Goal: Transaction & Acquisition: Purchase product/service

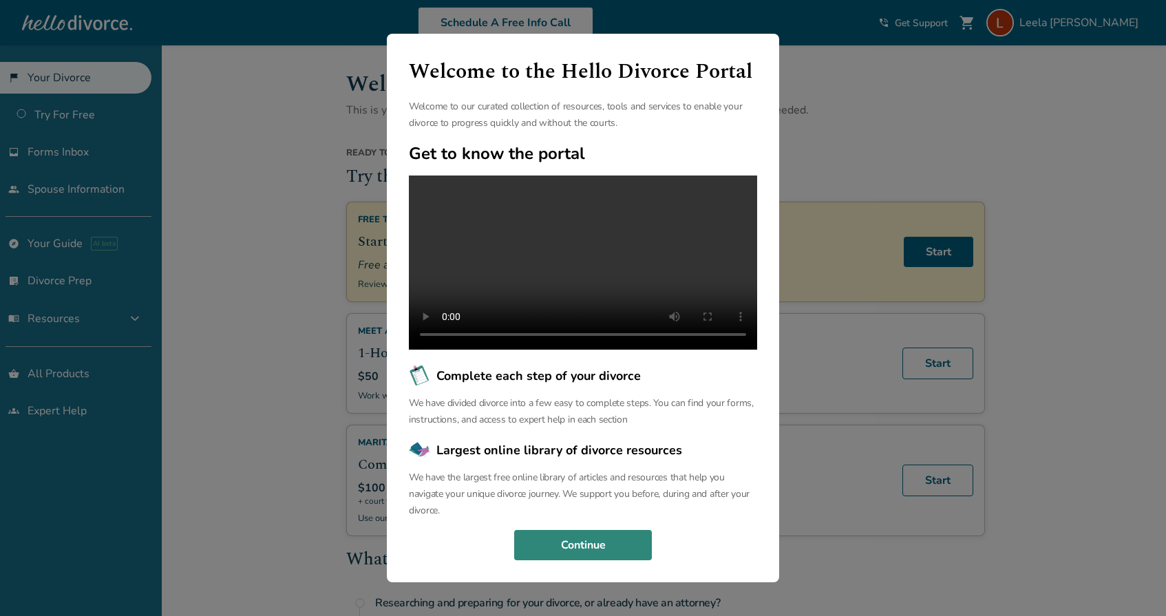
click at [577, 560] on button "Continue" at bounding box center [583, 545] width 138 height 30
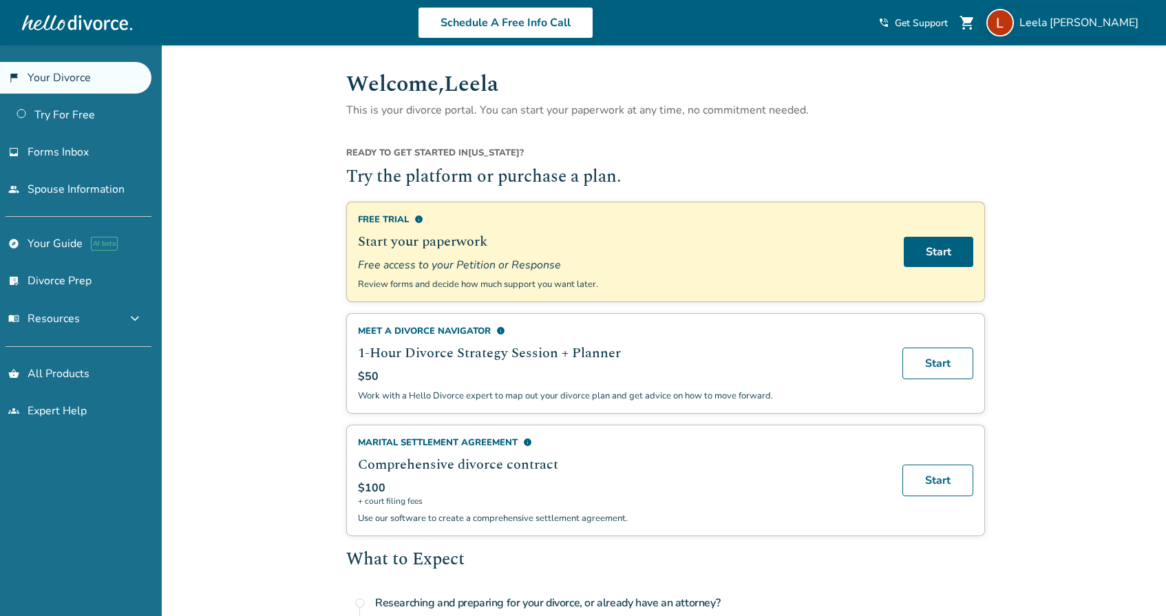
click at [1071, 22] on span "[PERSON_NAME]" at bounding box center [1081, 22] width 125 height 15
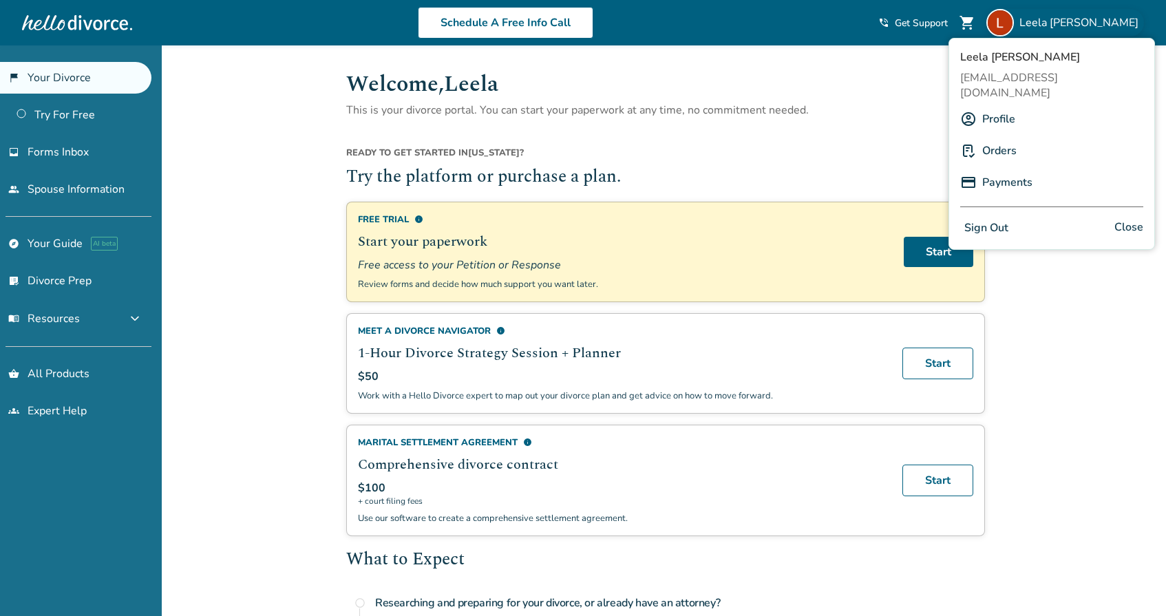
click at [992, 106] on link "Profile" at bounding box center [998, 119] width 33 height 26
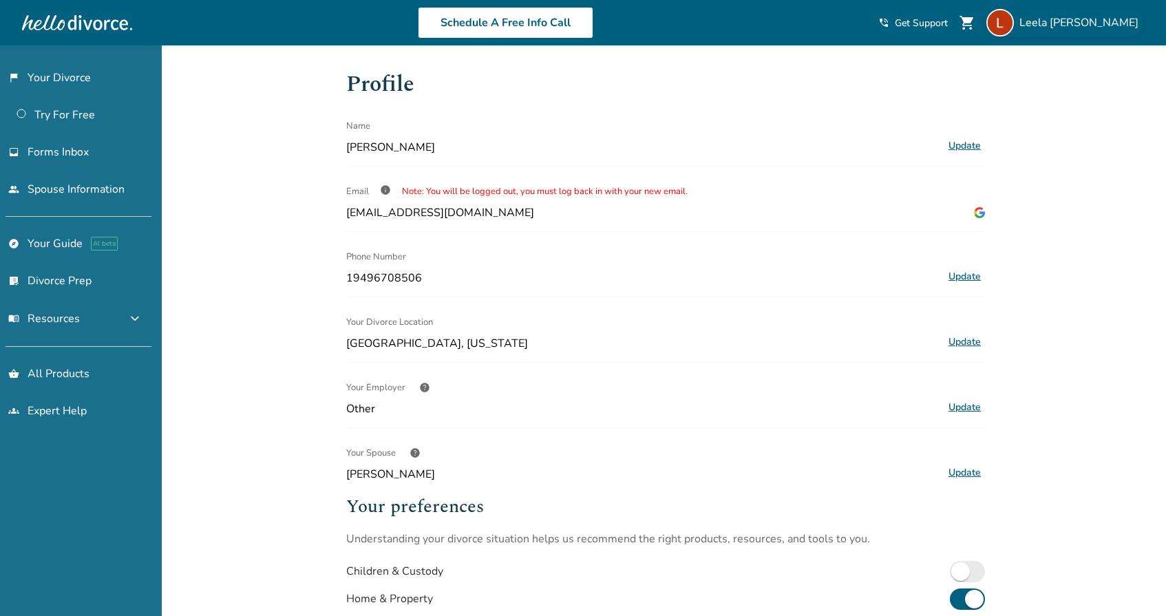
click at [1064, 21] on span "[PERSON_NAME]" at bounding box center [1081, 22] width 125 height 15
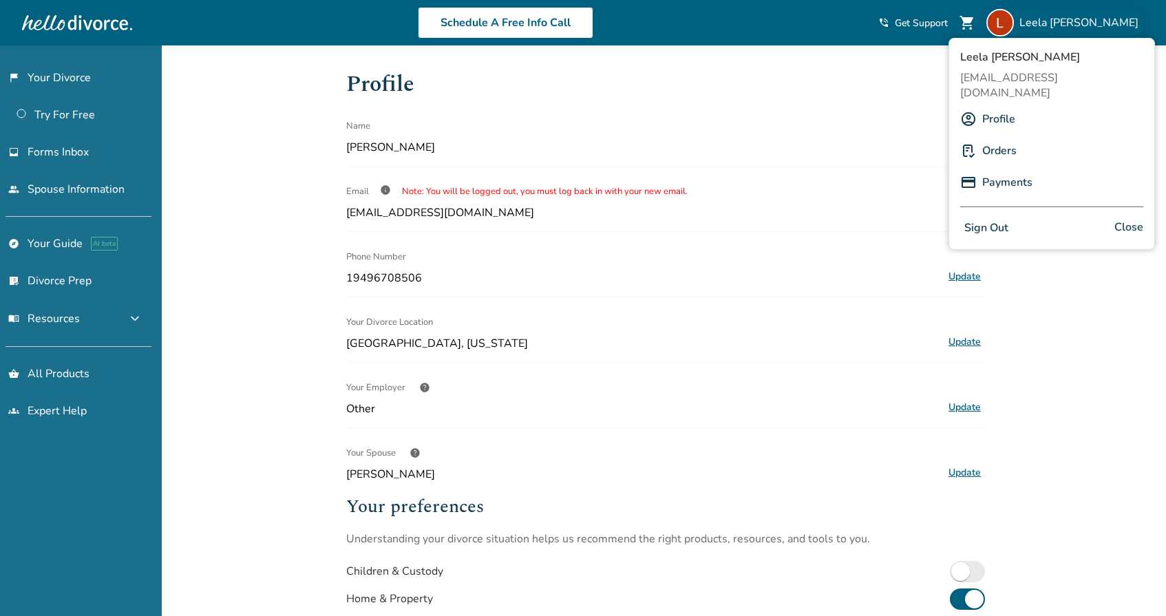
click at [991, 171] on link "Payments" at bounding box center [1007, 182] width 50 height 26
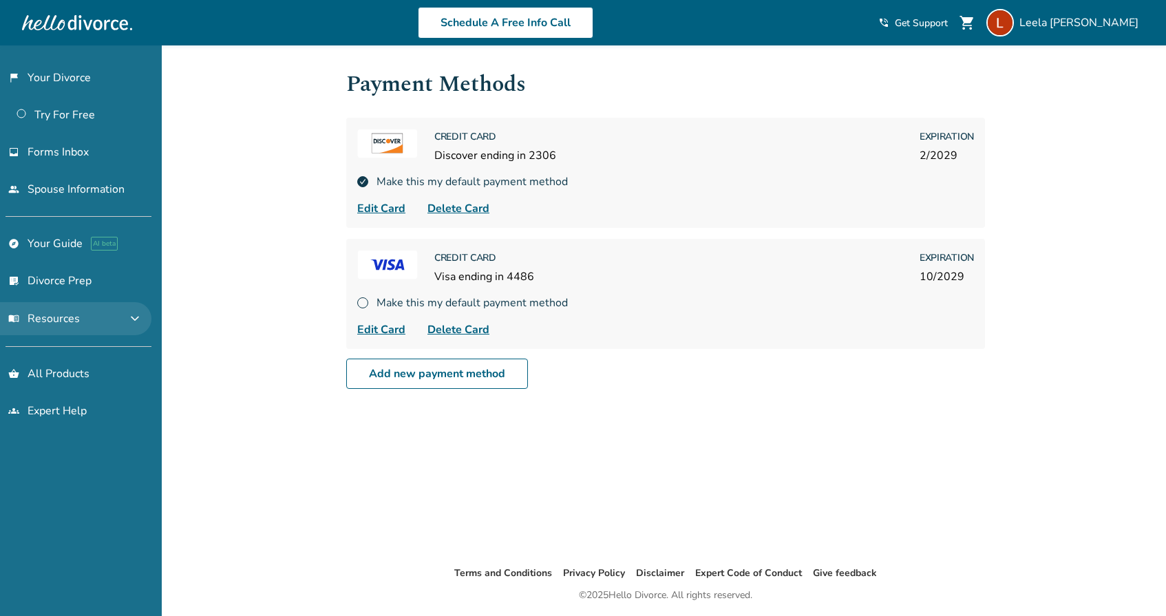
click at [63, 325] on span "menu_book Resources" at bounding box center [44, 318] width 72 height 15
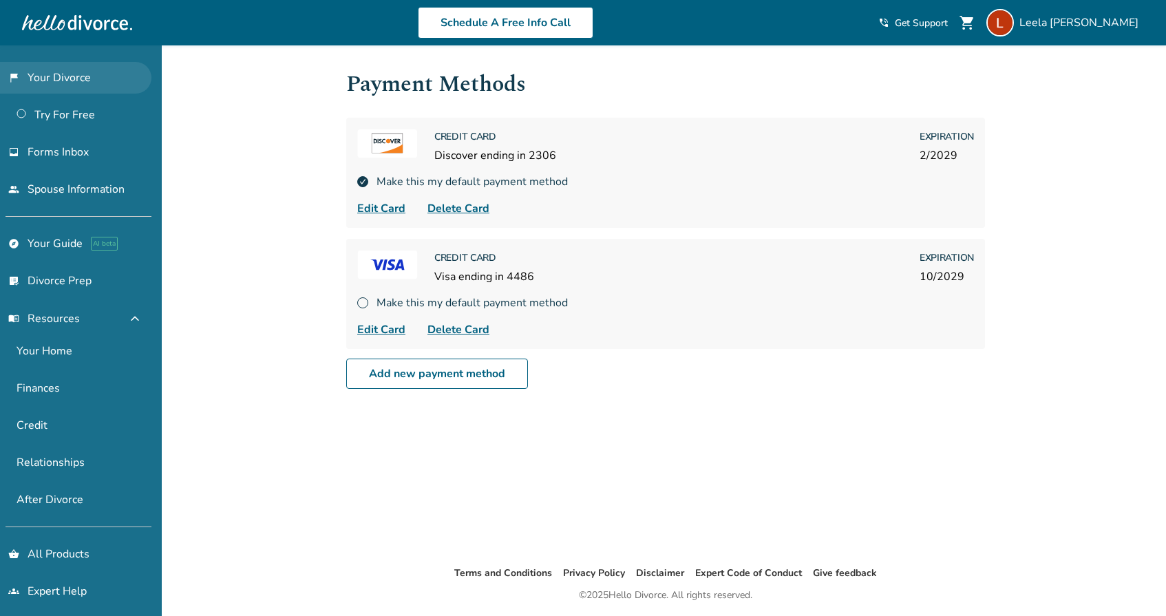
click at [45, 83] on link "flag_2 Your Divorce" at bounding box center [75, 78] width 151 height 32
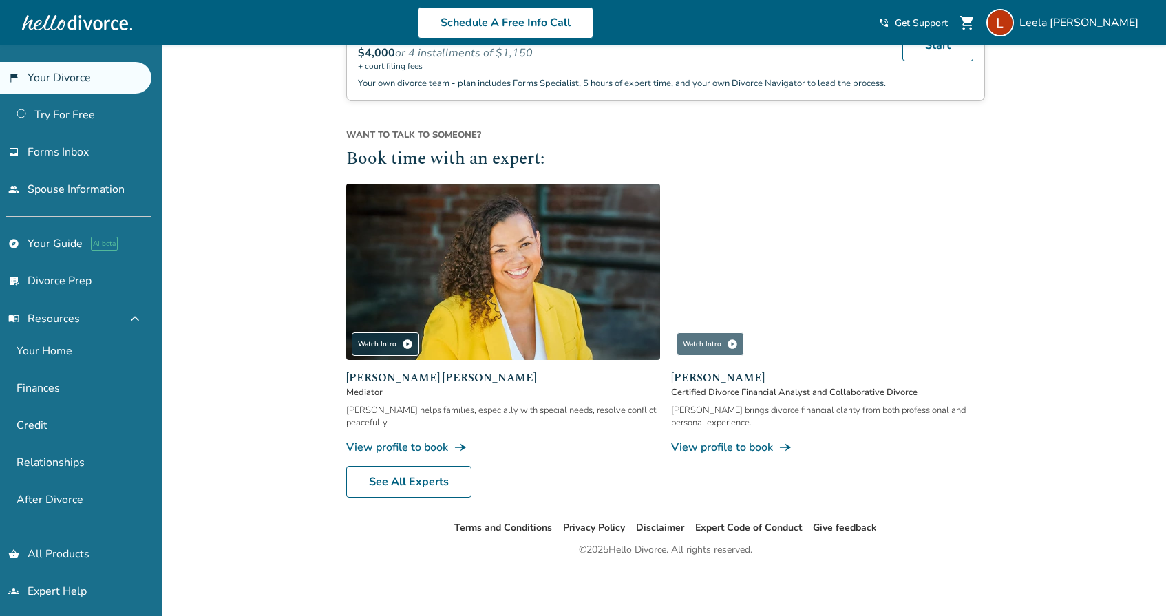
scroll to position [1188, 0]
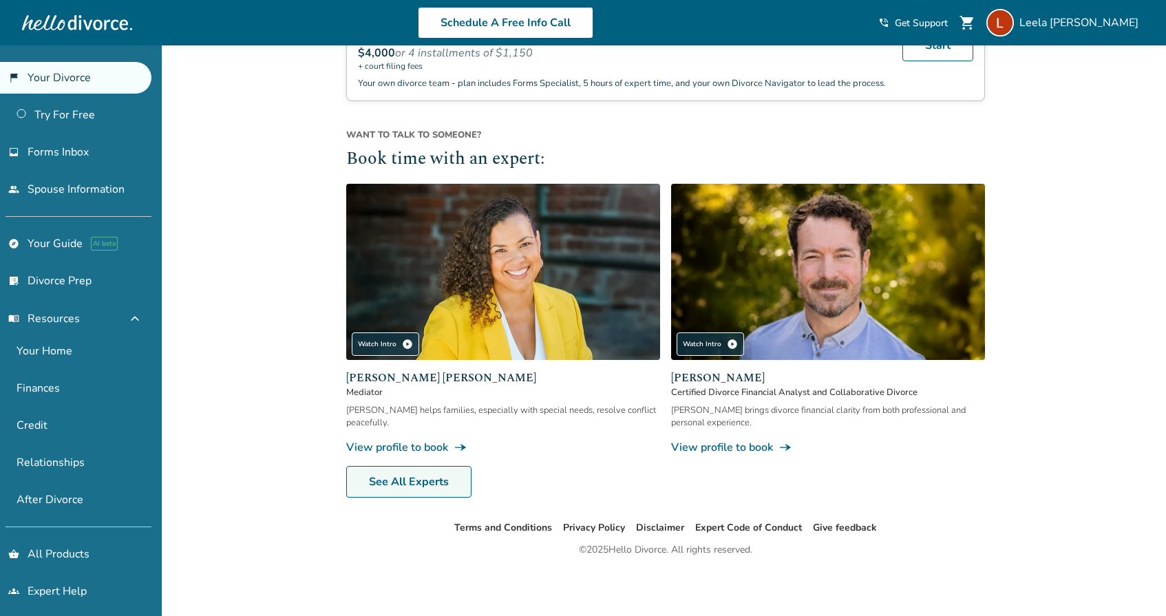
click at [418, 474] on link "See All Experts" at bounding box center [408, 482] width 125 height 32
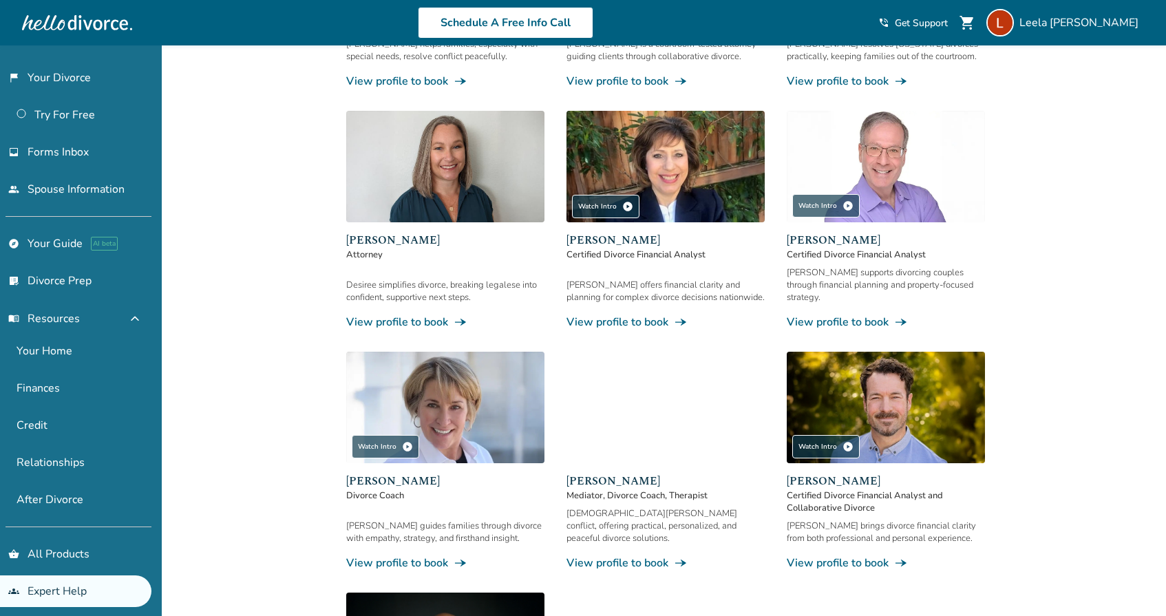
scroll to position [379, 0]
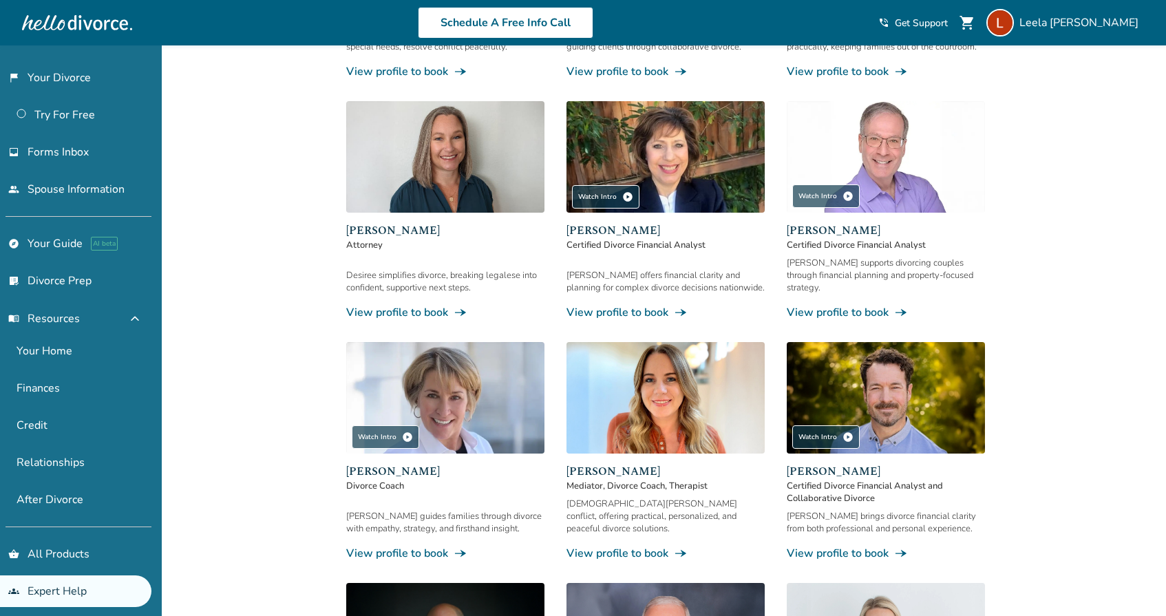
click at [834, 305] on link "View profile to book line_end_arrow_notch" at bounding box center [886, 312] width 198 height 15
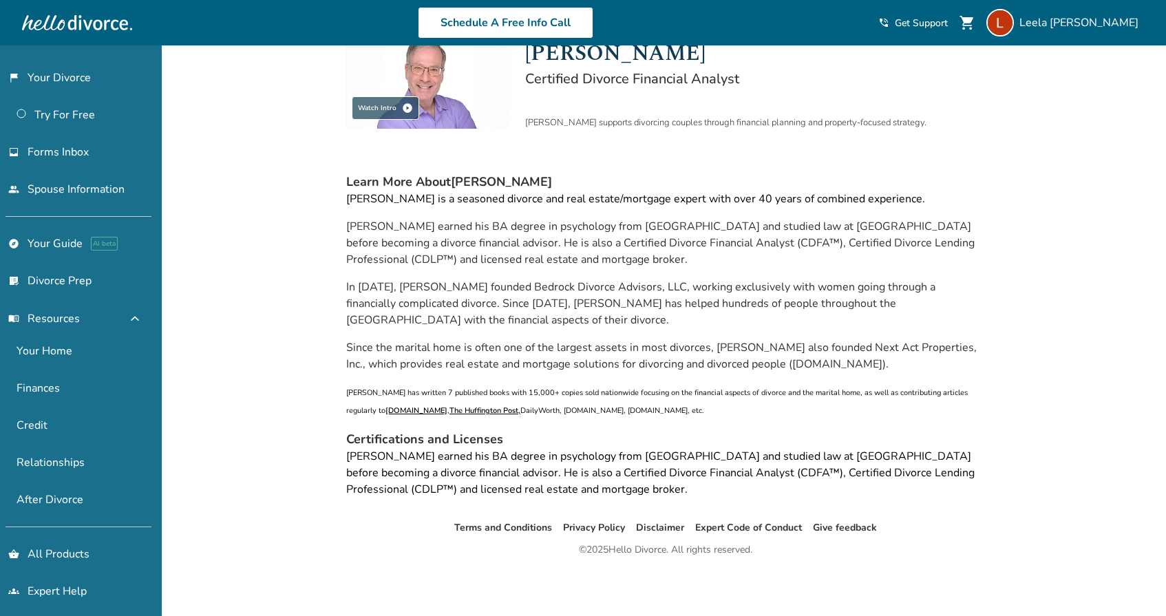
scroll to position [45, 0]
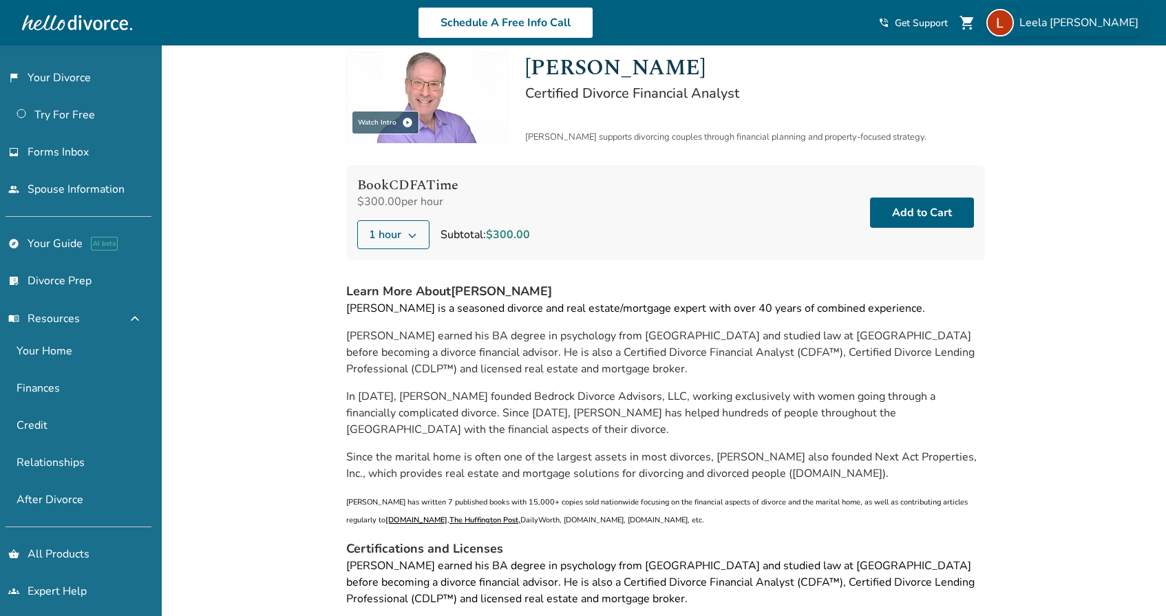
click at [1085, 25] on span "[PERSON_NAME]" at bounding box center [1081, 22] width 125 height 15
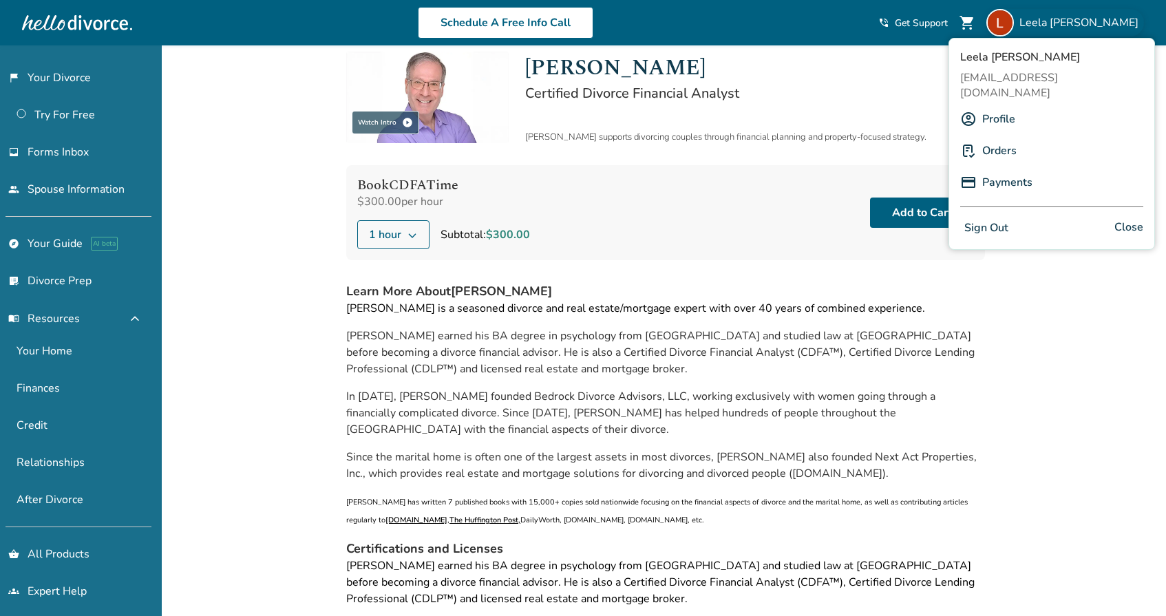
click at [988, 106] on link "Profile" at bounding box center [998, 119] width 33 height 26
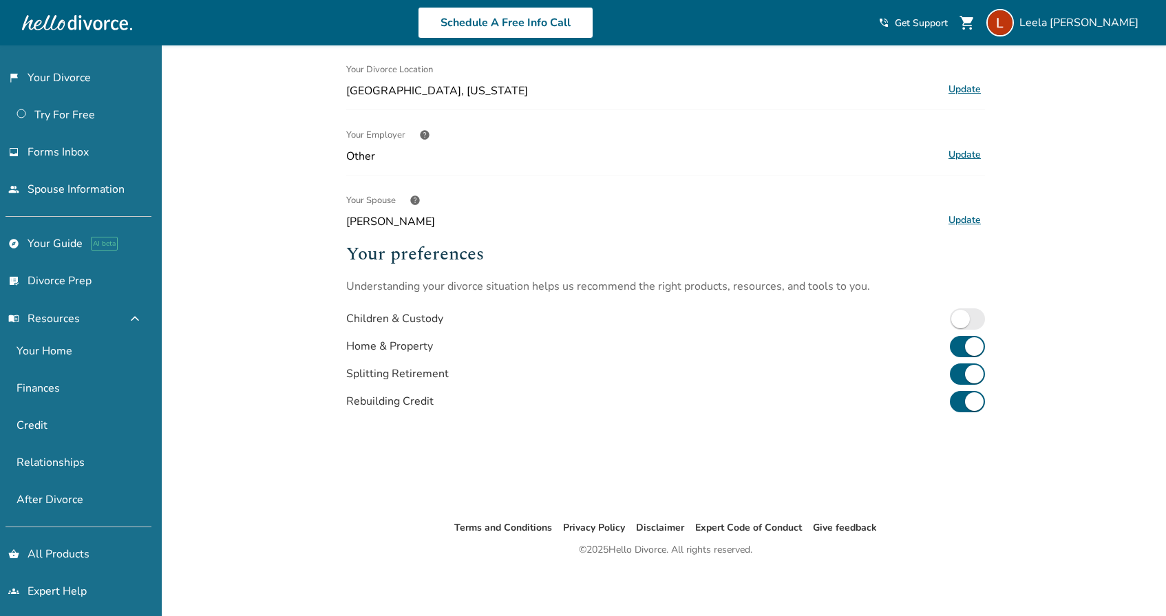
scroll to position [253, 0]
click at [72, 279] on link "list_alt_check Divorce Prep" at bounding box center [75, 281] width 151 height 32
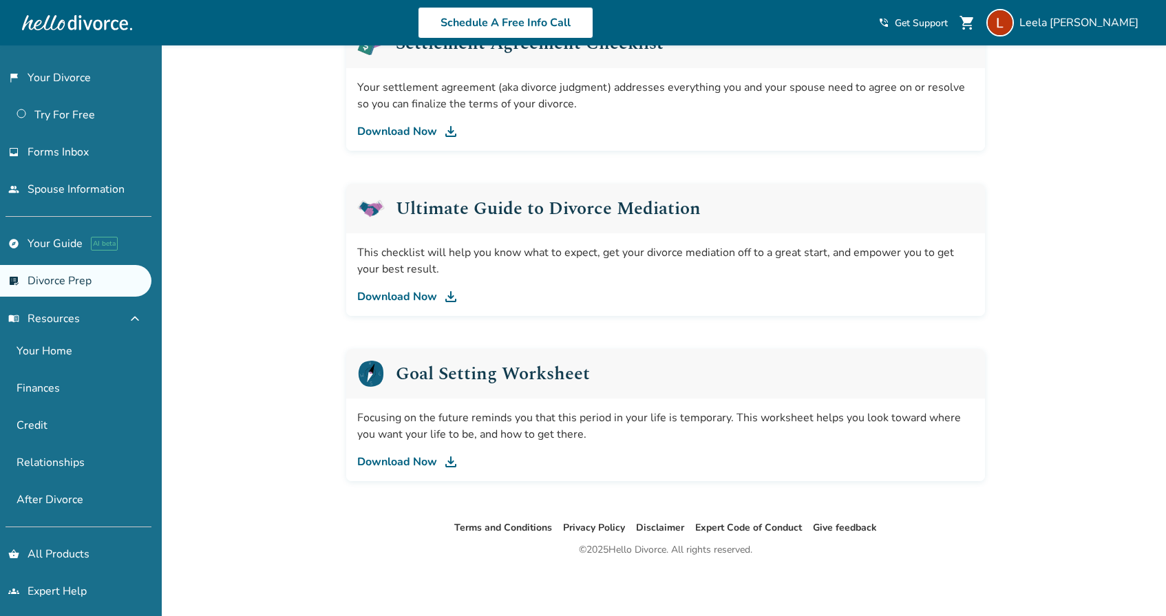
scroll to position [757, 0]
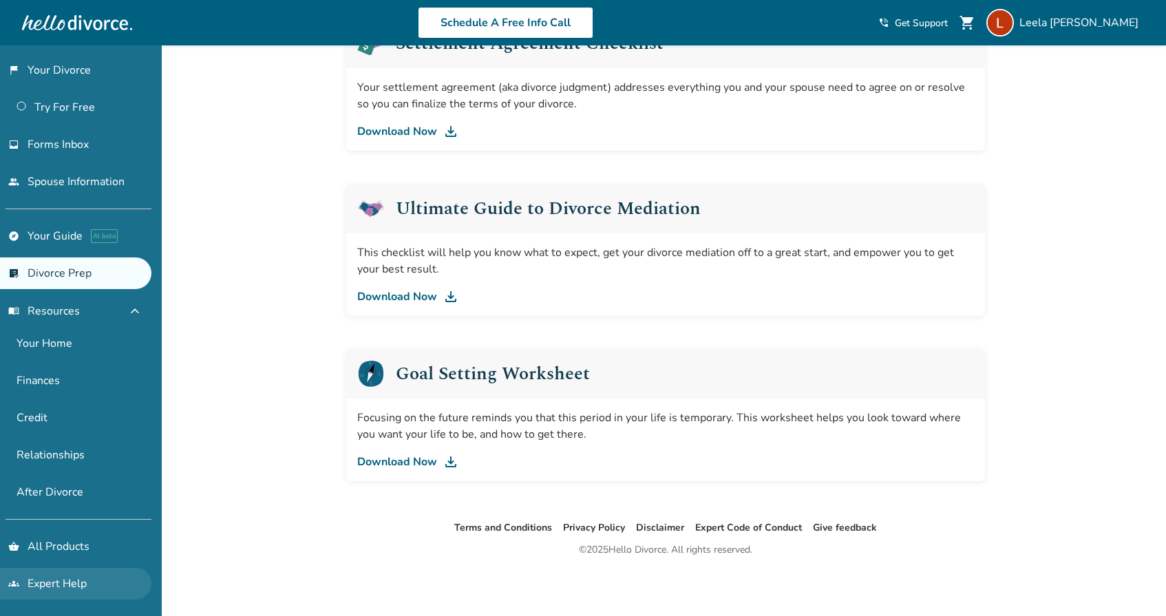
click at [94, 582] on link "groups Expert Help" at bounding box center [75, 584] width 151 height 32
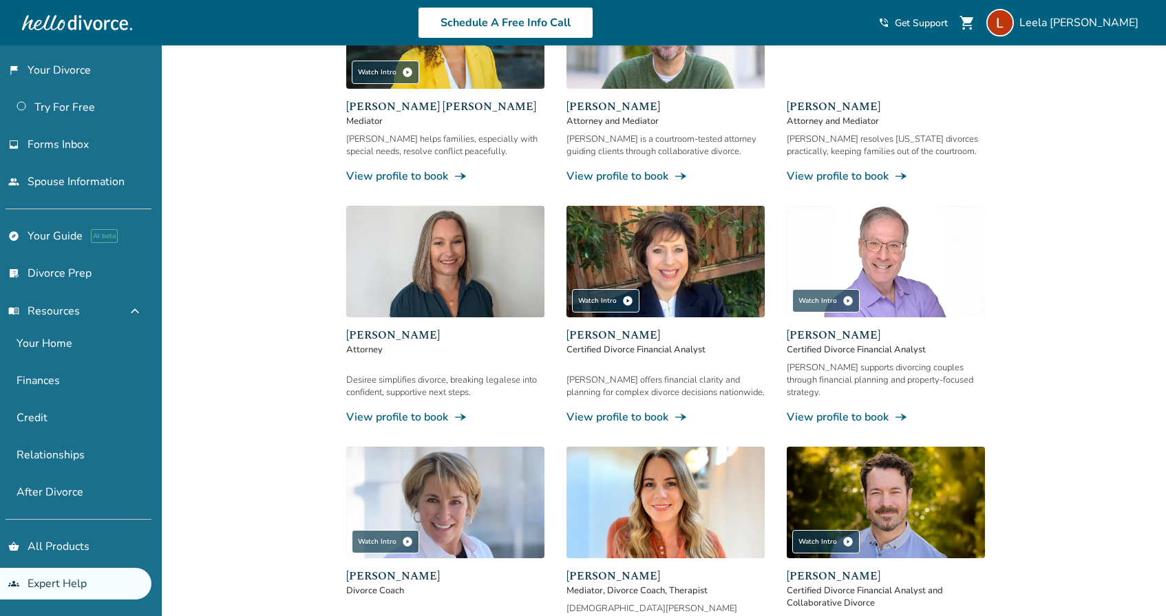
scroll to position [291, 0]
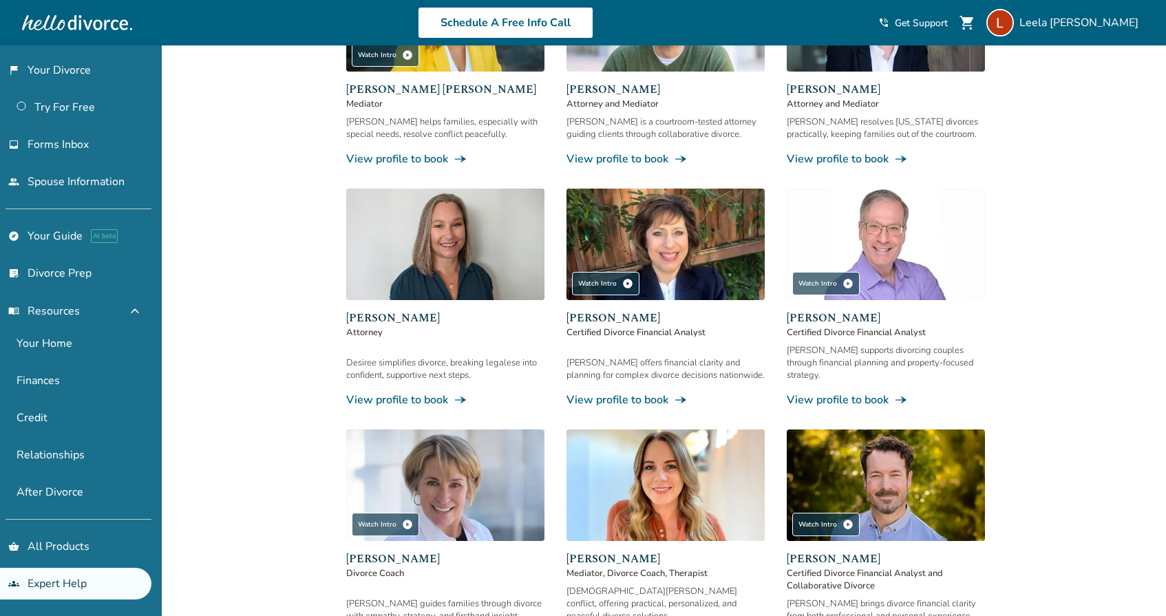
click at [864, 392] on link "View profile to book line_end_arrow_notch" at bounding box center [886, 399] width 198 height 15
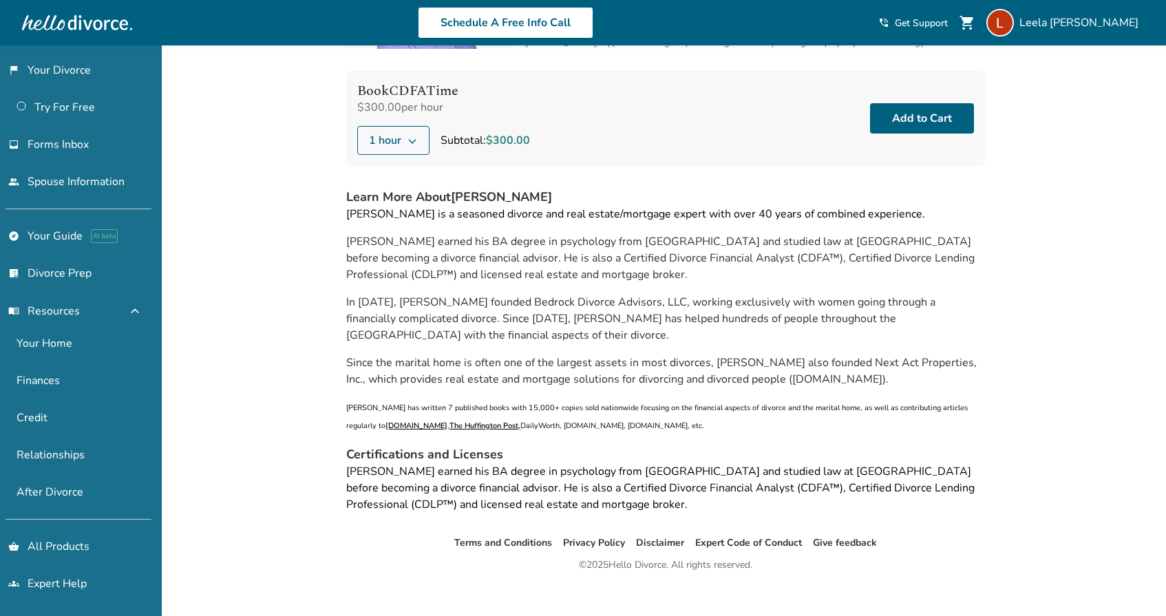
scroll to position [138, 0]
click at [43, 74] on link "flag_2 Your Divorce" at bounding box center [75, 70] width 151 height 32
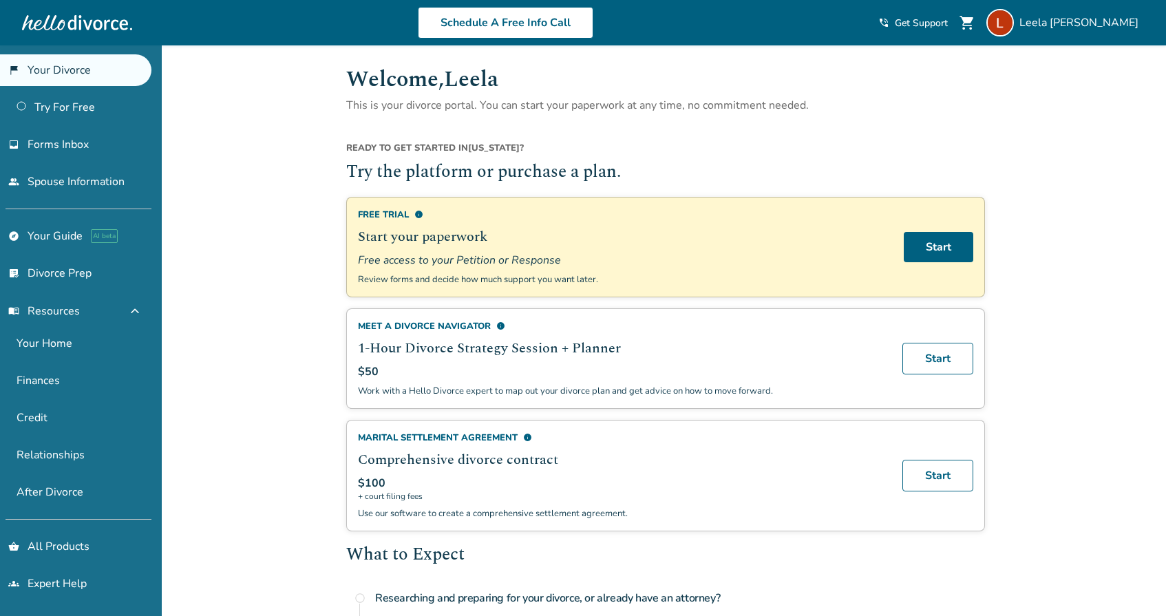
scroll to position [7, 0]
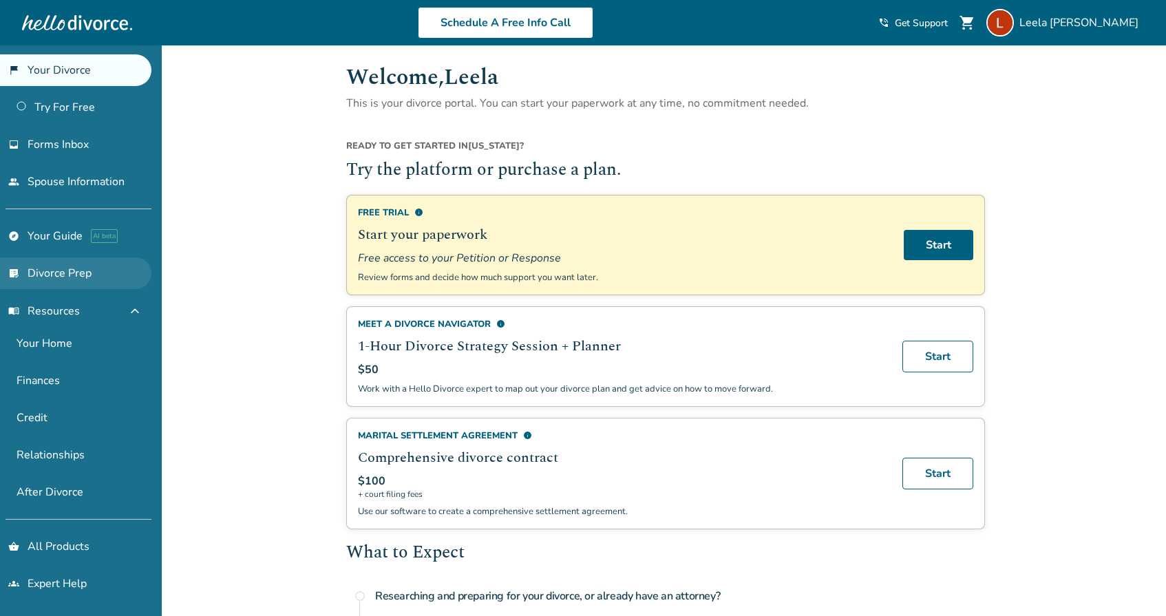
click at [60, 273] on link "list_alt_check Divorce Prep" at bounding box center [75, 273] width 151 height 32
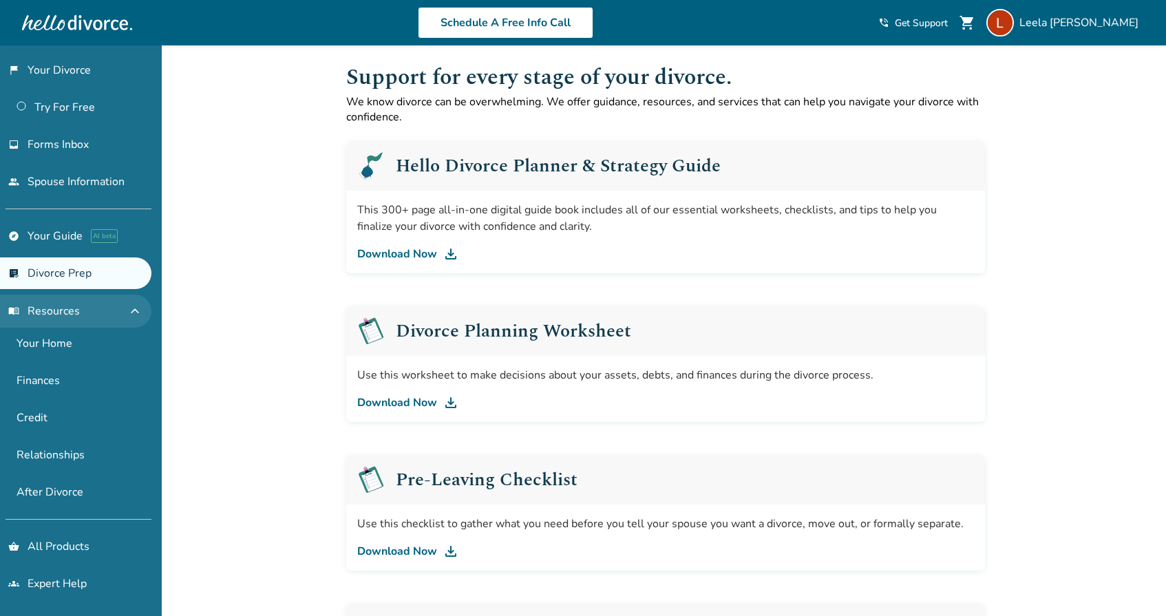
click at [67, 316] on span "menu_book Resources" at bounding box center [44, 311] width 72 height 15
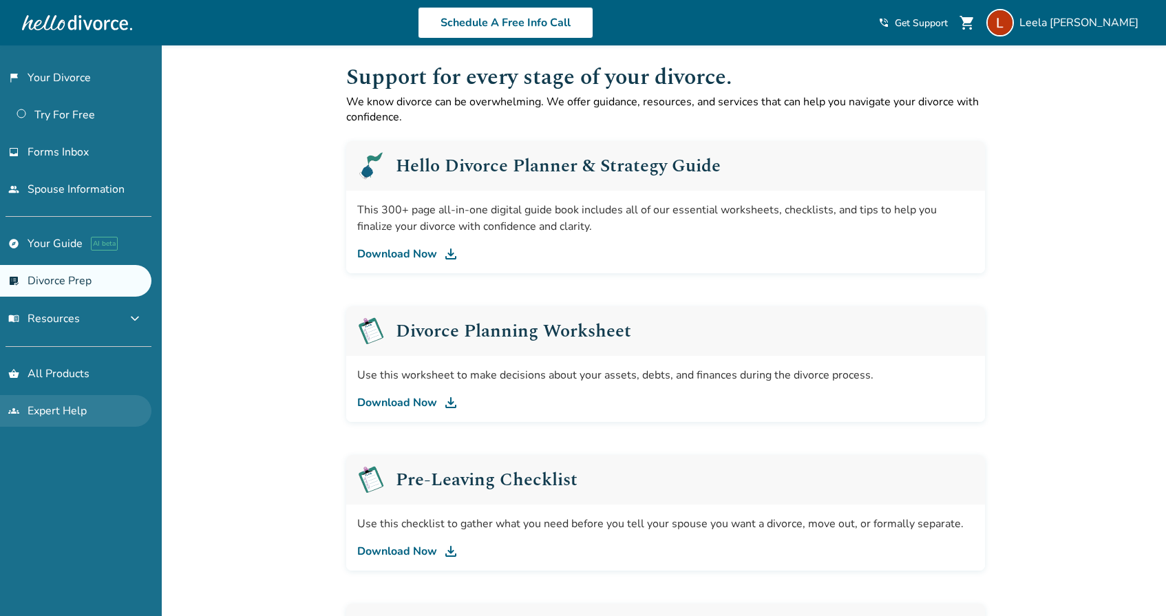
click at [65, 410] on link "groups Expert Help" at bounding box center [75, 411] width 151 height 32
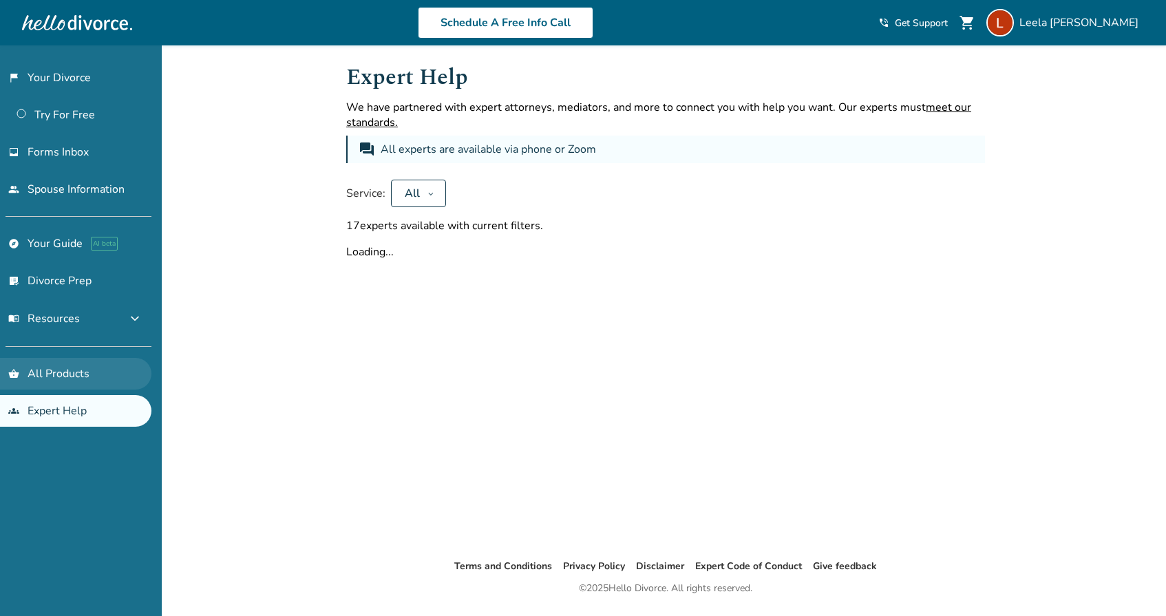
click at [65, 374] on link "shopping_basket All Products" at bounding box center [75, 374] width 151 height 32
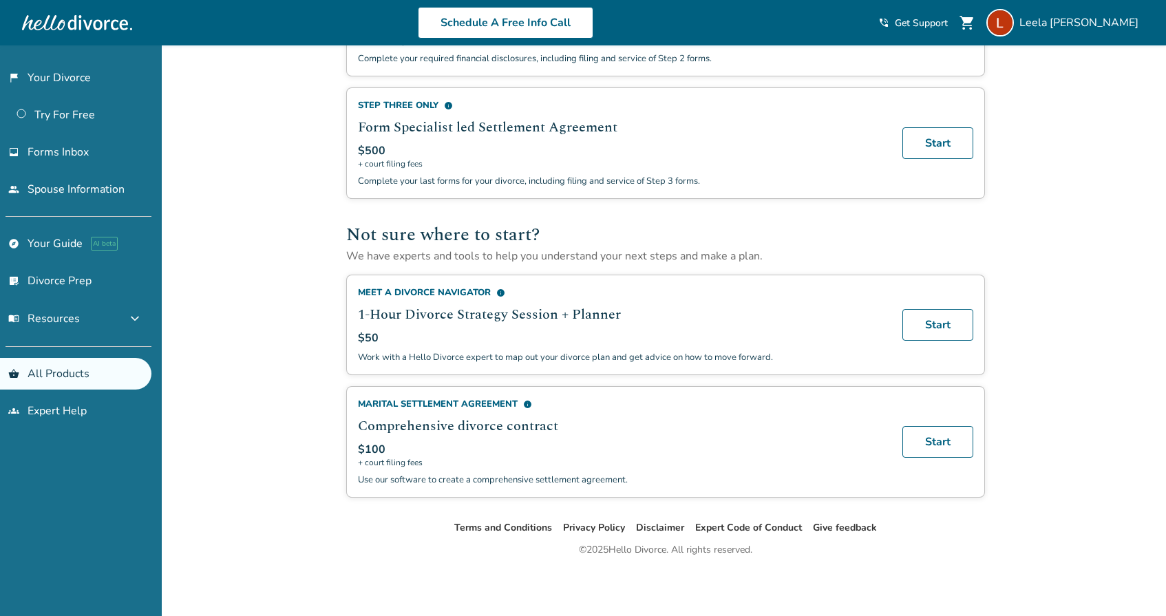
scroll to position [761, 0]
click at [56, 319] on span "menu_book Resources" at bounding box center [44, 318] width 72 height 15
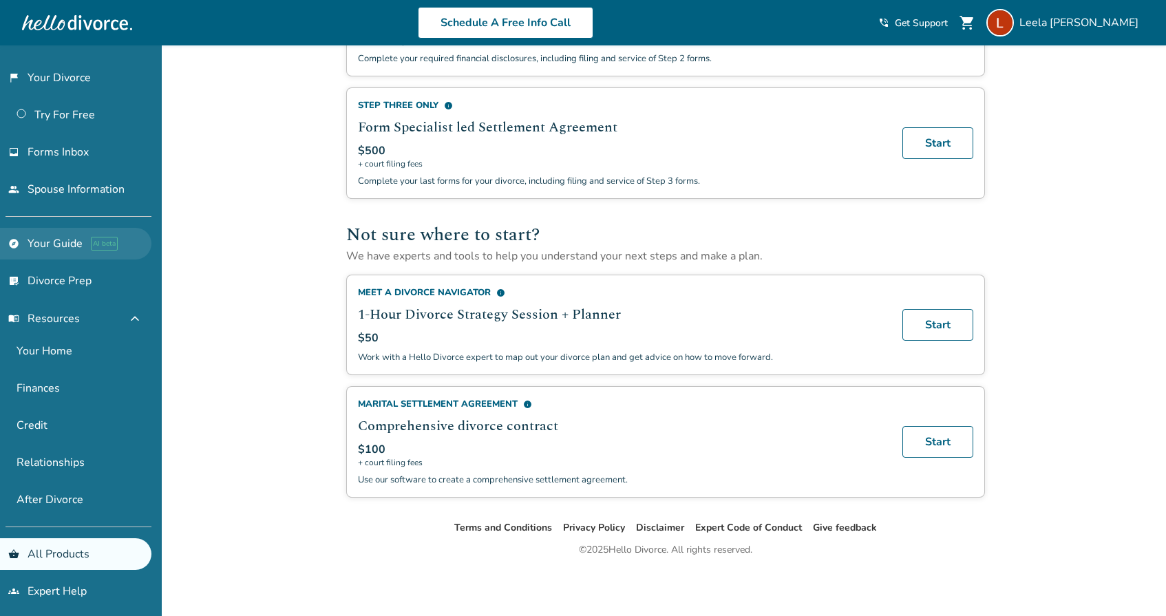
click at [52, 244] on link "explore Your Guide AI beta" at bounding box center [75, 244] width 151 height 32
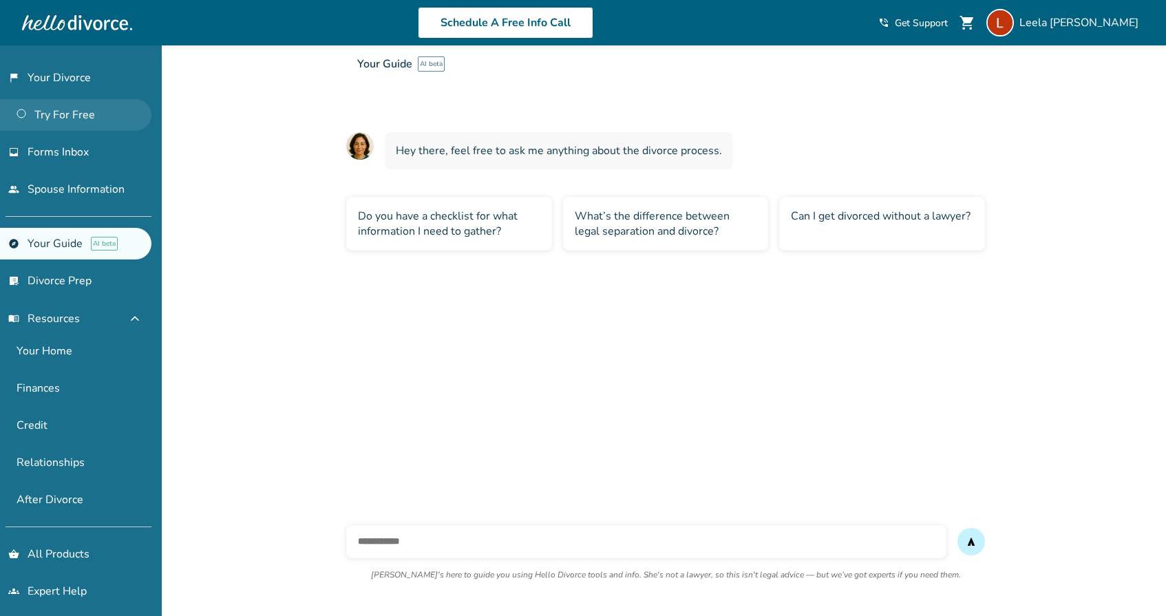
click at [43, 120] on link "Try For Free" at bounding box center [75, 115] width 151 height 32
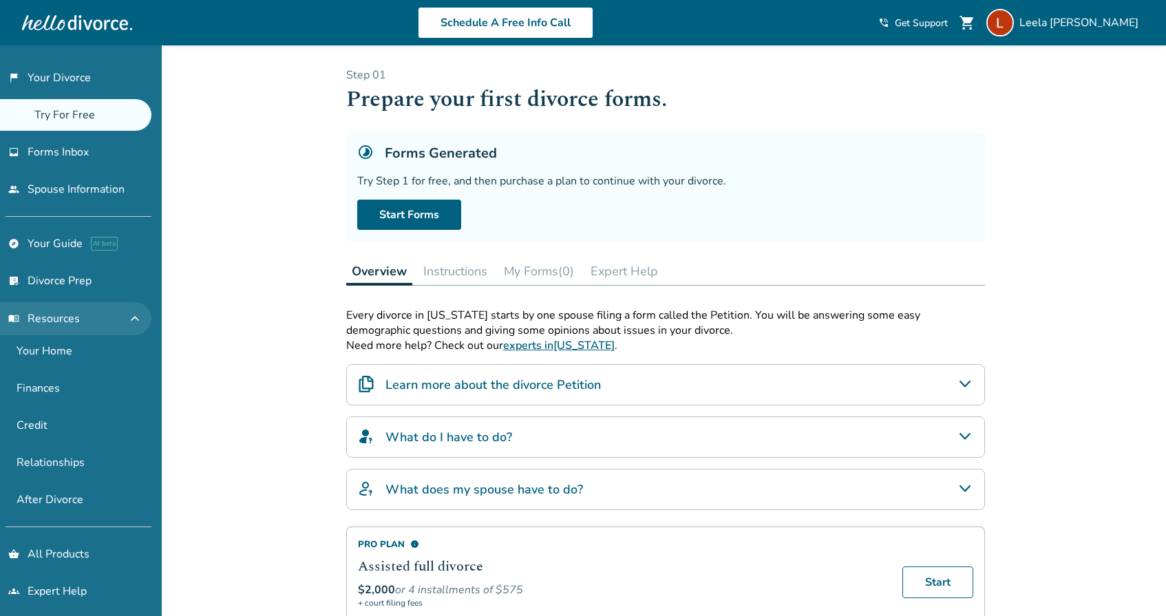
click at [41, 319] on span "menu_book Resources" at bounding box center [44, 318] width 72 height 15
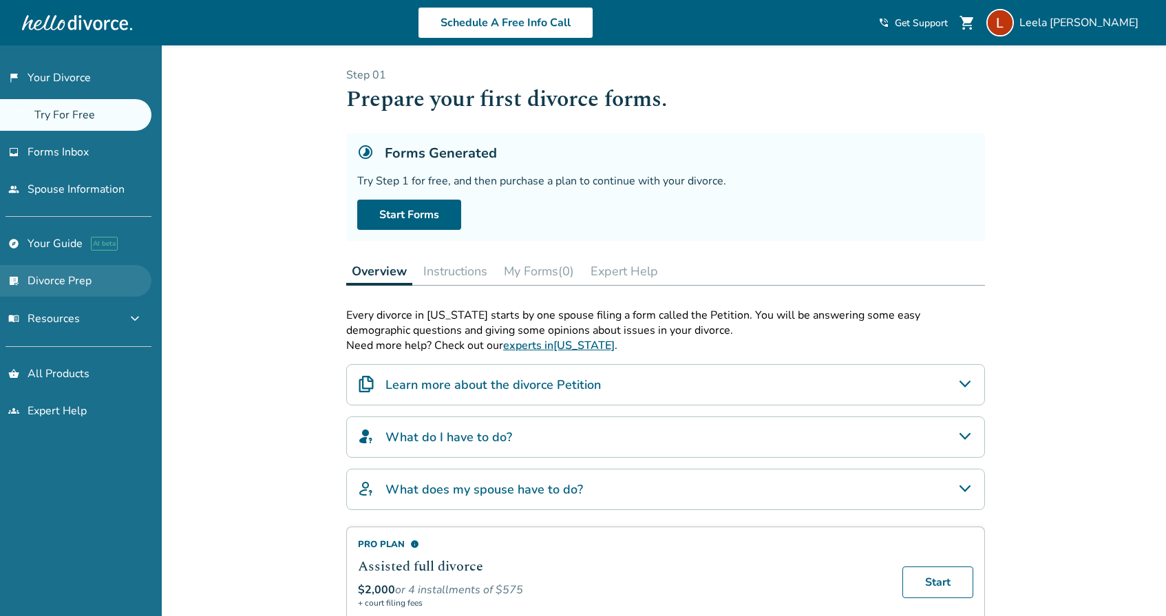
click at [36, 274] on link "list_alt_check Divorce Prep" at bounding box center [75, 281] width 151 height 32
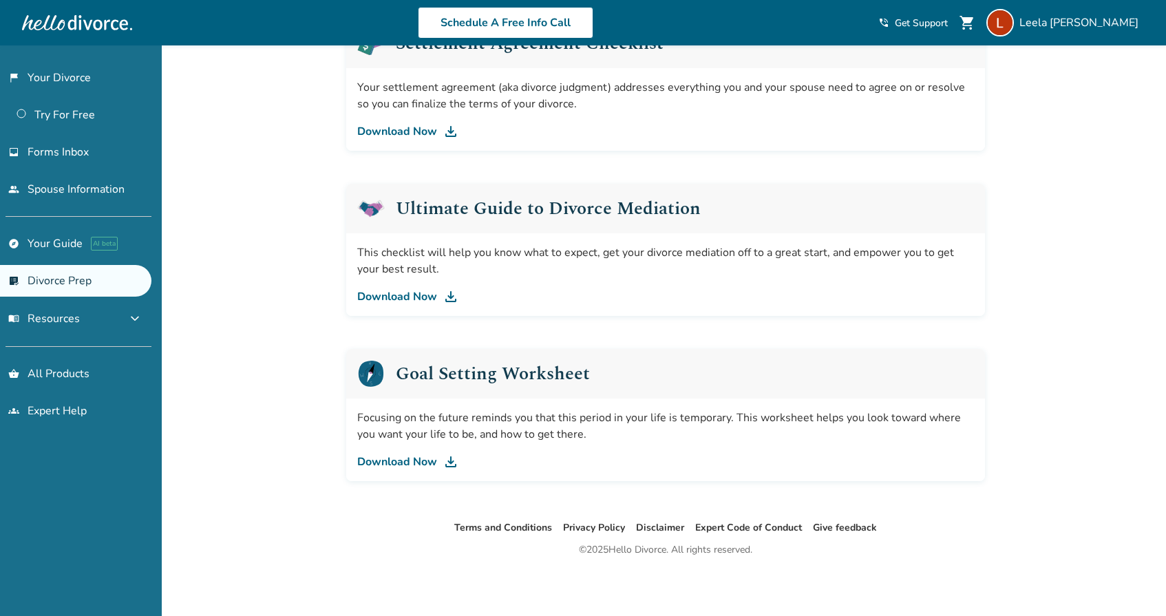
scroll to position [757, 0]
click at [61, 78] on link "flag_2 Your Divorce" at bounding box center [75, 78] width 151 height 32
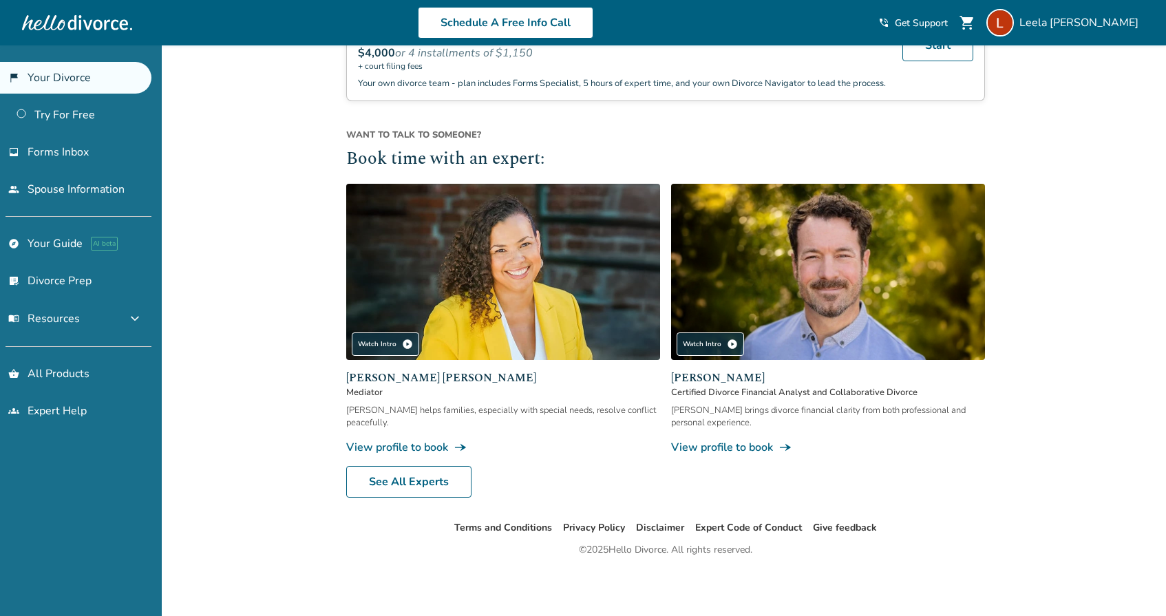
scroll to position [1188, 0]
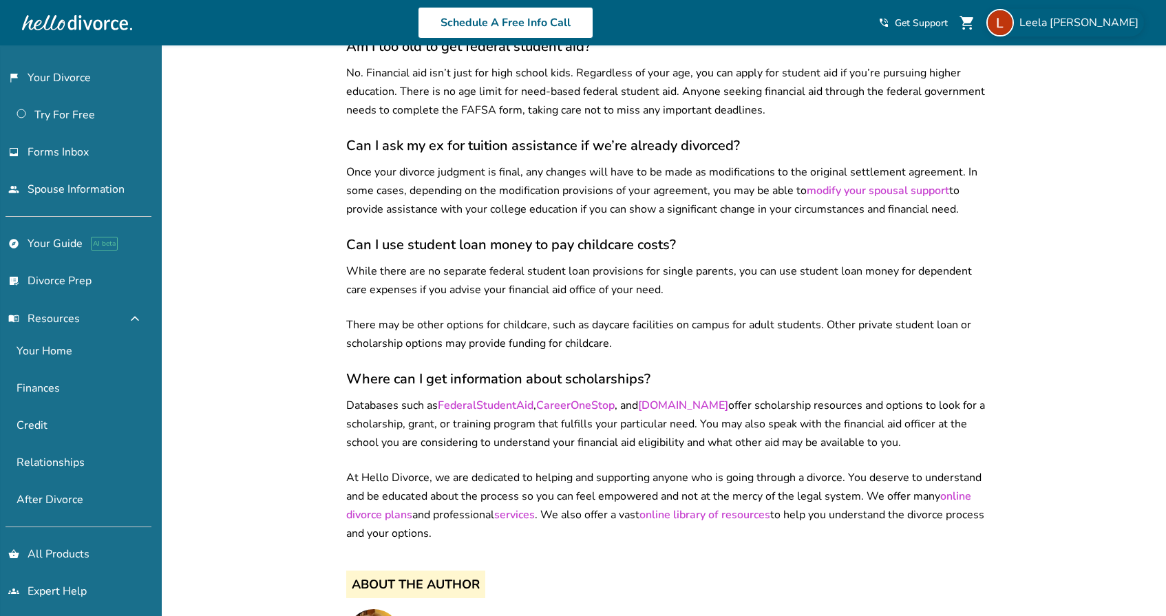
click at [1077, 23] on span "[PERSON_NAME]" at bounding box center [1081, 22] width 125 height 15
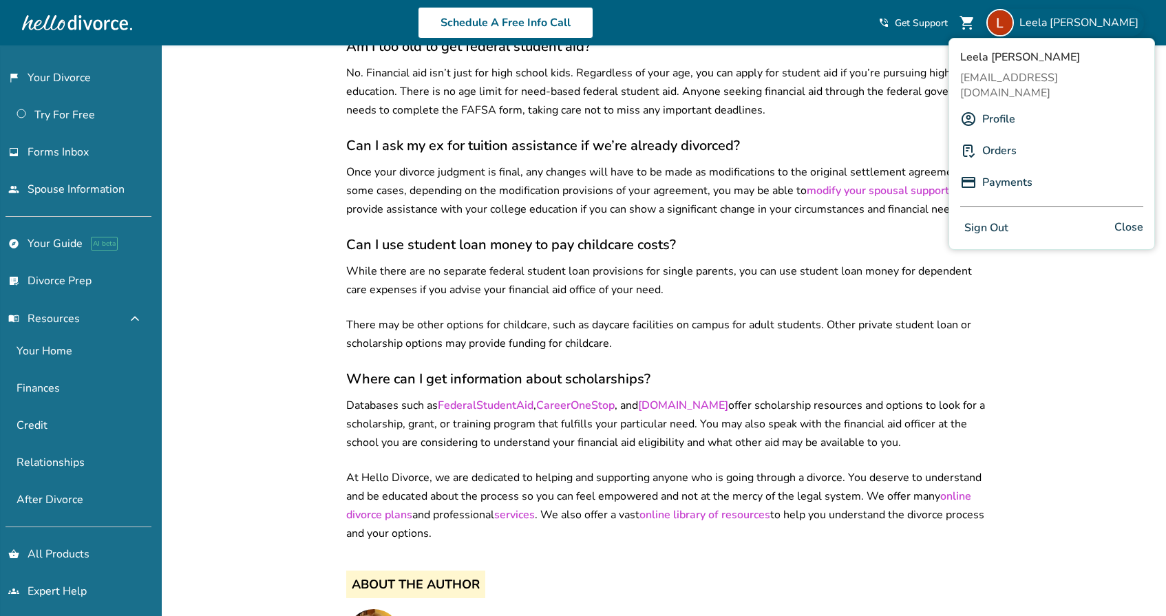
click at [990, 138] on link "Orders" at bounding box center [999, 151] width 34 height 26
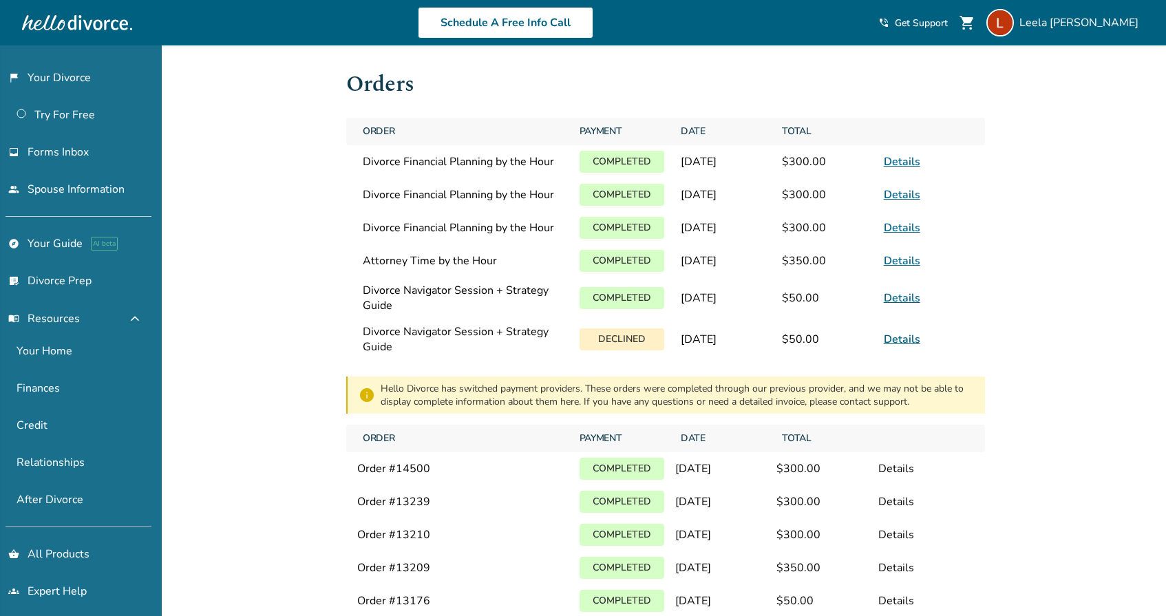
click at [898, 162] on link "Details" at bounding box center [902, 161] width 36 height 15
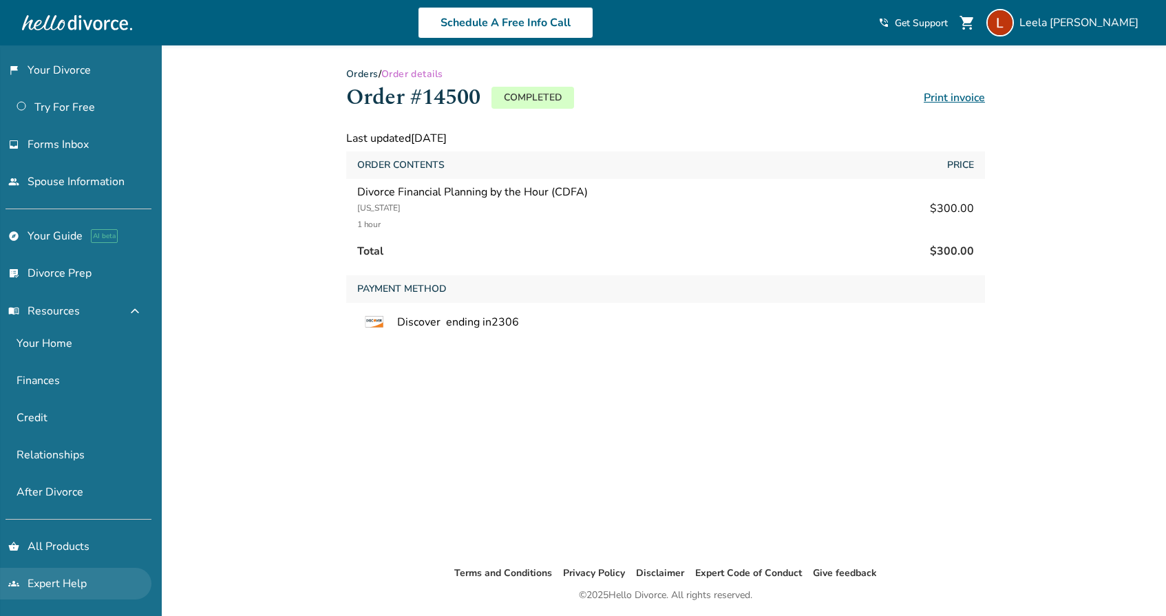
scroll to position [8, 0]
click at [1075, 21] on span "[PERSON_NAME]" at bounding box center [1081, 22] width 125 height 15
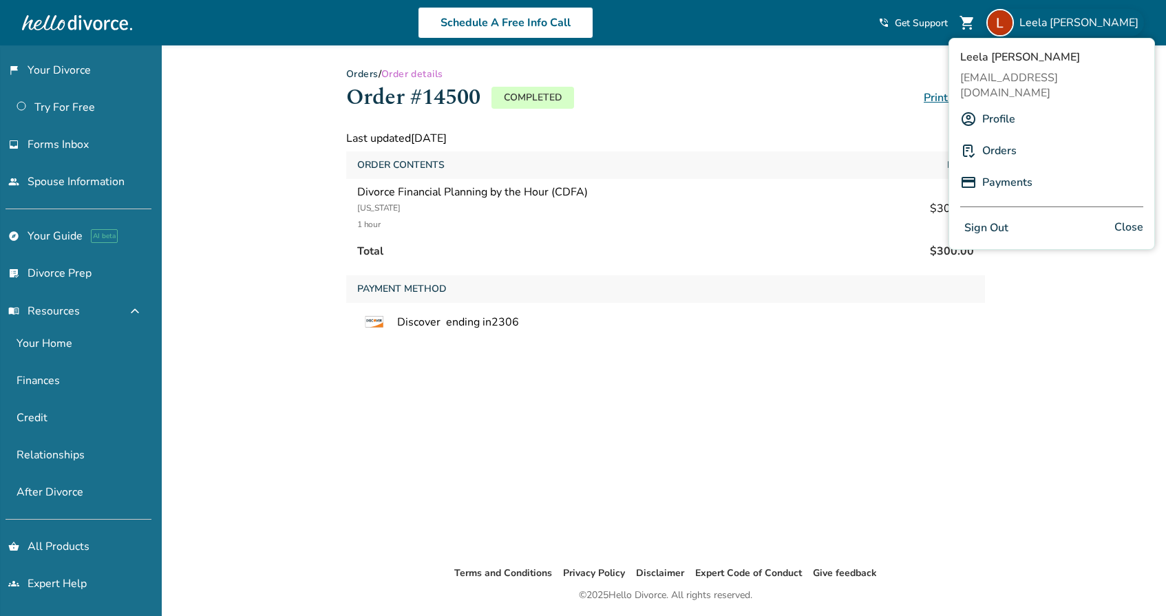
click at [996, 138] on link "Orders" at bounding box center [999, 151] width 34 height 26
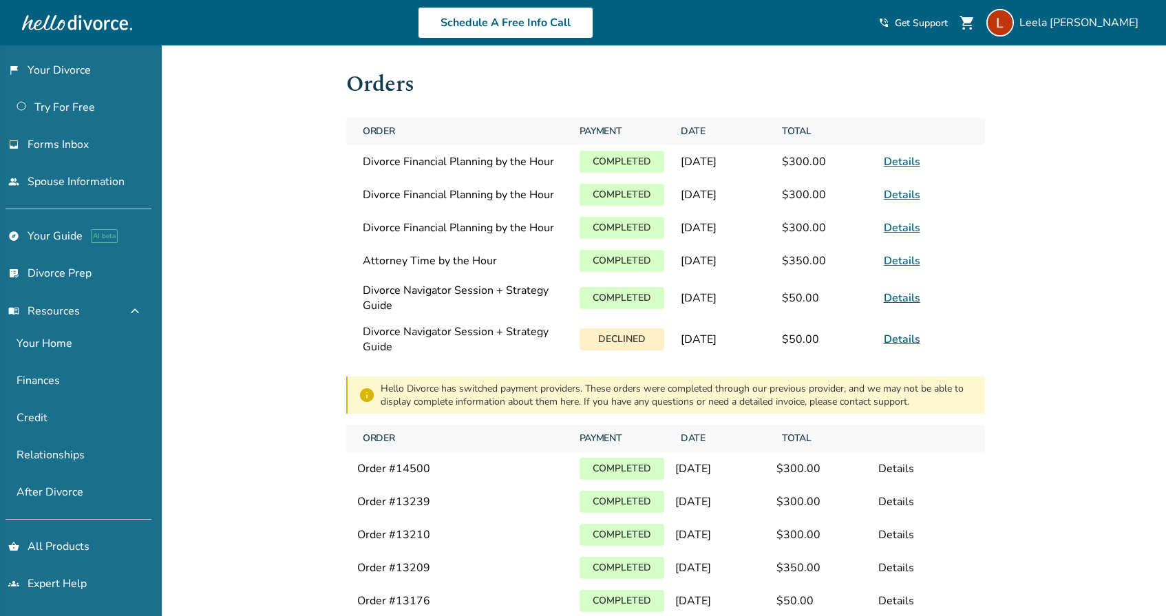
click at [622, 162] on p "Completed" at bounding box center [622, 162] width 85 height 22
click at [420, 162] on span "Divorce Financial Planning by the Hour" at bounding box center [463, 161] width 200 height 15
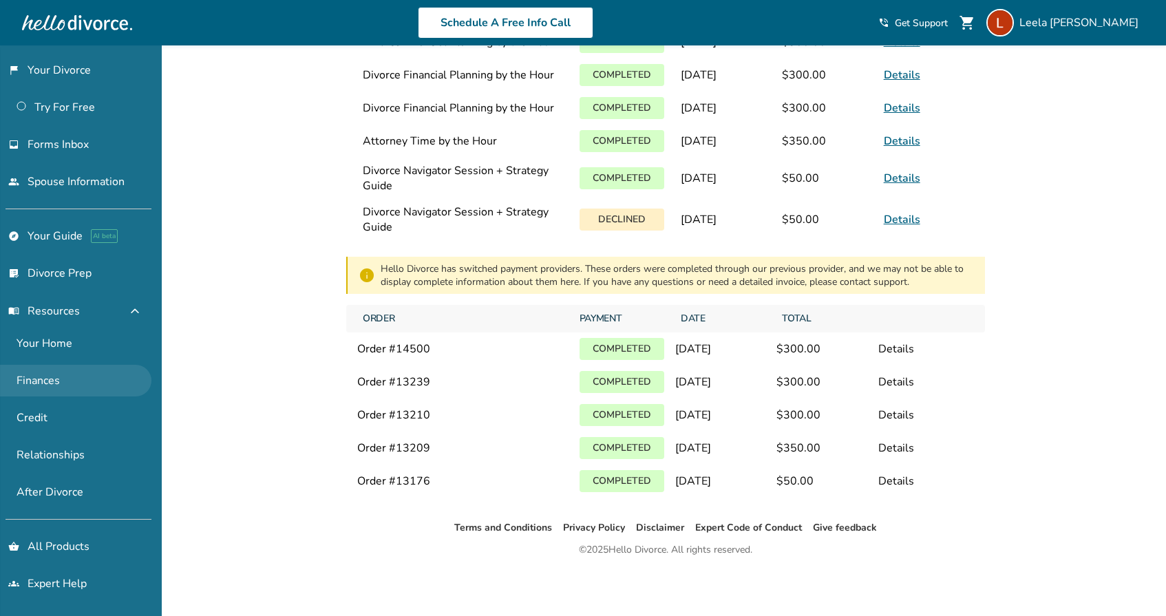
scroll to position [120, 0]
click at [71, 146] on span "Forms Inbox" at bounding box center [58, 144] width 61 height 15
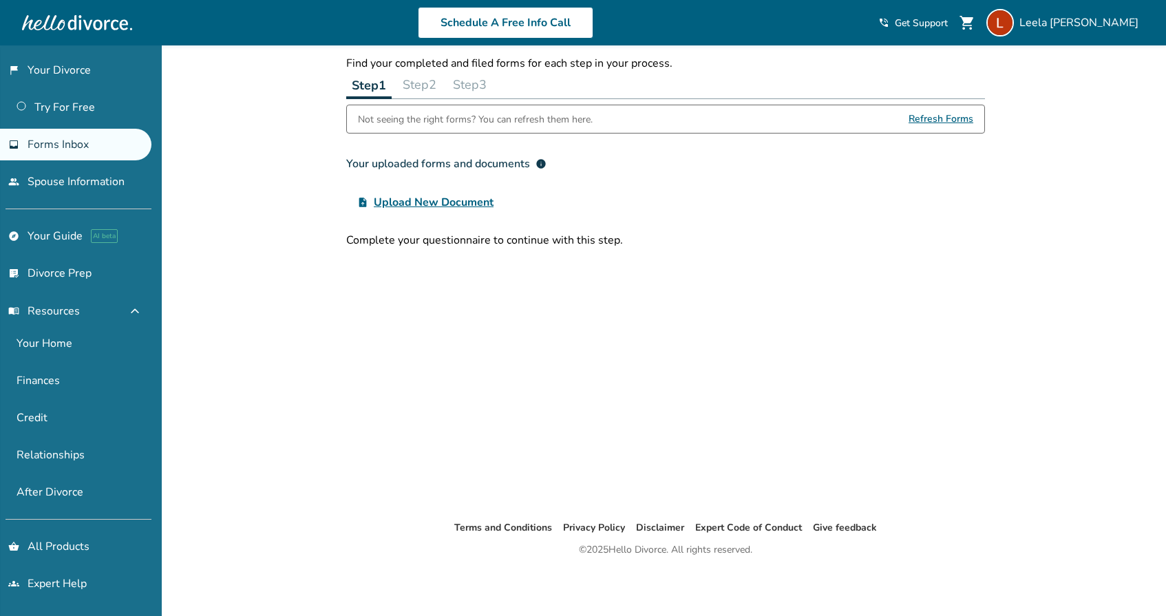
scroll to position [45, 0]
click at [55, 73] on link "flag_2 Your Divorce" at bounding box center [75, 70] width 151 height 32
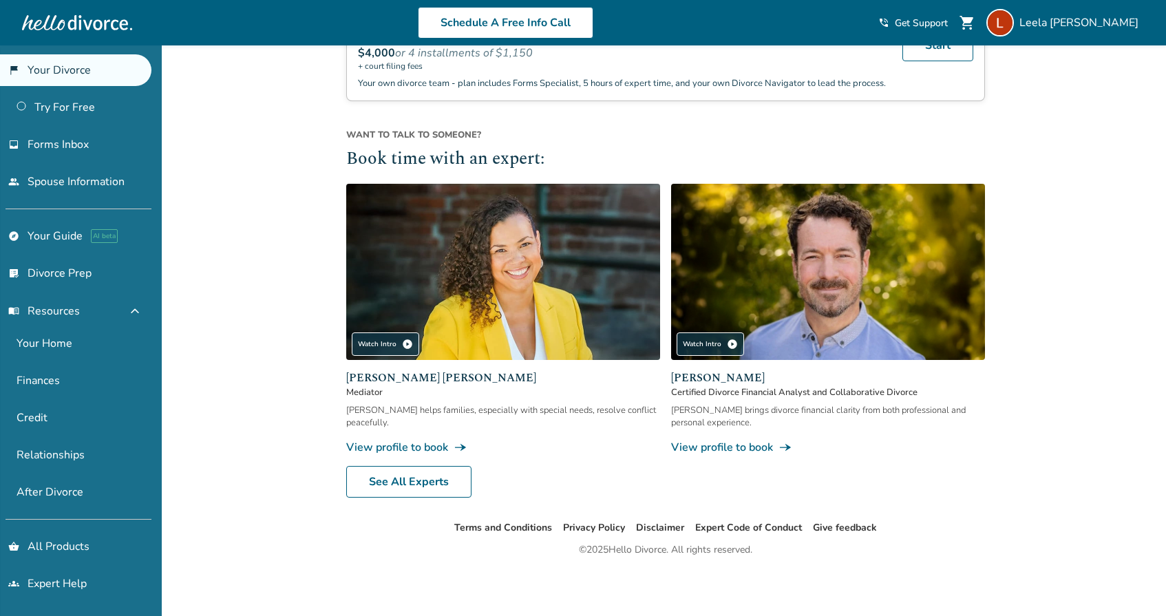
scroll to position [1188, 0]
click at [437, 490] on link "See All Experts" at bounding box center [408, 482] width 125 height 32
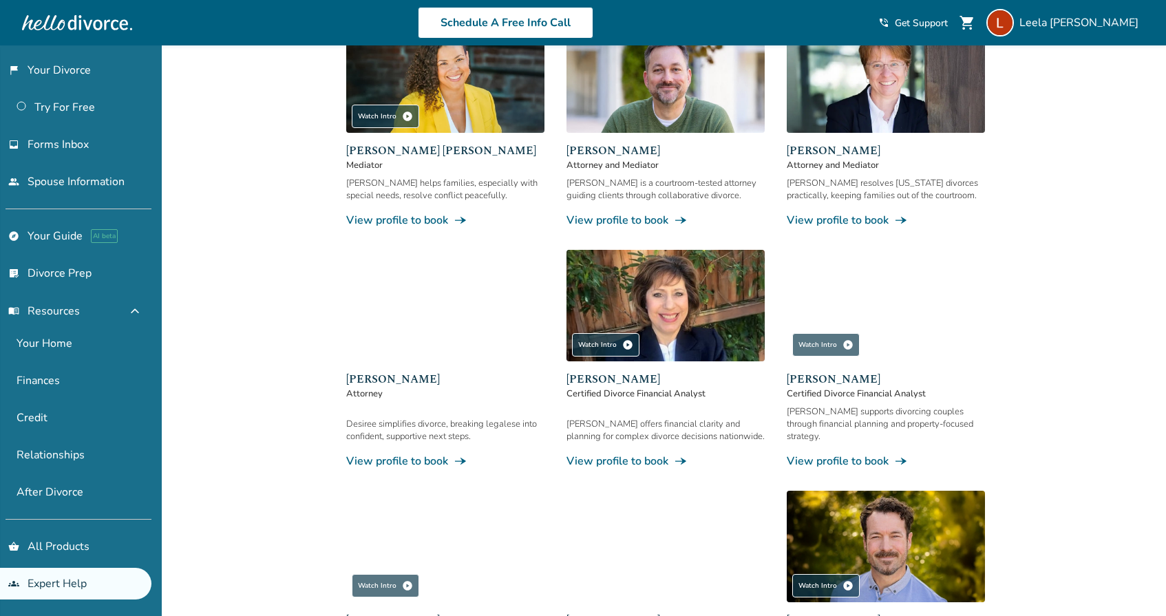
scroll to position [335, 0]
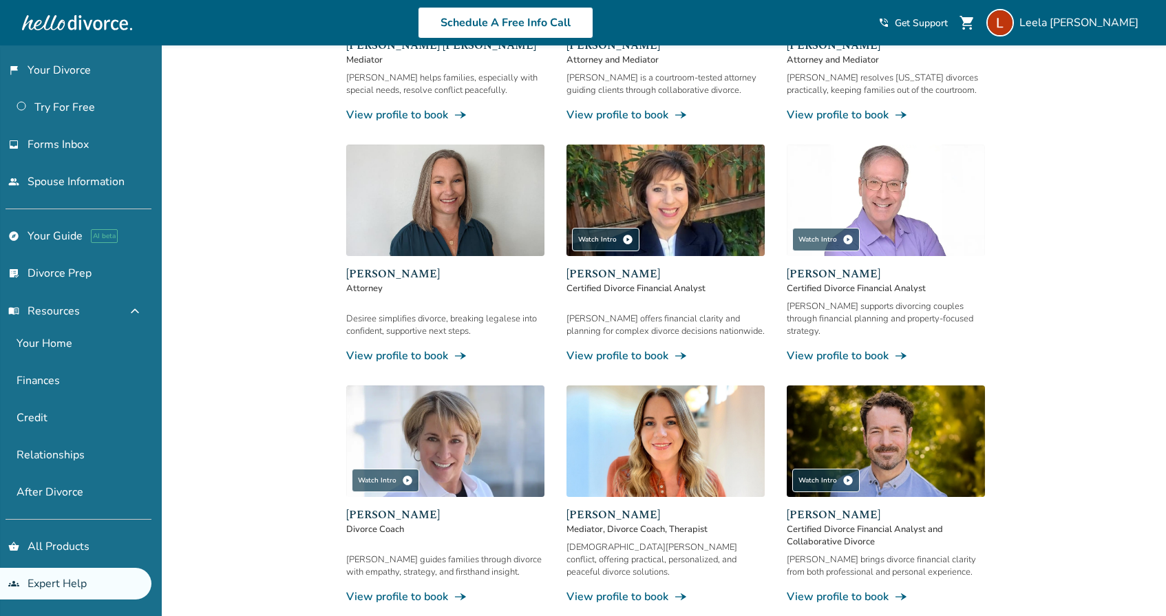
click at [862, 348] on link "View profile to book line_end_arrow_notch" at bounding box center [886, 355] width 198 height 15
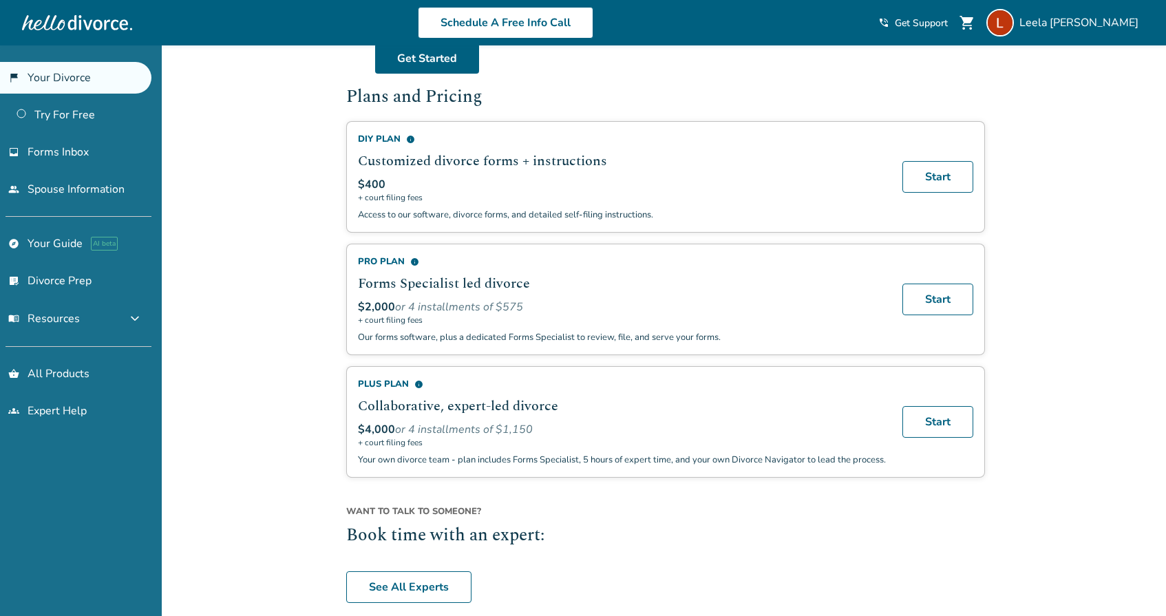
scroll to position [802, 0]
click at [1087, 24] on span "[PERSON_NAME]" at bounding box center [1081, 22] width 125 height 15
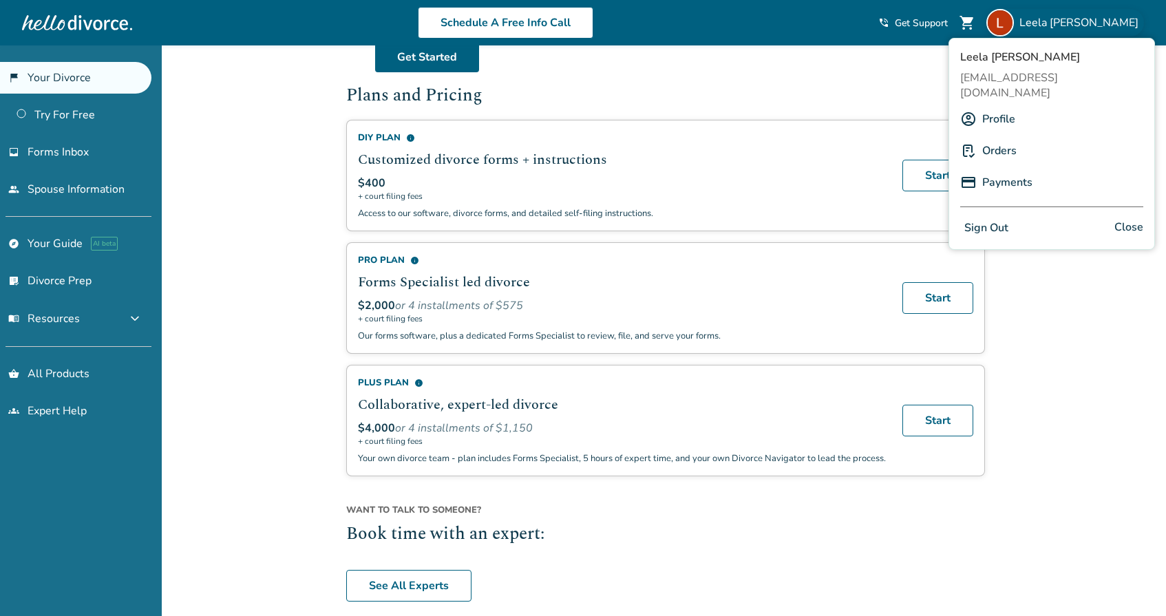
click at [994, 107] on link "Profile" at bounding box center [998, 119] width 33 height 26
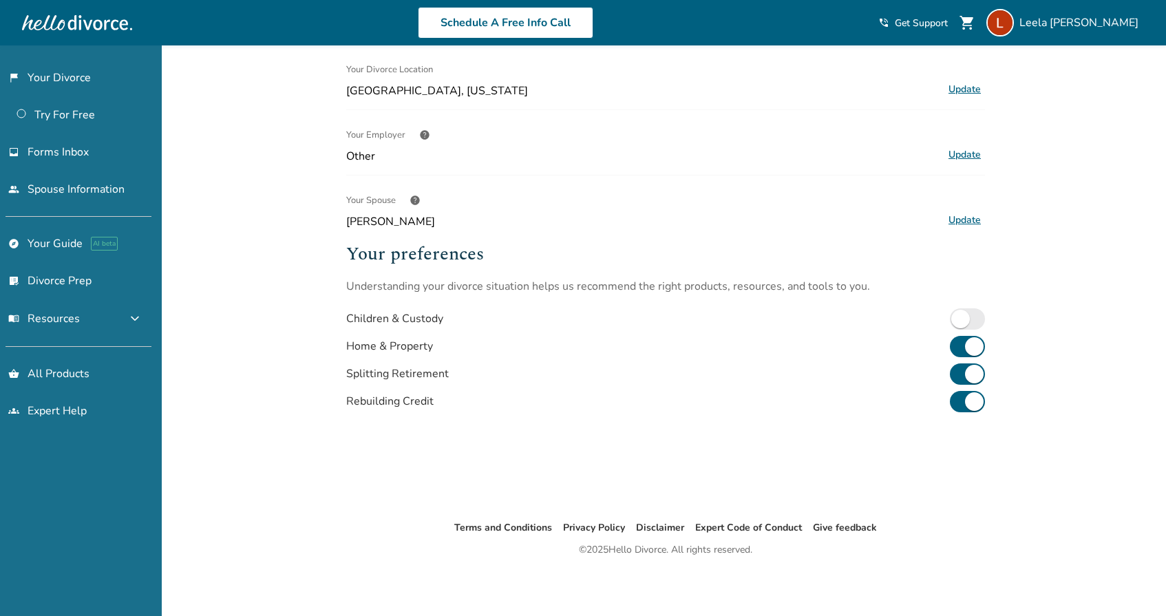
scroll to position [253, 0]
click at [63, 247] on link "explore Your Guide AI beta" at bounding box center [75, 244] width 151 height 32
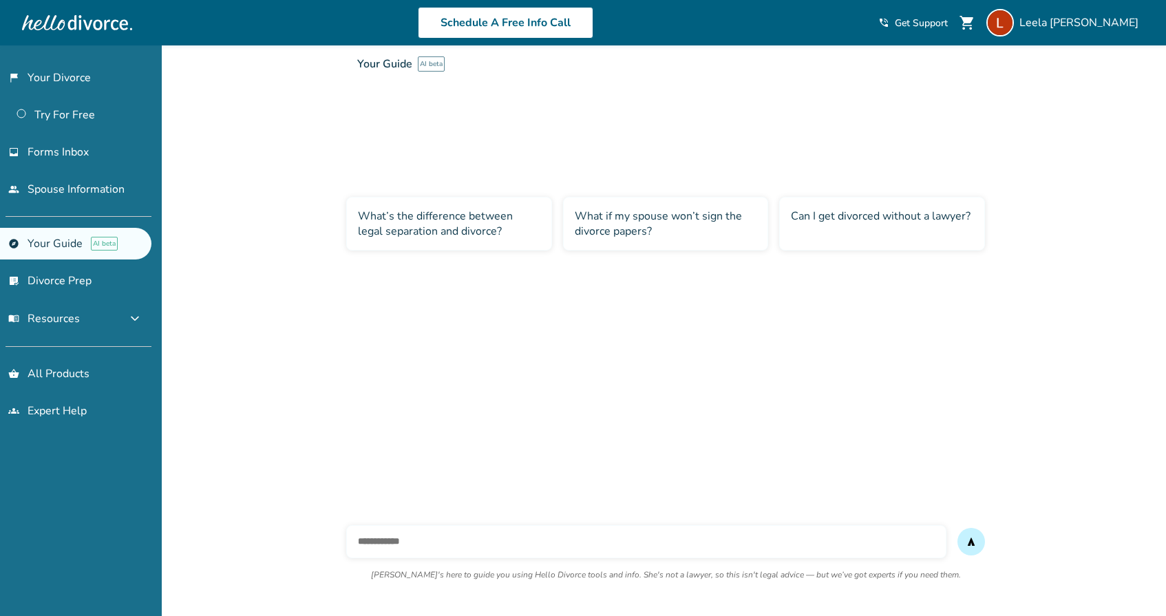
scroll to position [45, 0]
click at [69, 379] on link "shopping_basket All Products" at bounding box center [75, 374] width 151 height 32
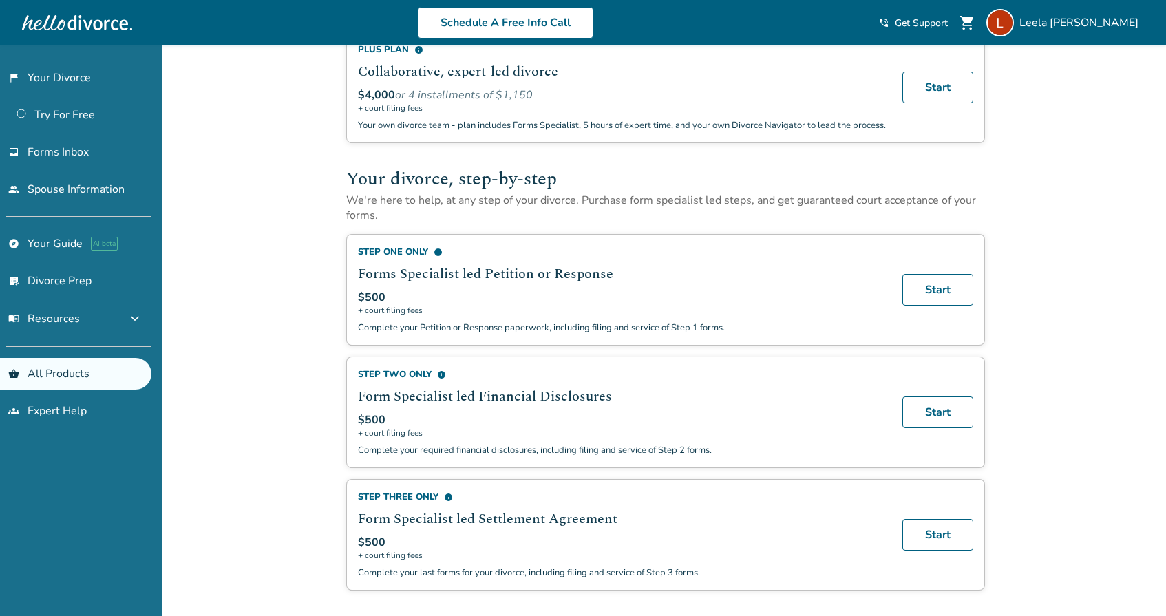
scroll to position [416, 0]
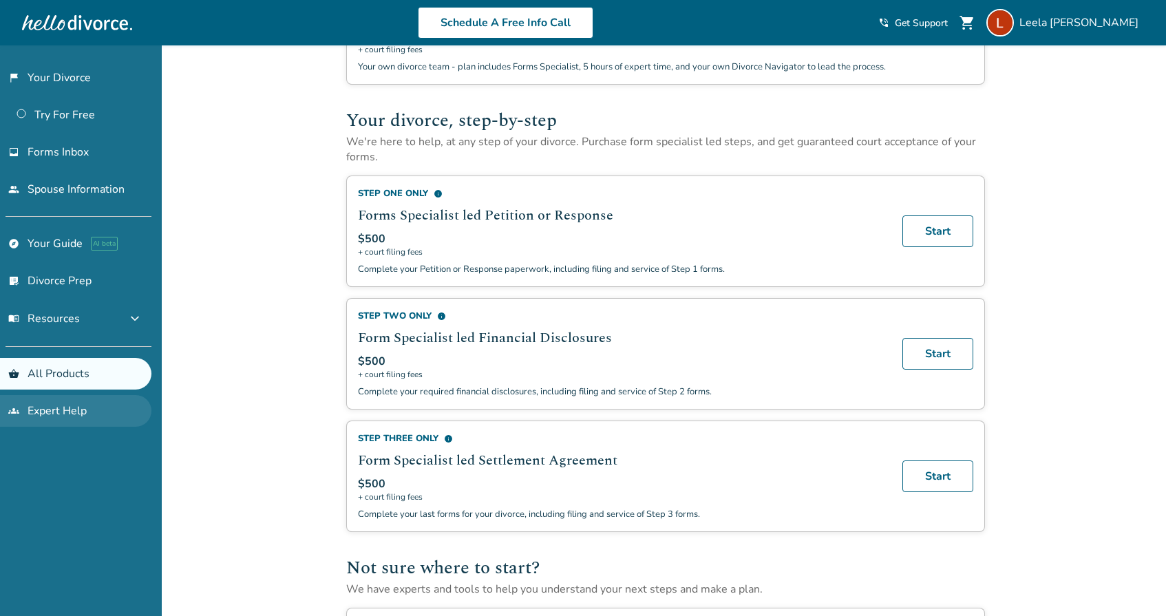
click at [70, 412] on link "groups Expert Help" at bounding box center [75, 411] width 151 height 32
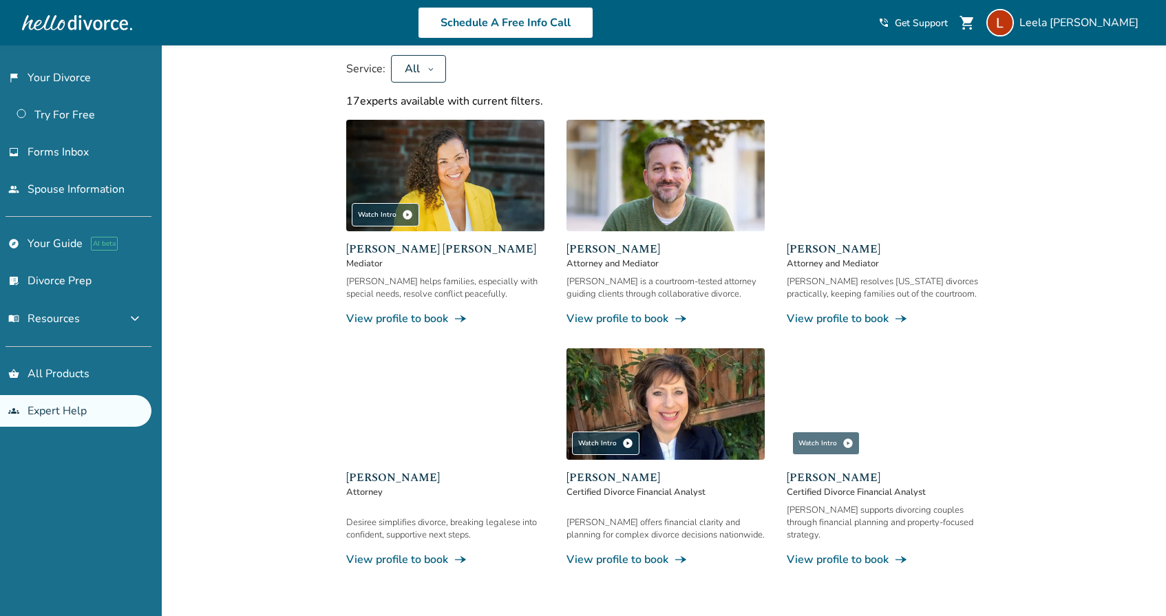
scroll to position [131, 0]
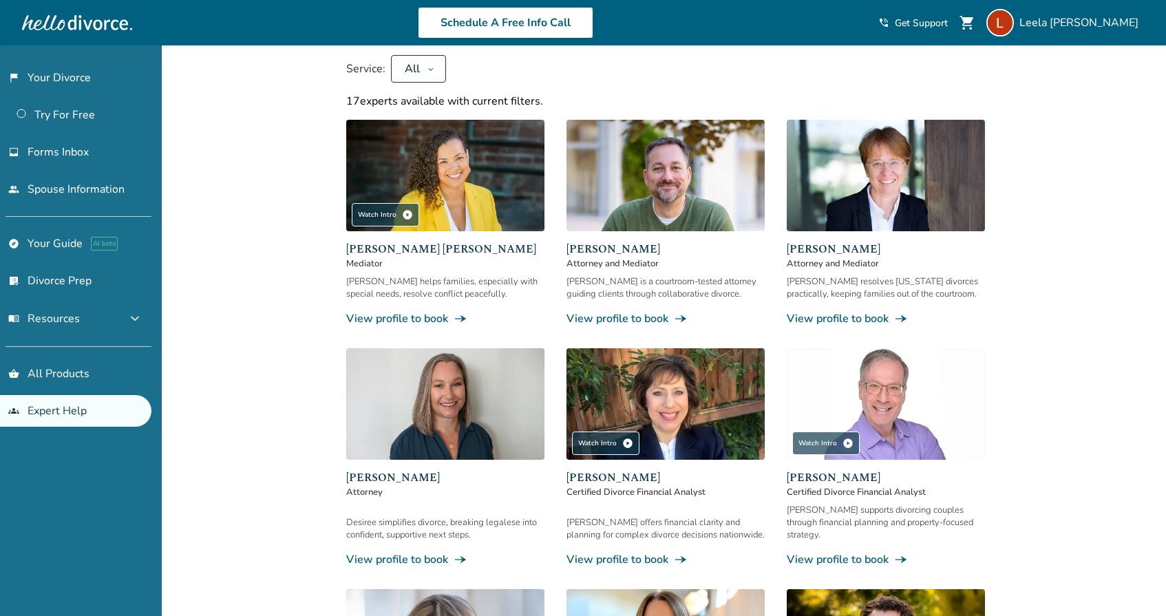
click at [812, 552] on link "View profile to book line_end_arrow_notch" at bounding box center [886, 559] width 198 height 15
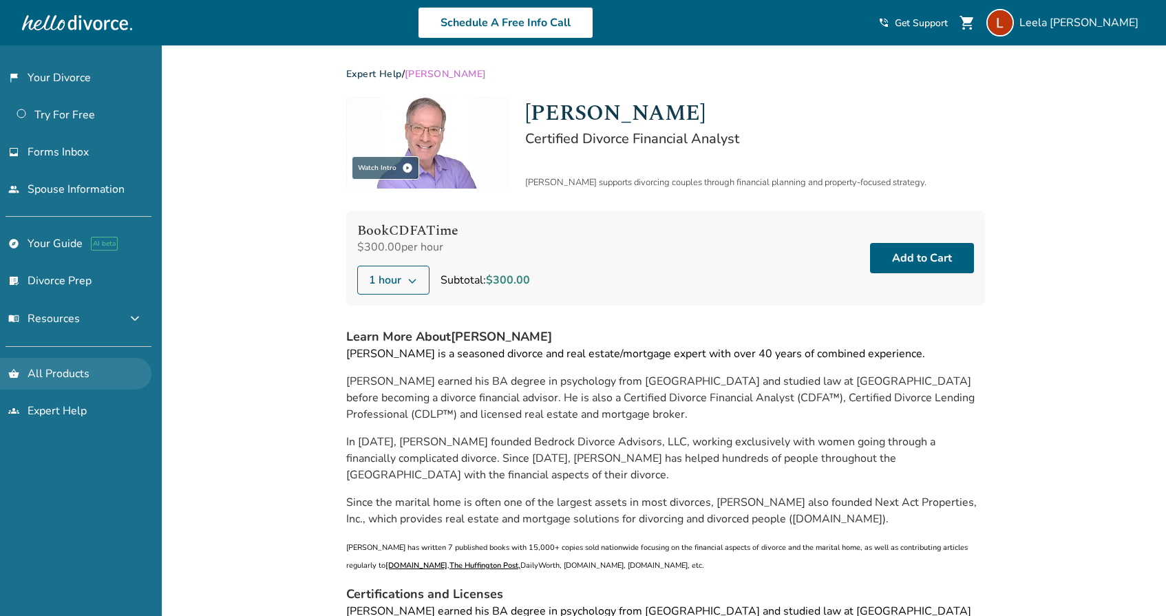
click at [68, 368] on link "shopping_basket All Products" at bounding box center [75, 374] width 151 height 32
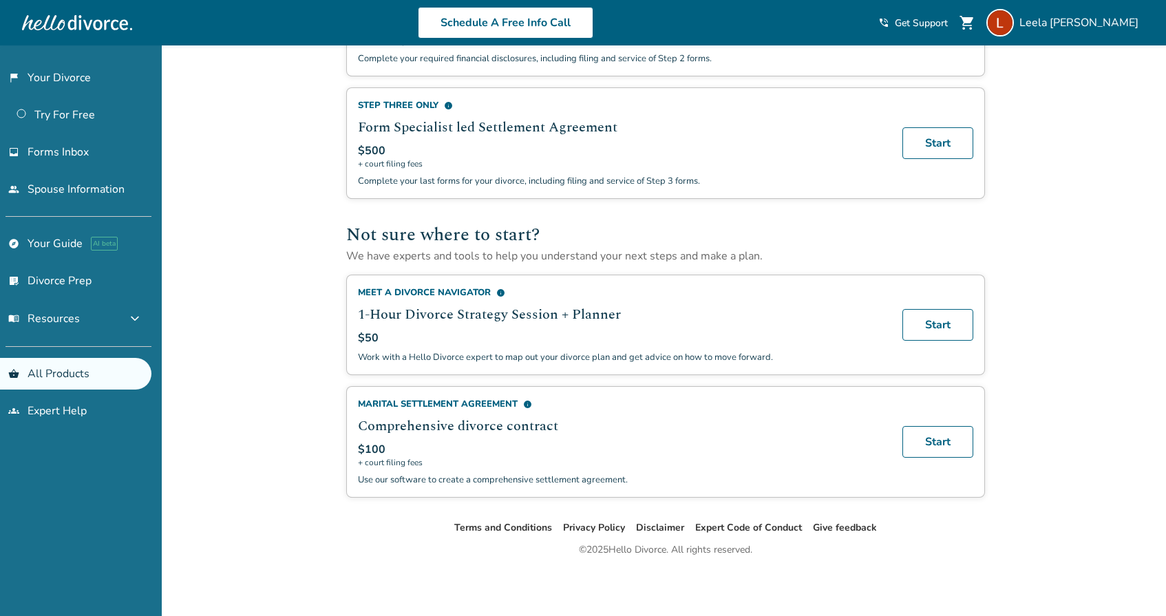
scroll to position [761, 0]
click at [55, 85] on link "flag_2 Your Divorce" at bounding box center [75, 78] width 151 height 32
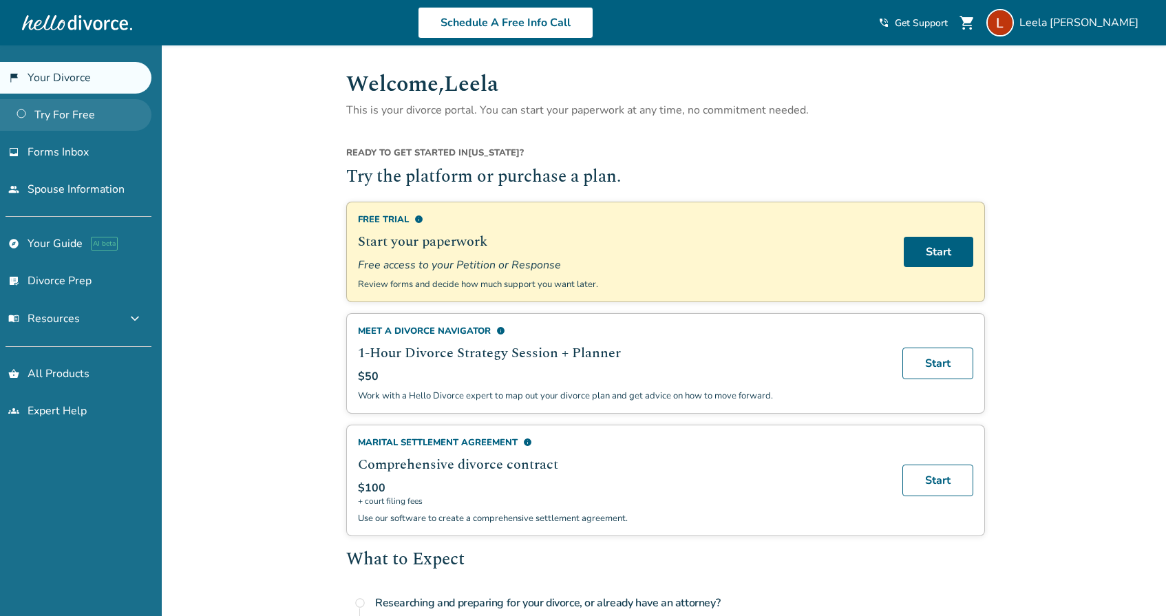
click at [77, 119] on link "Try For Free" at bounding box center [75, 115] width 151 height 32
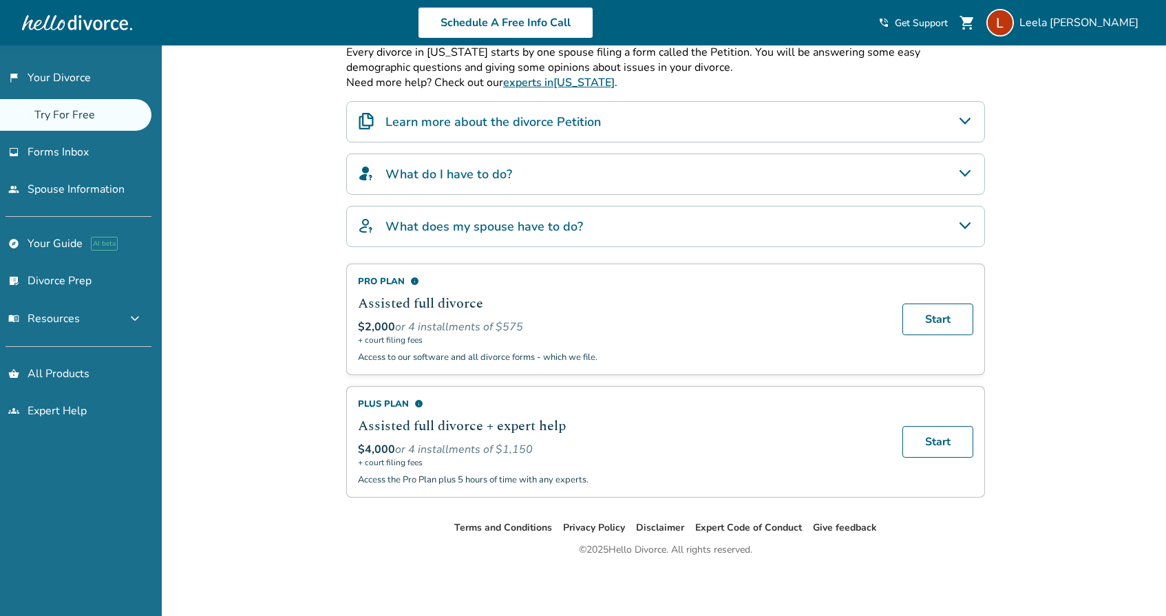
scroll to position [263, 0]
click at [89, 152] on link "inbox Forms Inbox" at bounding box center [75, 152] width 151 height 32
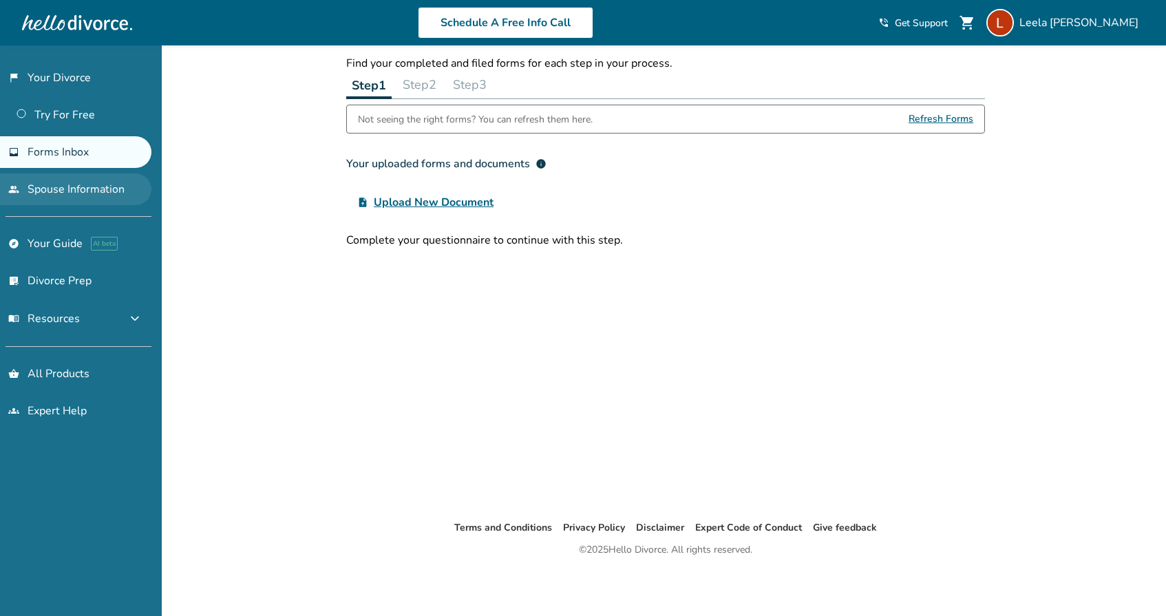
click at [106, 185] on link "people Spouse Information" at bounding box center [75, 189] width 151 height 32
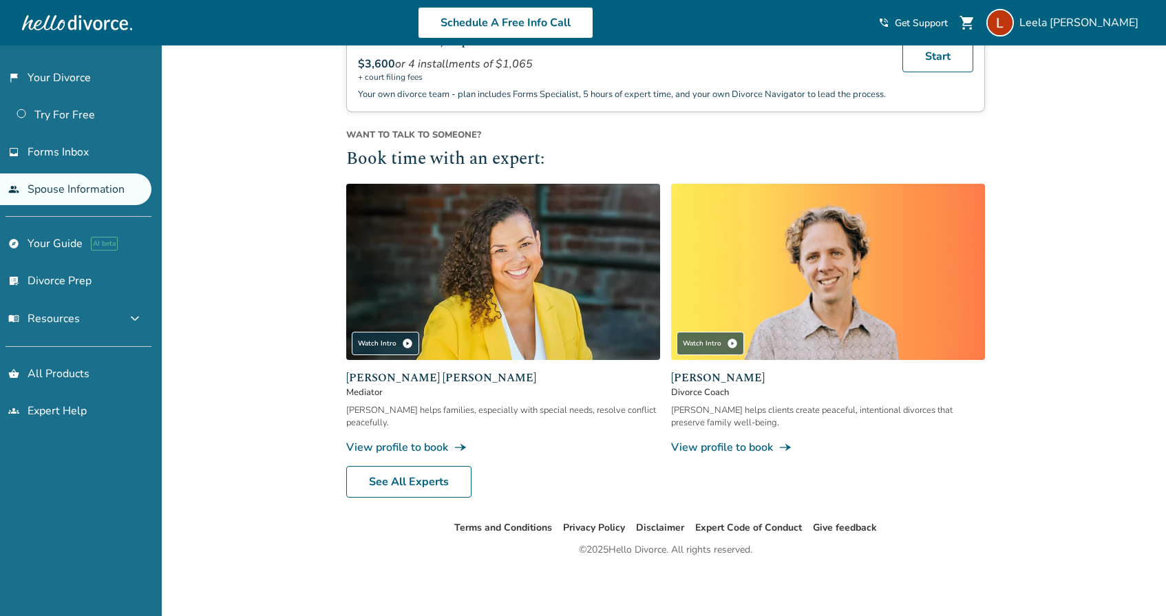
scroll to position [445, 0]
click at [69, 250] on link "explore Your Guide AI beta" at bounding box center [75, 244] width 151 height 32
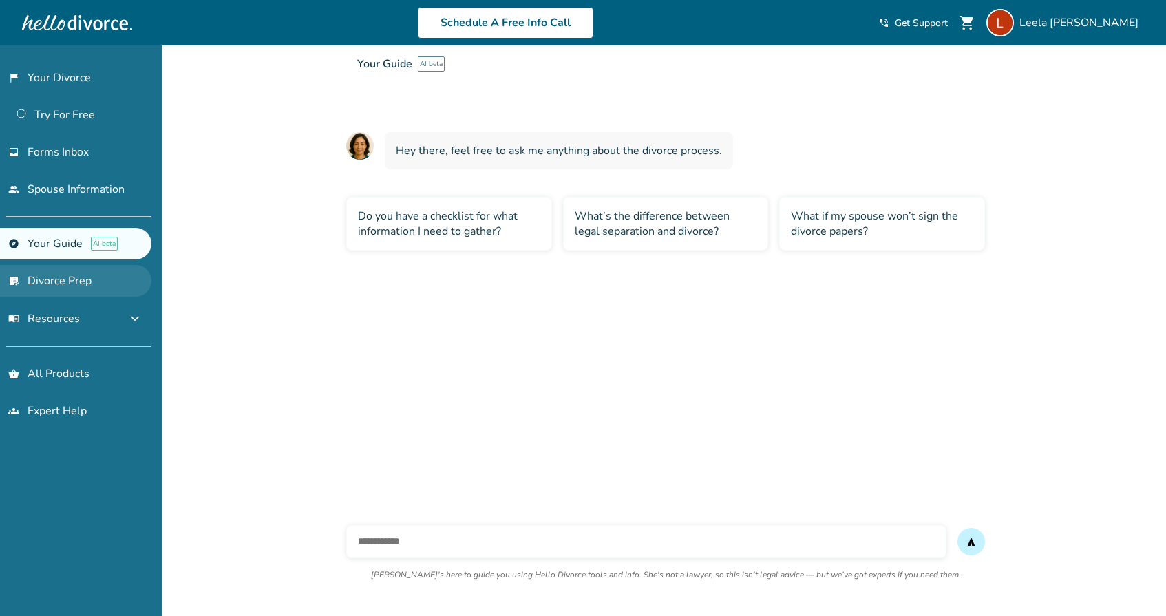
click at [76, 280] on link "list_alt_check Divorce Prep" at bounding box center [75, 281] width 151 height 32
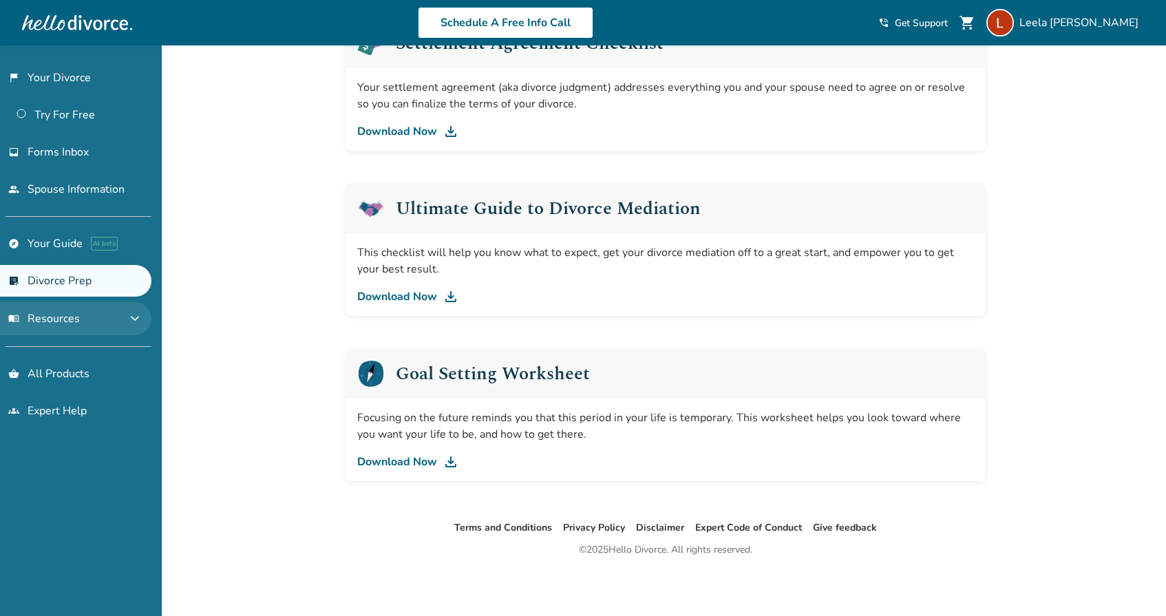
scroll to position [757, 0]
click at [63, 315] on span "menu_book Resources" at bounding box center [44, 318] width 72 height 15
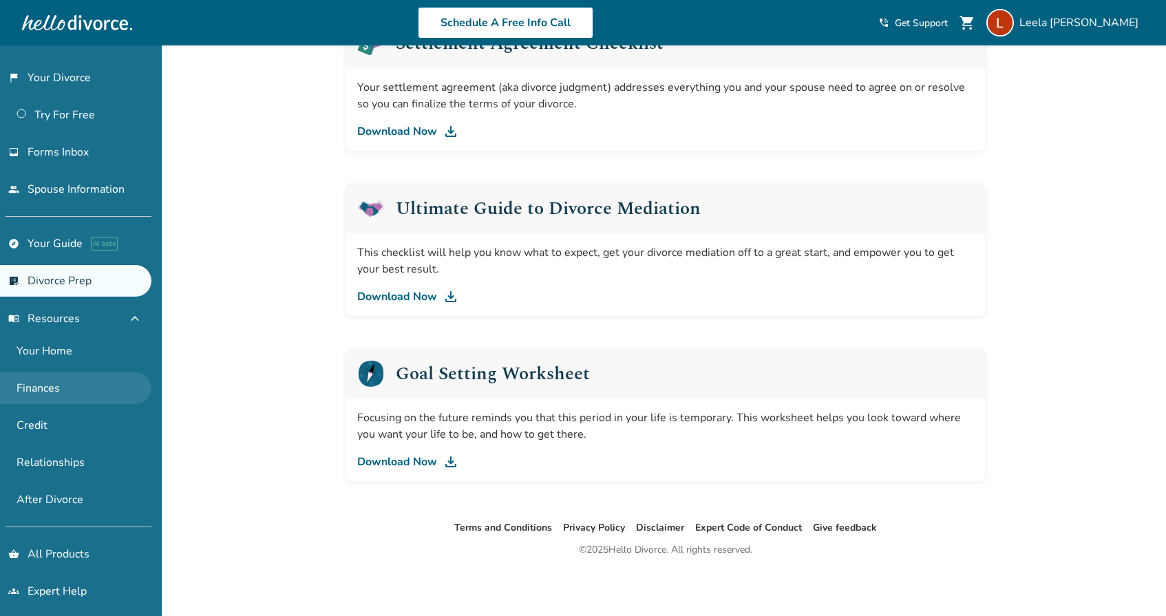
click at [43, 388] on link "Finances" at bounding box center [75, 388] width 151 height 32
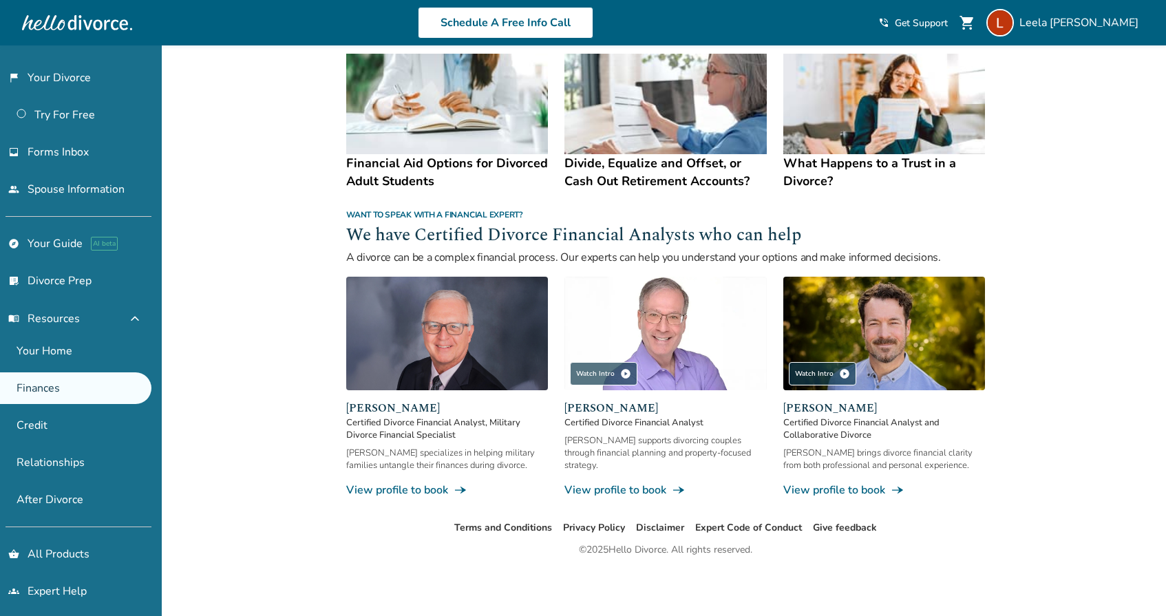
scroll to position [758, 0]
click at [628, 488] on link "View profile to book line_end_arrow_notch" at bounding box center [665, 490] width 202 height 15
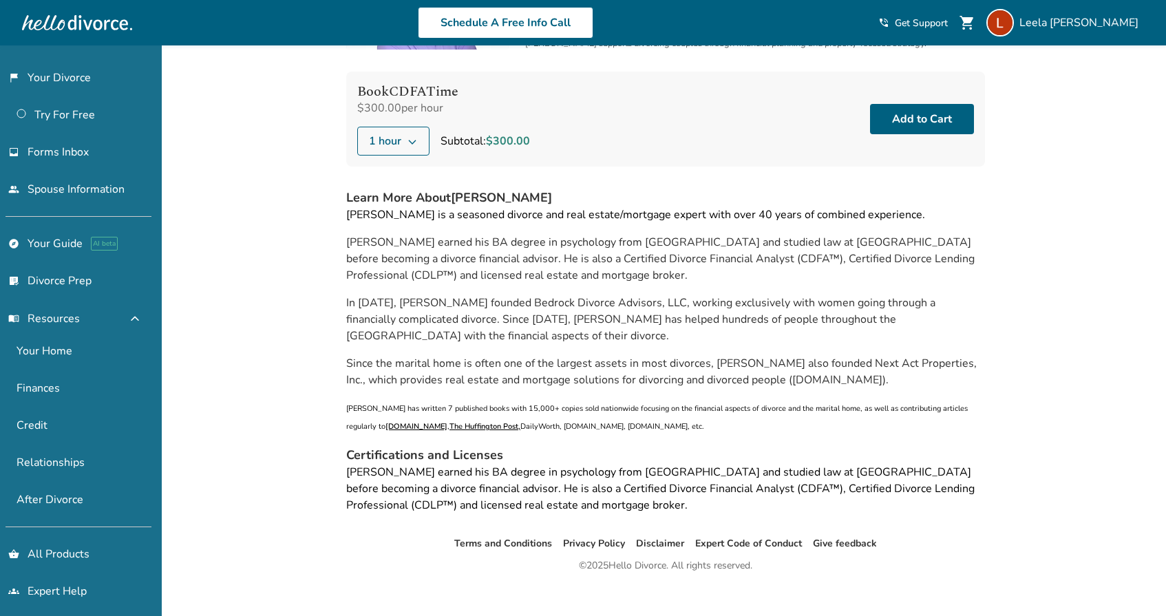
scroll to position [138, 0]
click at [948, 22] on span "Get Support" at bounding box center [921, 23] width 53 height 13
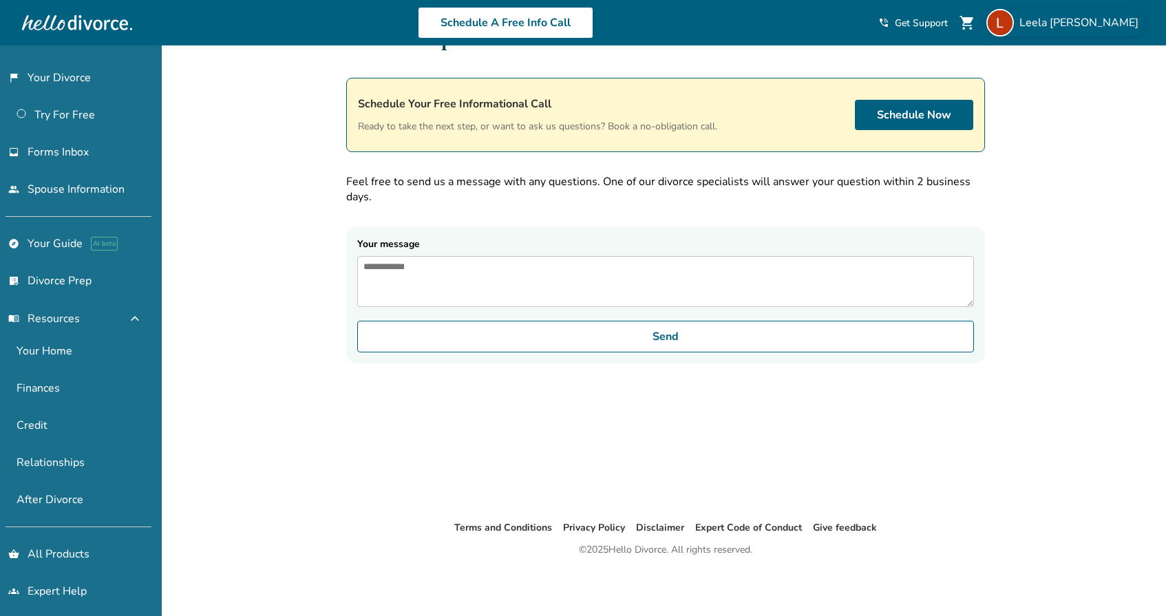
click at [1086, 23] on span "[PERSON_NAME]" at bounding box center [1081, 22] width 125 height 15
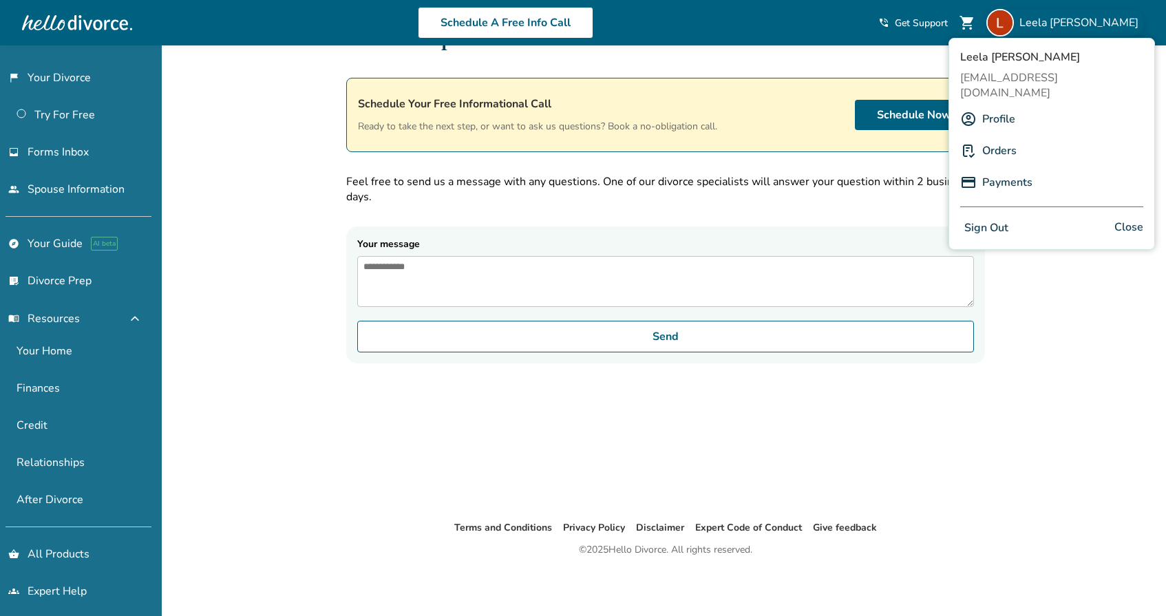
click at [1000, 138] on link "Orders" at bounding box center [999, 151] width 34 height 26
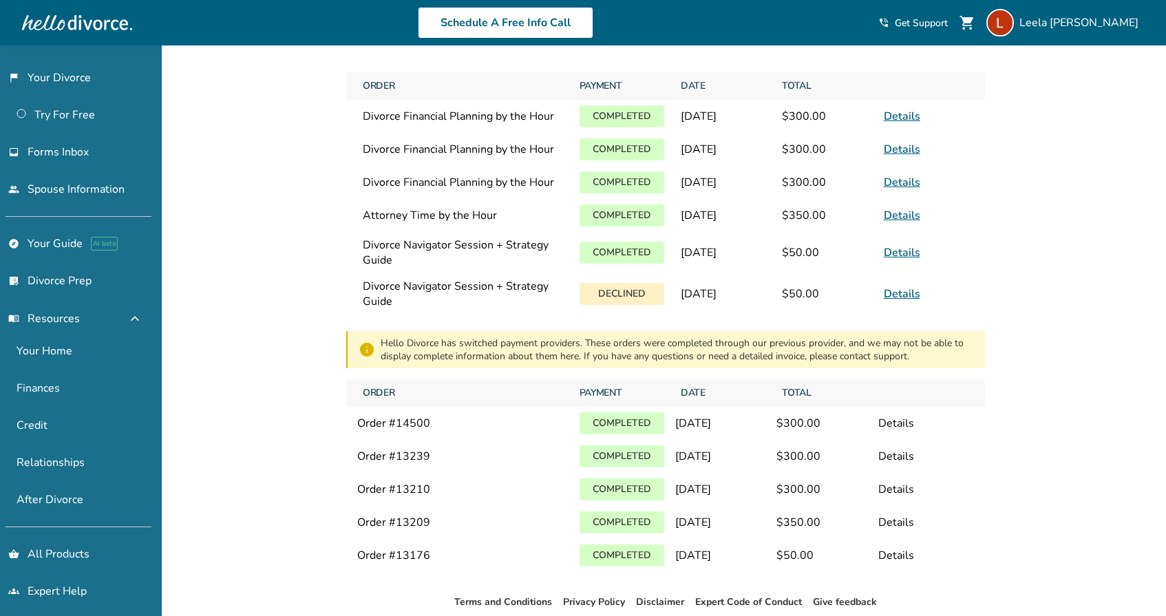
click at [896, 119] on link "Details" at bounding box center [902, 116] width 36 height 15
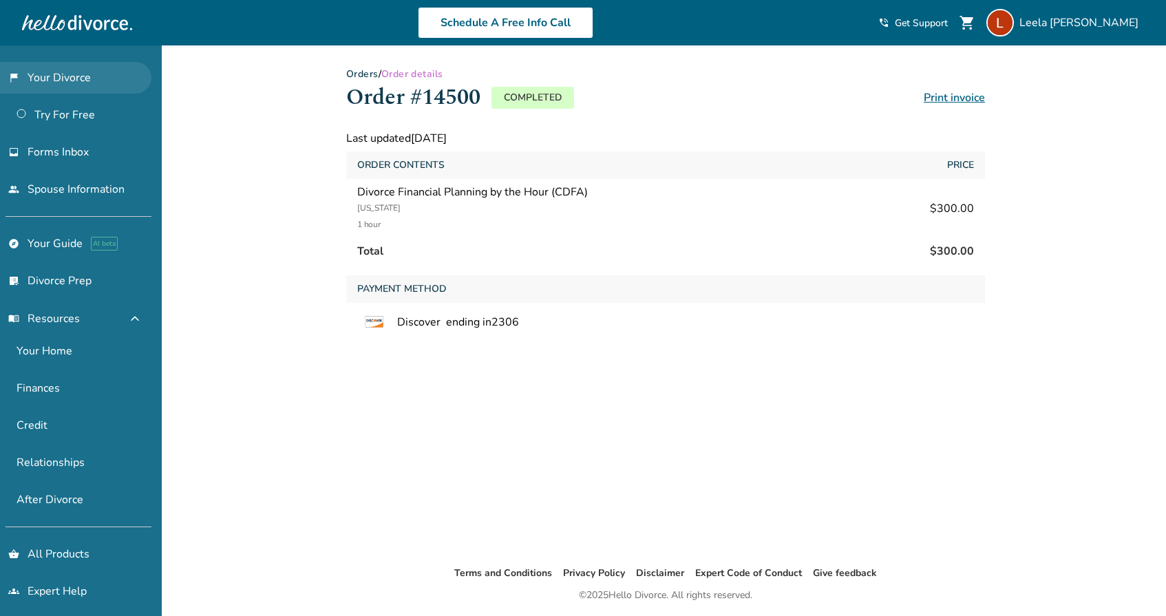
click at [72, 80] on link "flag_2 Your Divorce" at bounding box center [75, 78] width 151 height 32
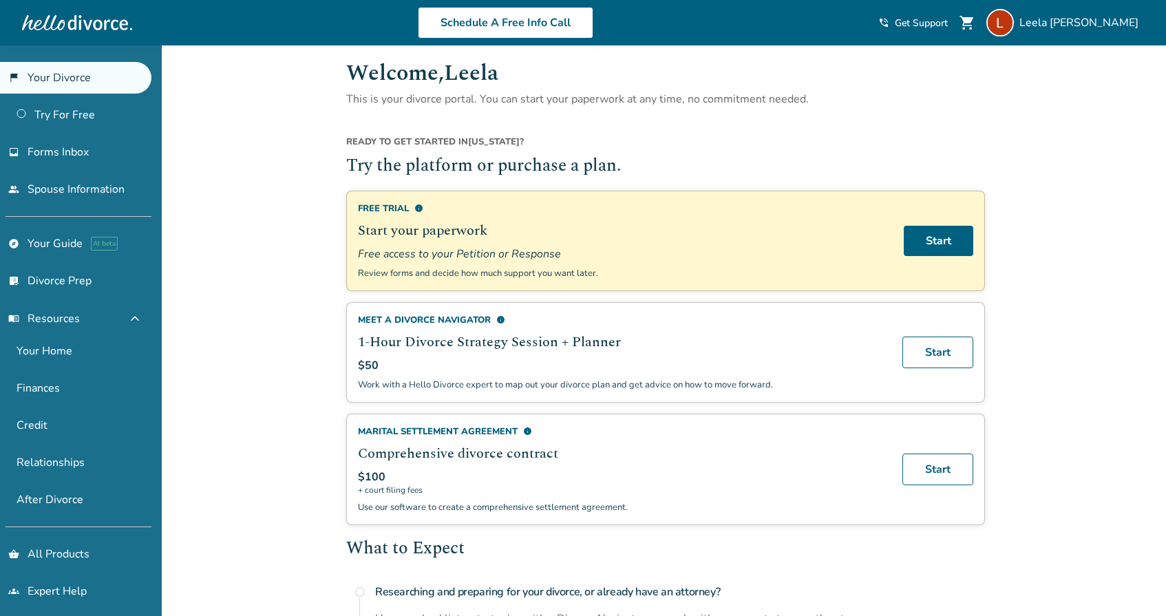
scroll to position [10, 0]
click at [72, 158] on span "Forms Inbox" at bounding box center [58, 152] width 61 height 15
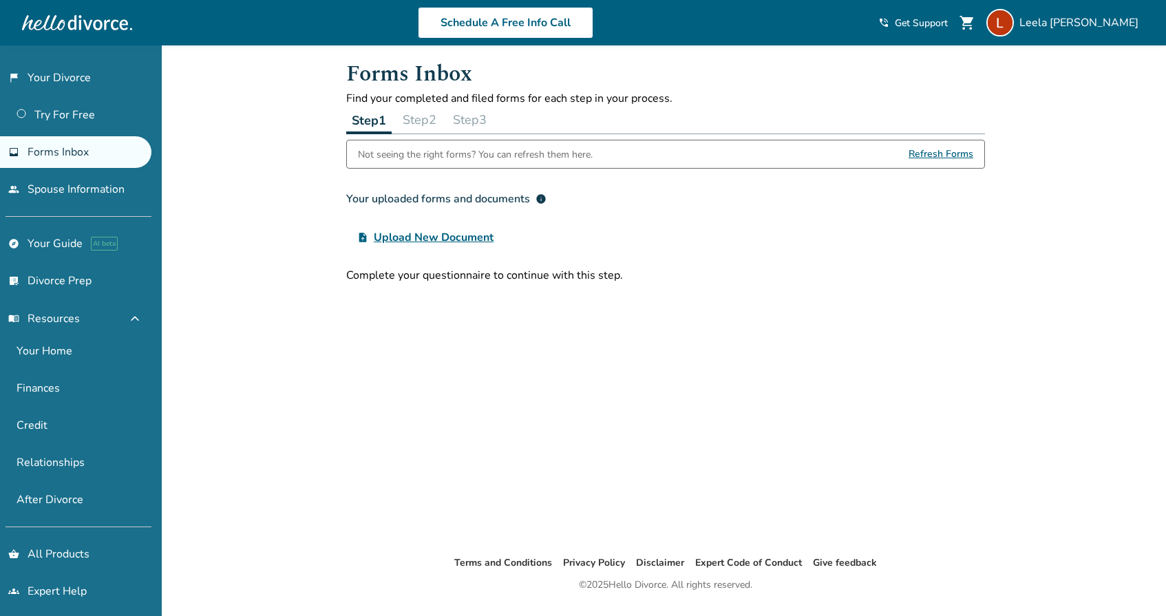
click at [455, 240] on span "Upload New Document" at bounding box center [434, 237] width 120 height 17
click at [0, 0] on input "upload_file Upload New Document" at bounding box center [0, 0] width 0 height 0
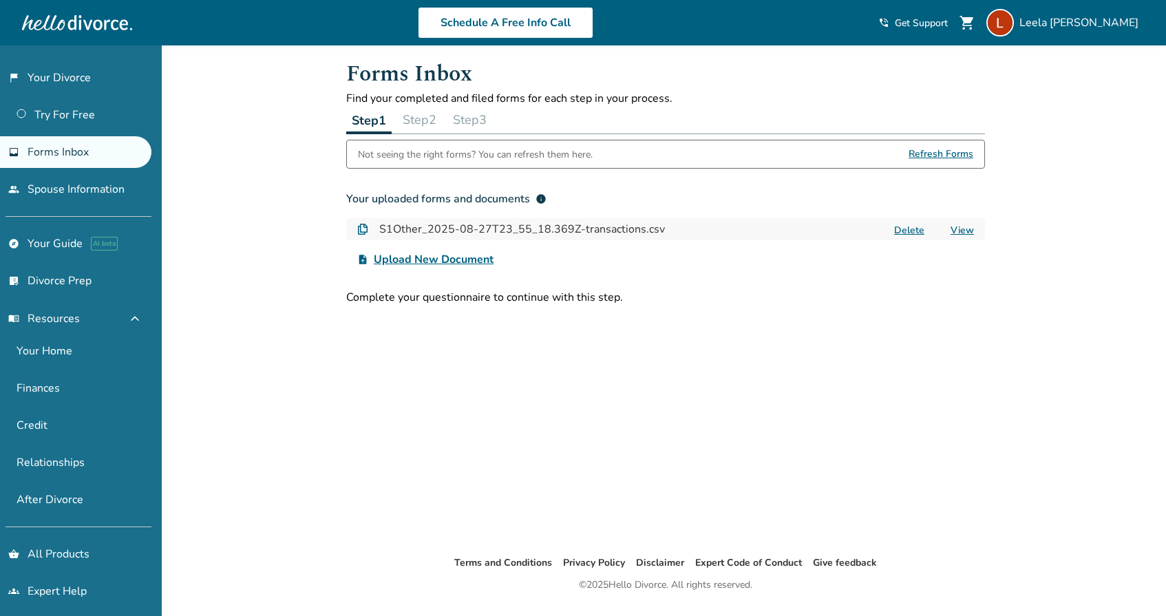
click at [964, 232] on link "View" at bounding box center [962, 230] width 23 height 13
click at [475, 265] on span "Upload New Document" at bounding box center [434, 259] width 120 height 17
click at [0, 0] on input "upload_file Upload New Document" at bounding box center [0, 0] width 0 height 0
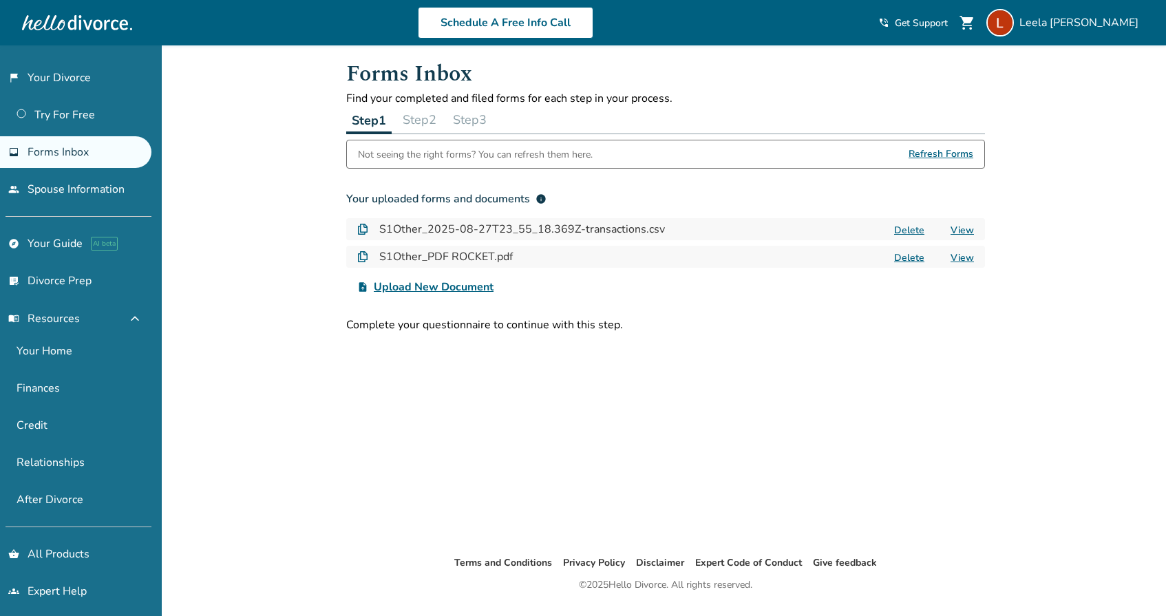
click at [966, 258] on link "View" at bounding box center [962, 257] width 23 height 13
click at [469, 285] on span "Upload New Document" at bounding box center [434, 287] width 120 height 17
click at [0, 0] on input "upload_file Upload New Document" at bounding box center [0, 0] width 0 height 0
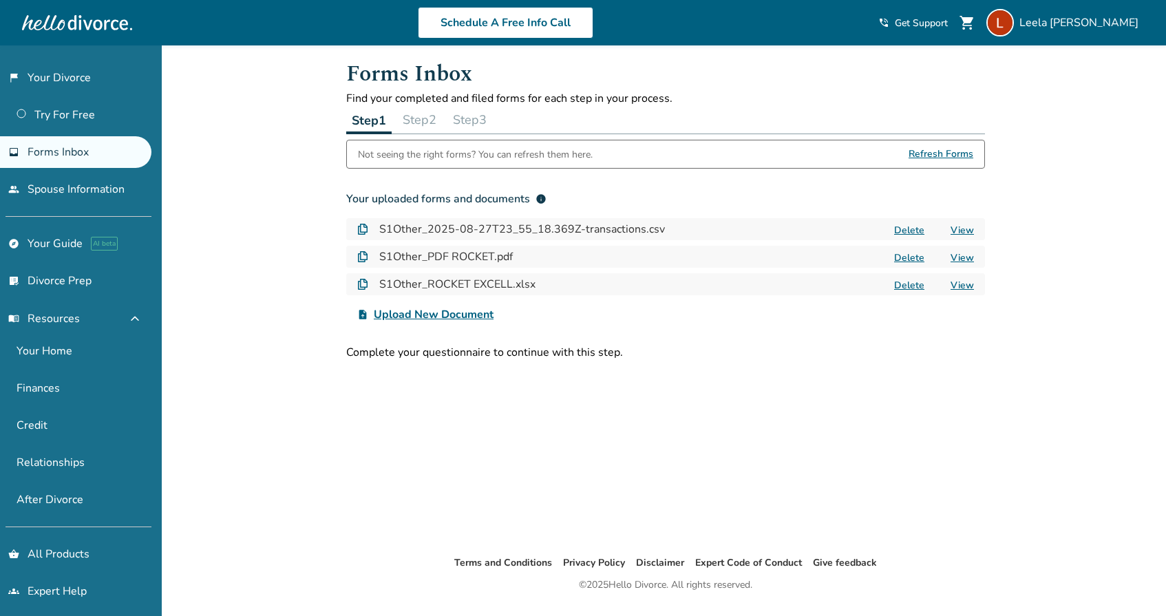
click at [961, 281] on link "View" at bounding box center [962, 285] width 23 height 13
click at [473, 127] on button "Step 3" at bounding box center [469, 120] width 45 height 28
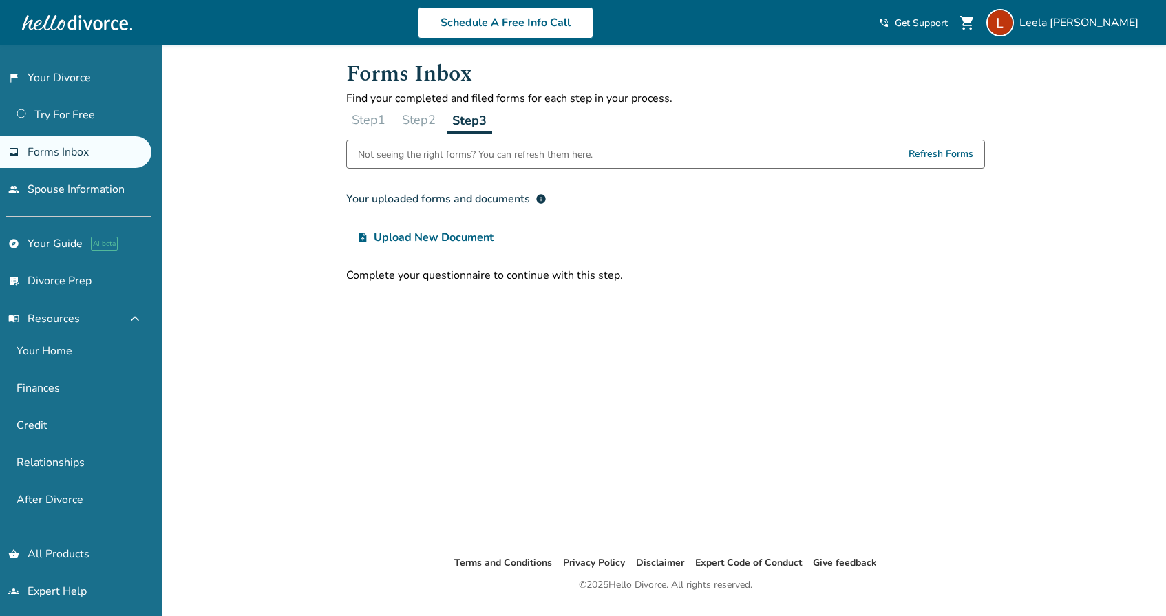
click at [63, 153] on span "Forms Inbox" at bounding box center [58, 152] width 61 height 15
click at [74, 115] on link "Try For Free" at bounding box center [75, 115] width 151 height 32
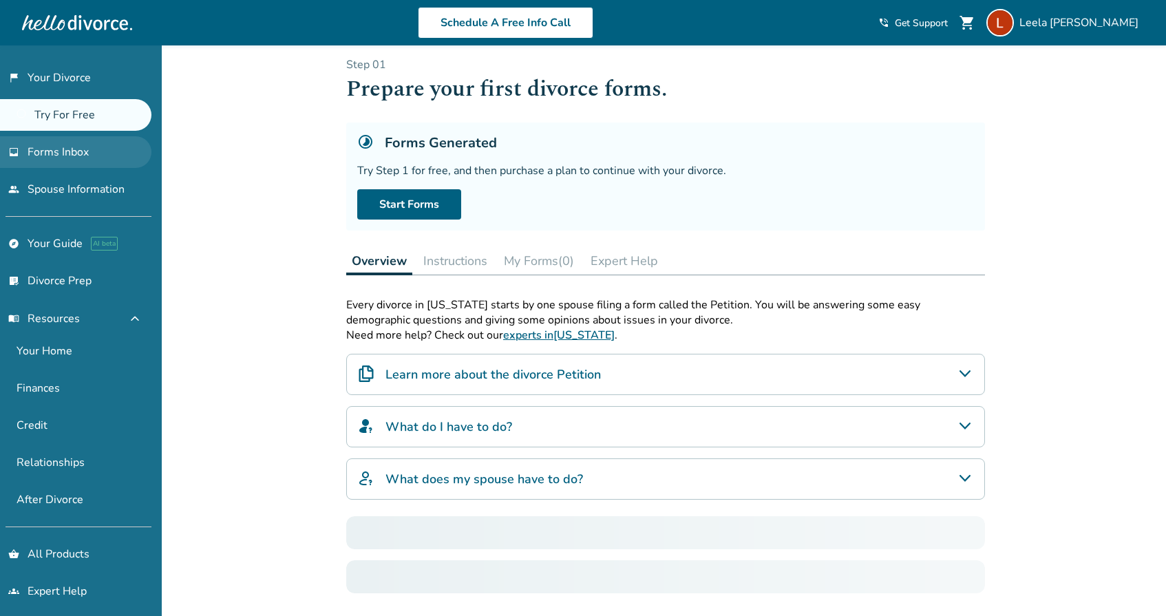
click at [73, 151] on span "Forms Inbox" at bounding box center [58, 152] width 61 height 15
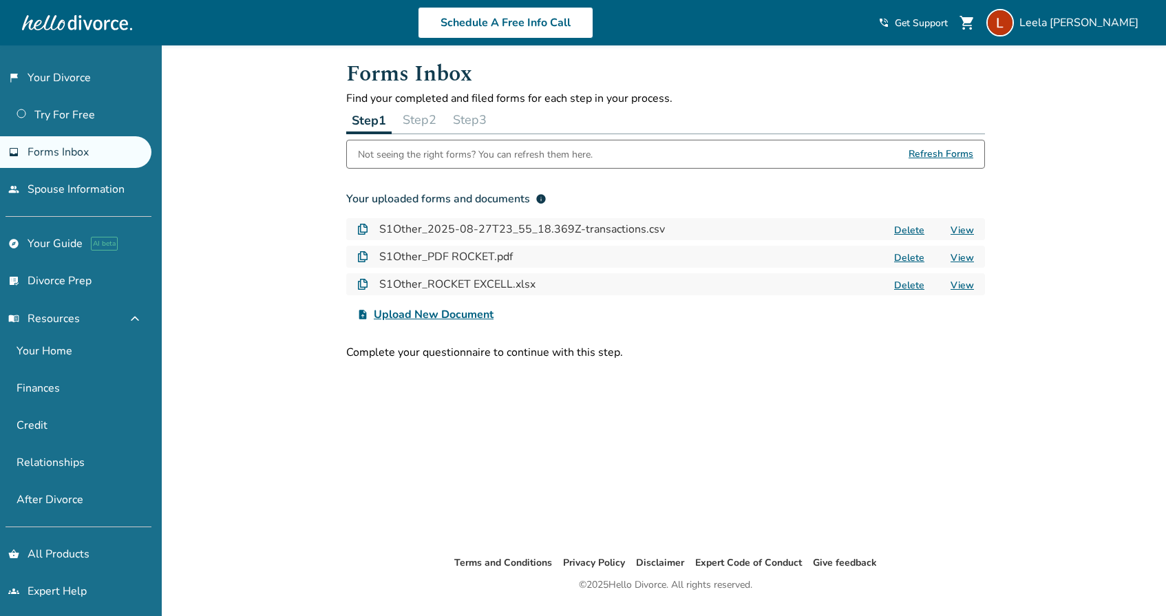
click at [454, 312] on span "Upload New Document" at bounding box center [434, 314] width 120 height 17
click at [0, 0] on input "upload_file Upload New Document" at bounding box center [0, 0] width 0 height 0
click at [463, 316] on span "Upload New Document" at bounding box center [434, 314] width 120 height 17
click at [0, 0] on input "upload_file Upload New Document" at bounding box center [0, 0] width 0 height 0
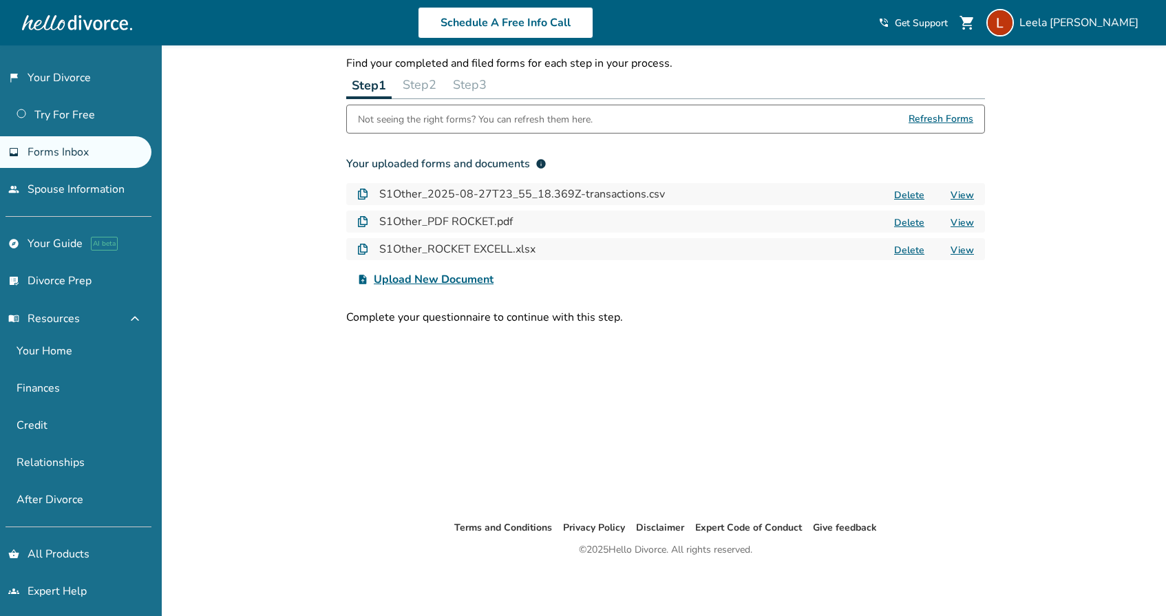
scroll to position [45, 0]
click at [467, 280] on span "Upload New Document" at bounding box center [434, 279] width 120 height 17
click at [0, 0] on input "upload_file Upload New Document" at bounding box center [0, 0] width 0 height 0
click at [967, 250] on link "View" at bounding box center [962, 250] width 23 height 13
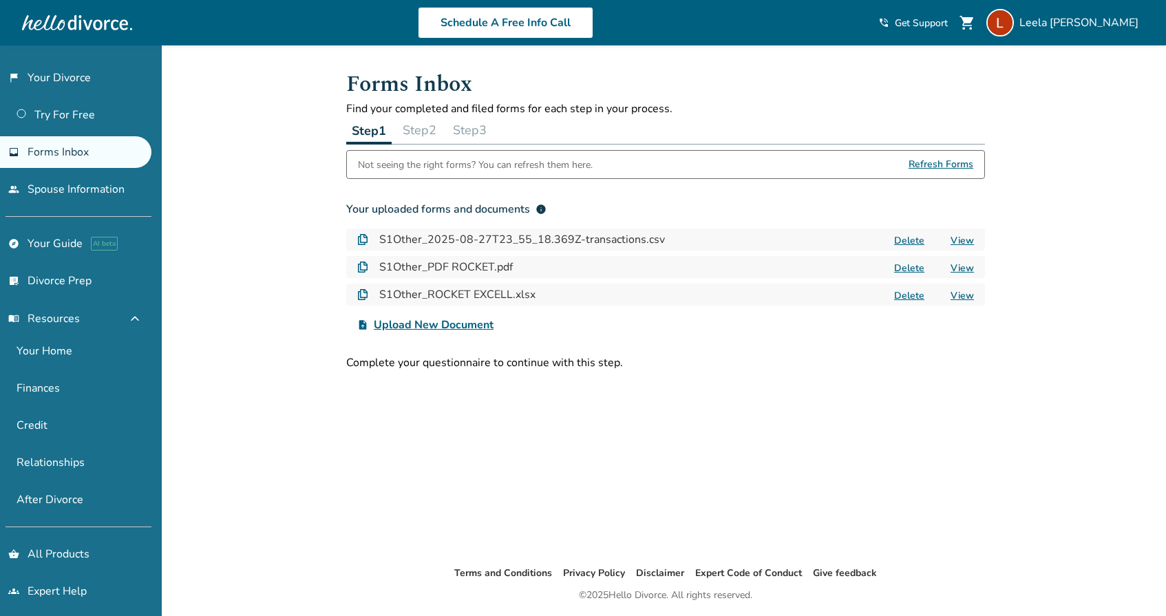
scroll to position [0, 0]
click at [423, 128] on button "Step 2" at bounding box center [419, 130] width 45 height 28
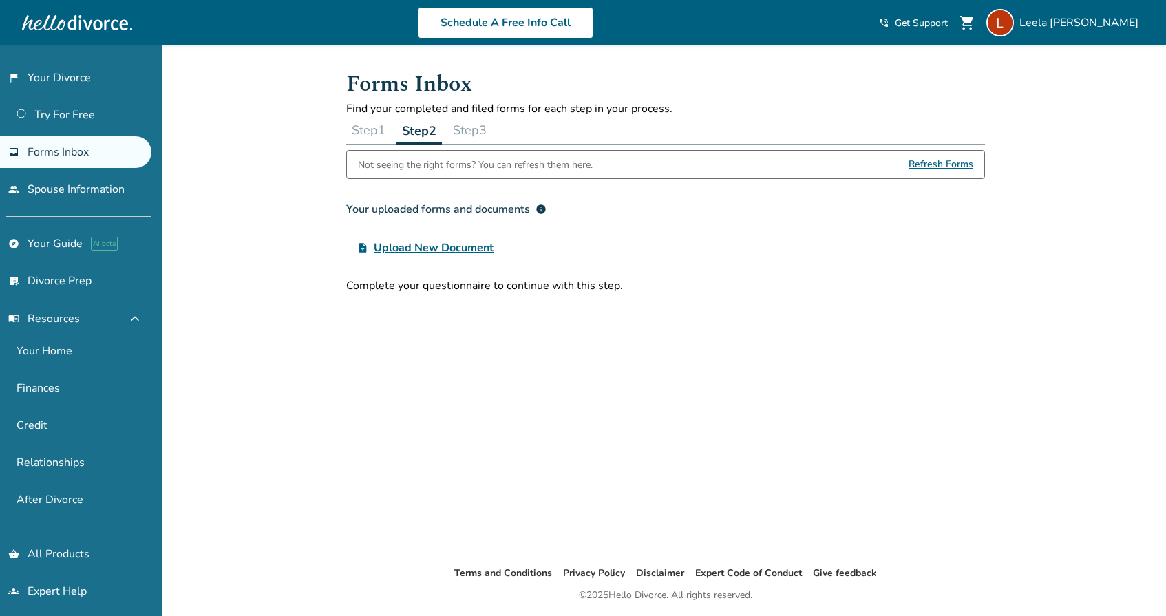
click at [474, 129] on button "Step 3" at bounding box center [469, 130] width 45 height 28
click at [361, 132] on button "Step 1" at bounding box center [368, 130] width 45 height 28
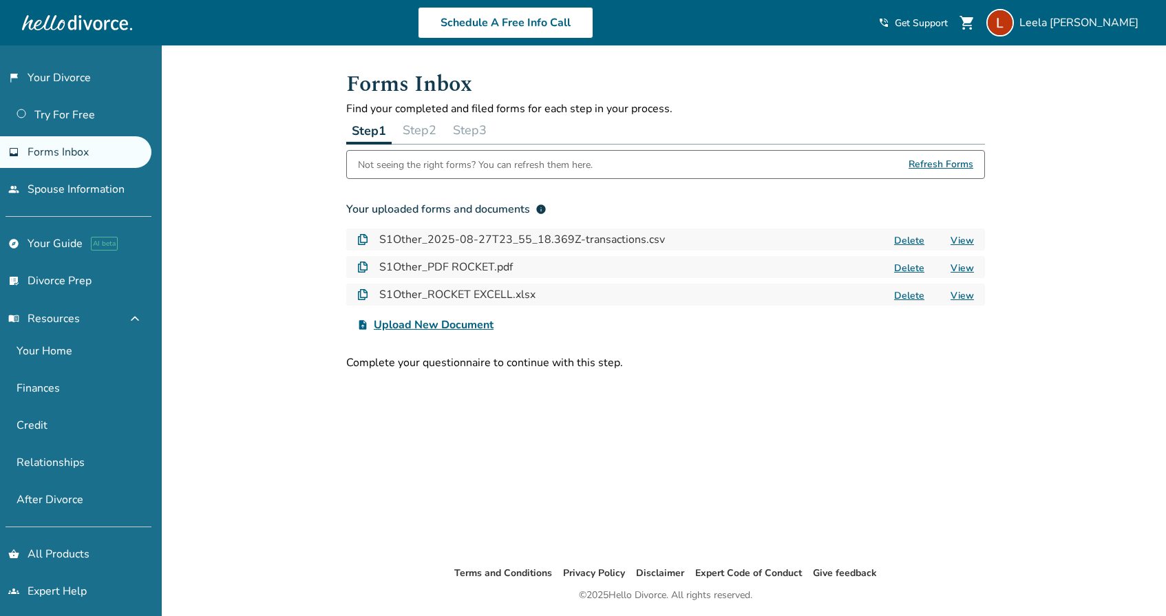
click at [71, 145] on span "Forms Inbox" at bounding box center [58, 152] width 61 height 15
click at [67, 78] on link "flag_2 Your Divorce" at bounding box center [75, 78] width 151 height 32
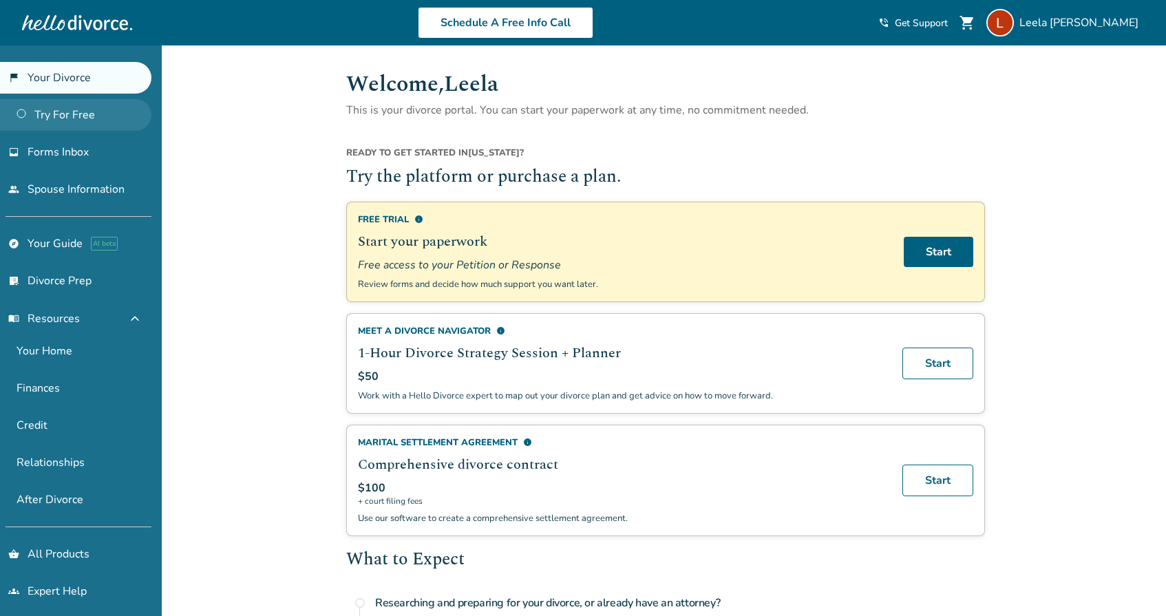
click at [74, 118] on link "Try For Free" at bounding box center [75, 115] width 151 height 32
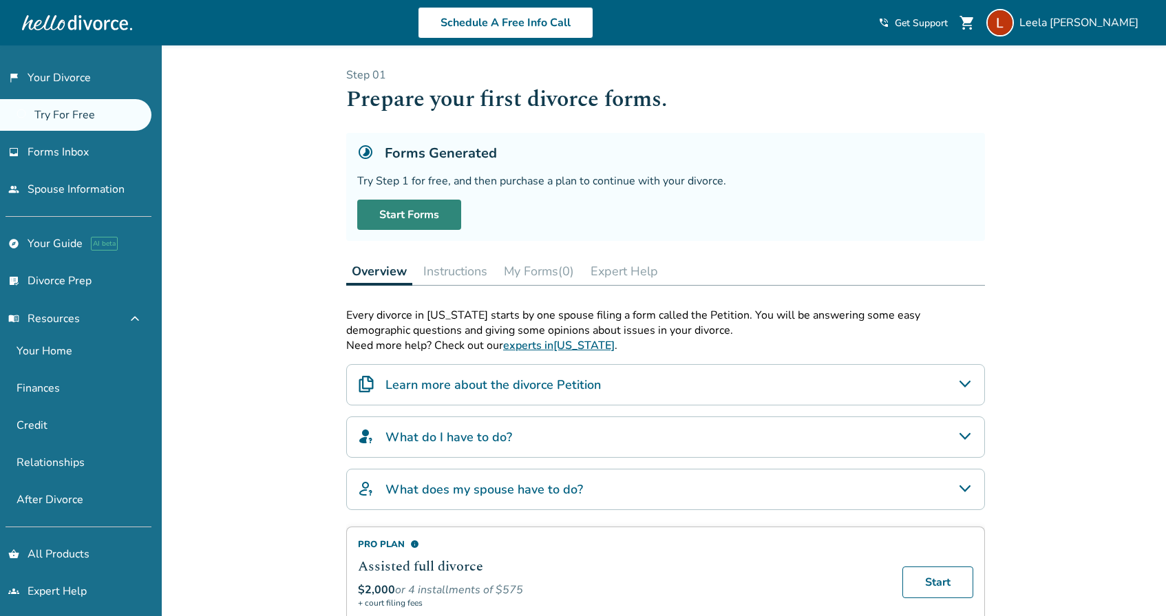
click at [430, 217] on link "Start Forms" at bounding box center [409, 215] width 104 height 30
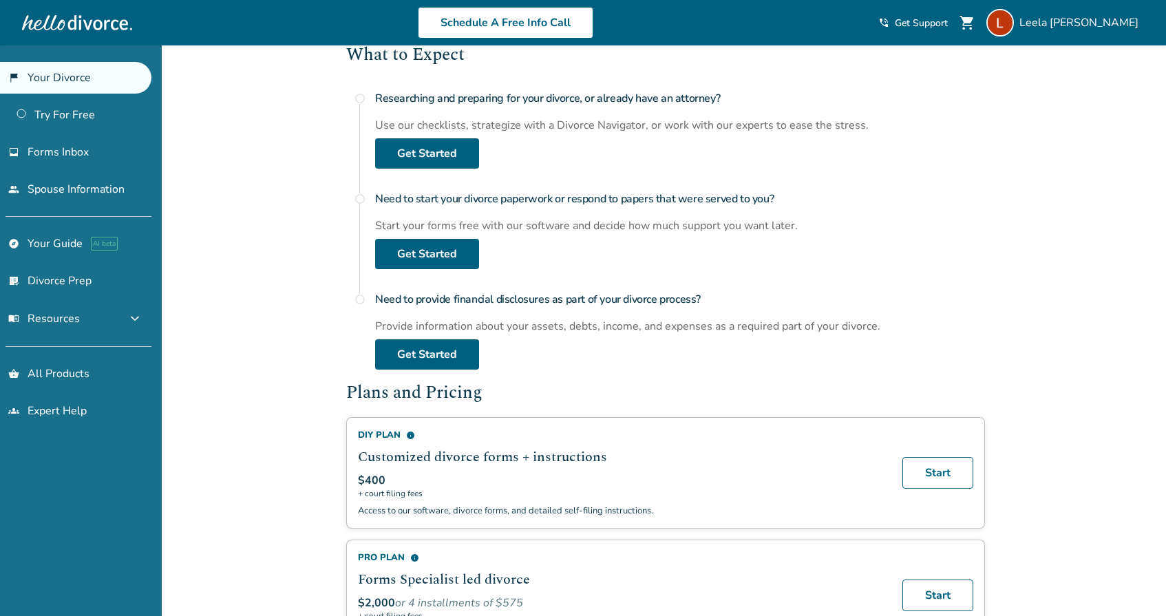
scroll to position [597, 0]
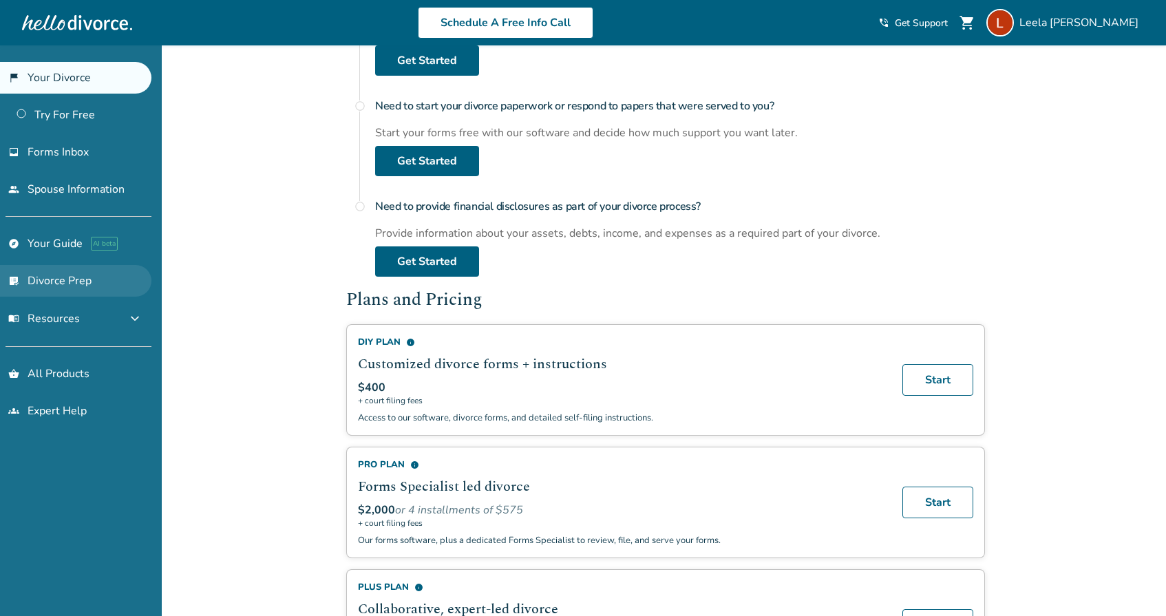
click at [50, 284] on link "list_alt_check Divorce Prep" at bounding box center [75, 281] width 151 height 32
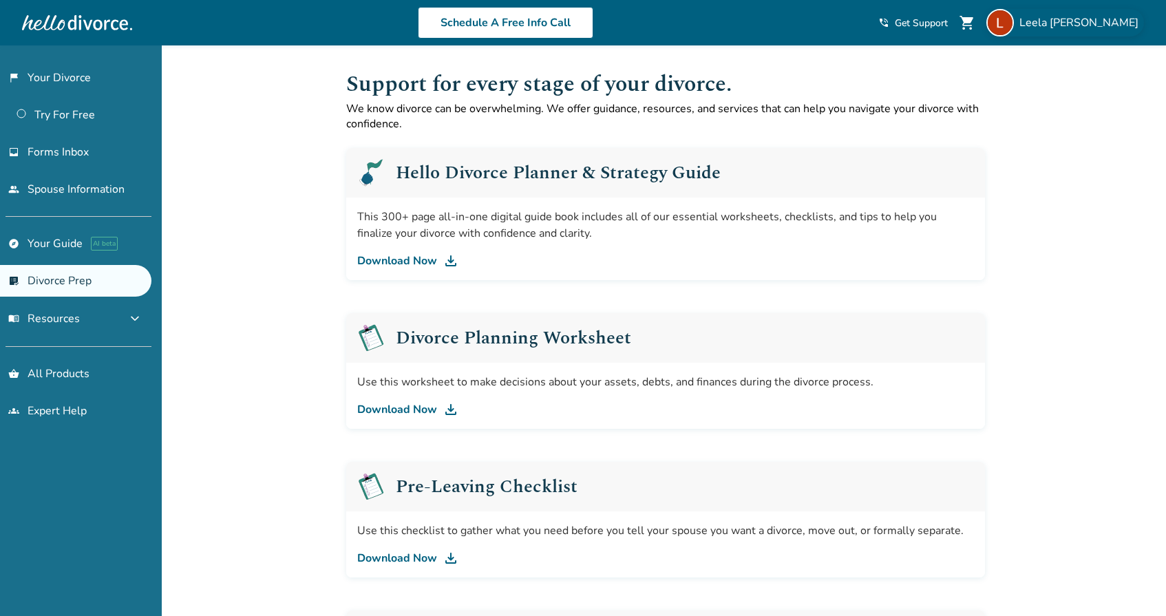
click at [1103, 22] on span "[PERSON_NAME]" at bounding box center [1081, 22] width 125 height 15
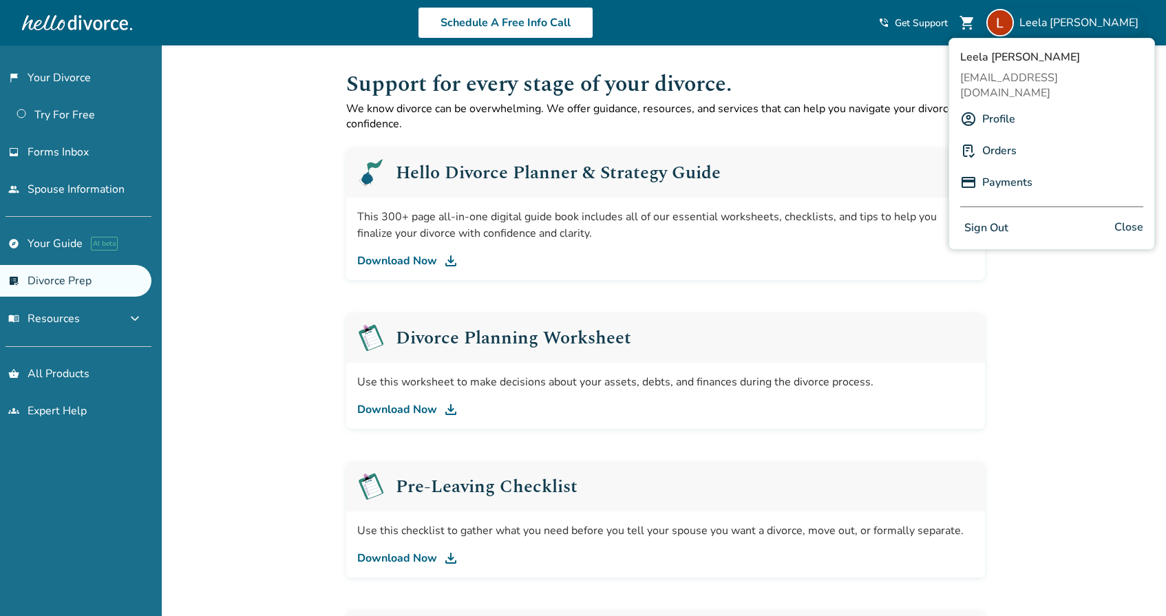
click at [997, 106] on link "Profile" at bounding box center [998, 119] width 33 height 26
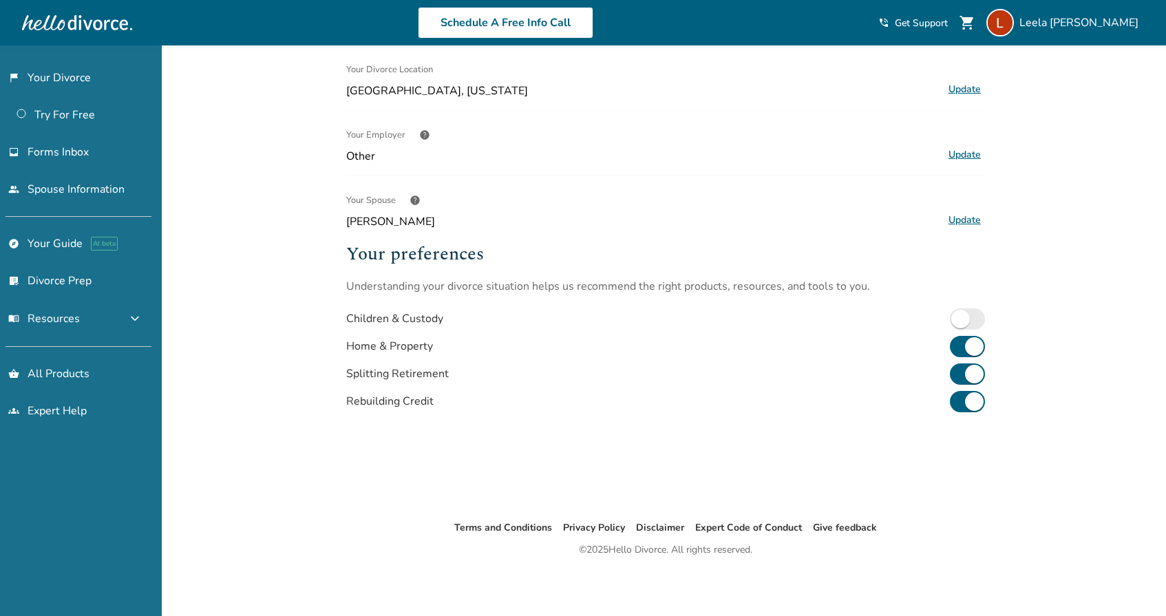
scroll to position [253, 0]
click at [94, 241] on span "AI beta" at bounding box center [104, 244] width 27 height 14
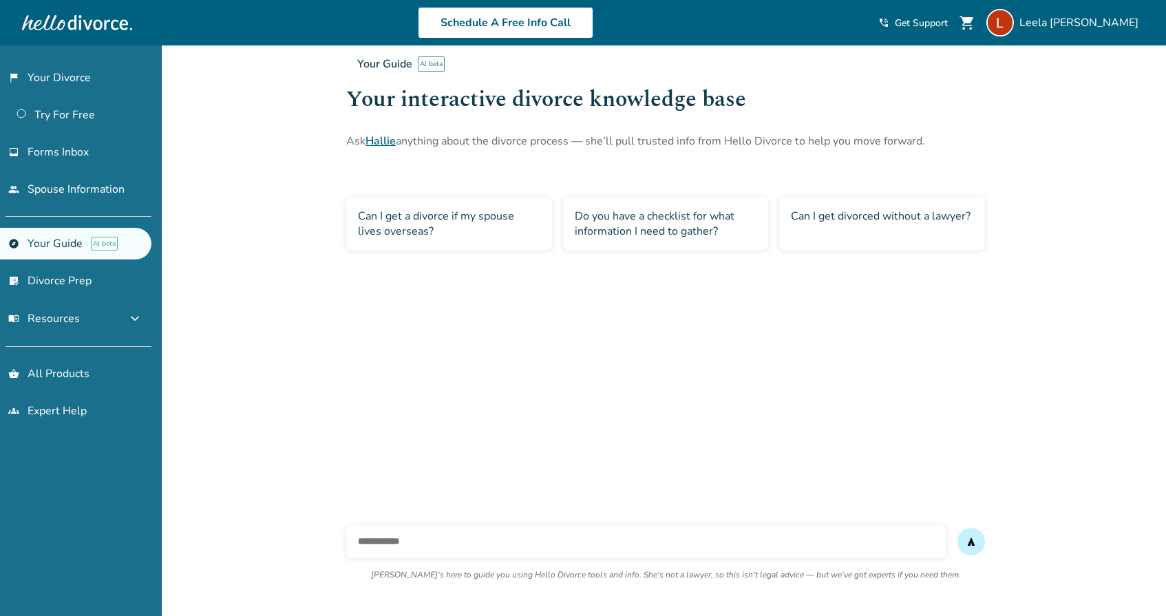
scroll to position [45, 0]
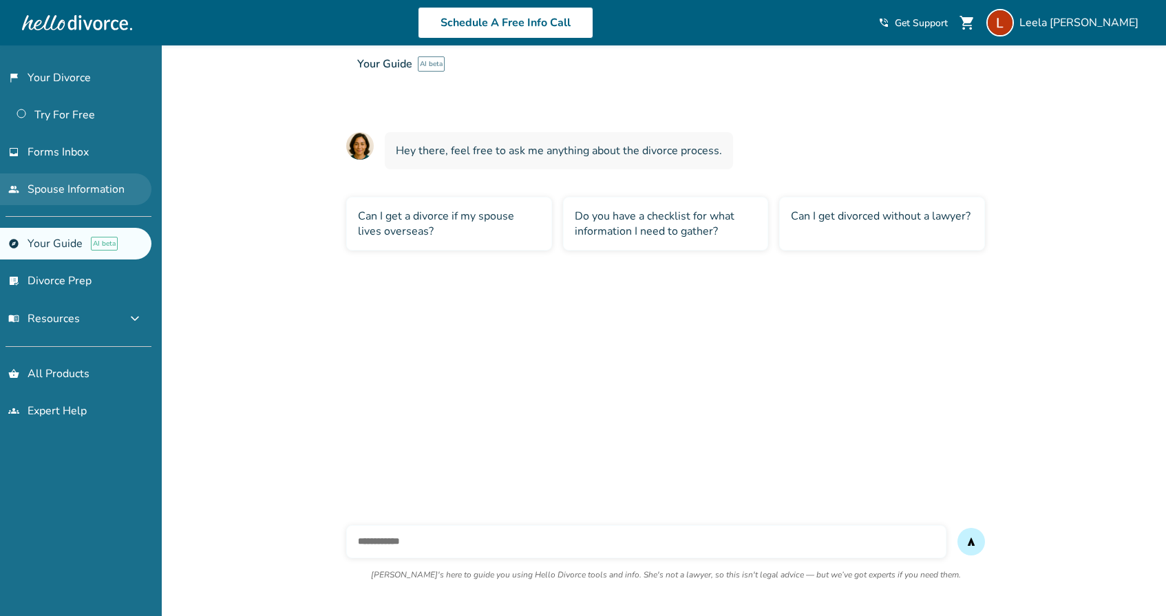
click at [74, 191] on link "people Spouse Information" at bounding box center [75, 189] width 151 height 32
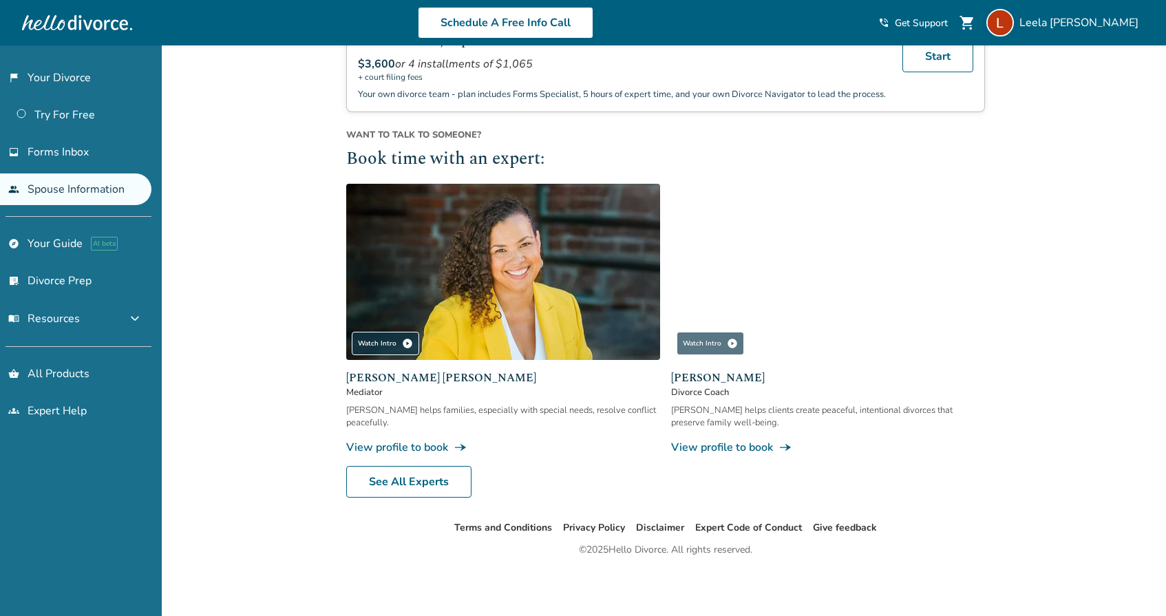
scroll to position [445, 0]
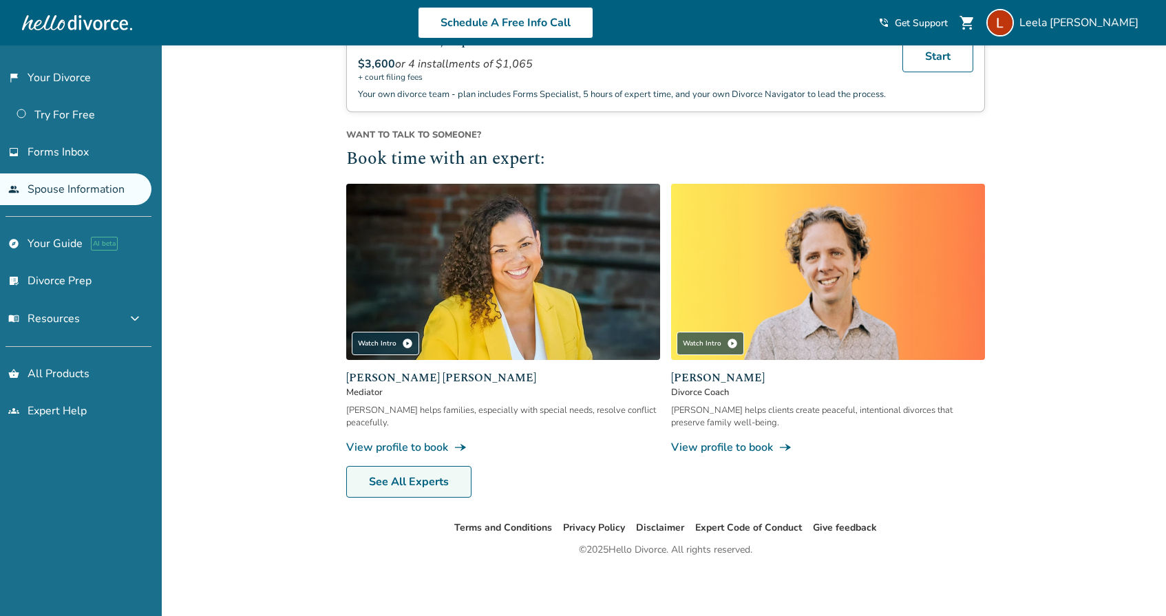
click at [412, 484] on link "See All Experts" at bounding box center [408, 482] width 125 height 32
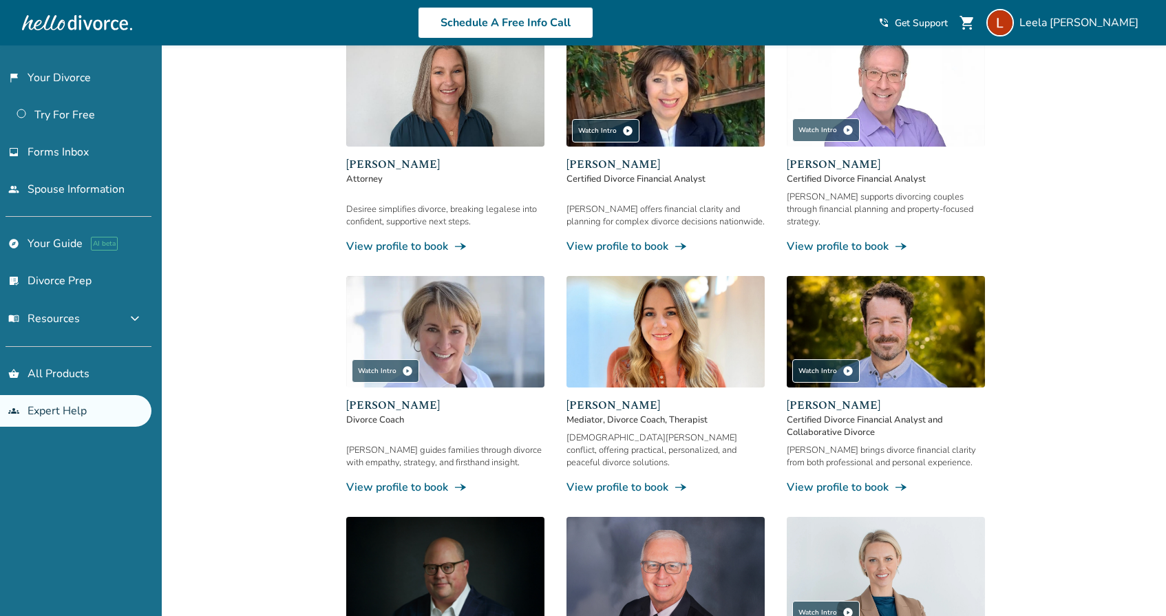
scroll to position [45, 0]
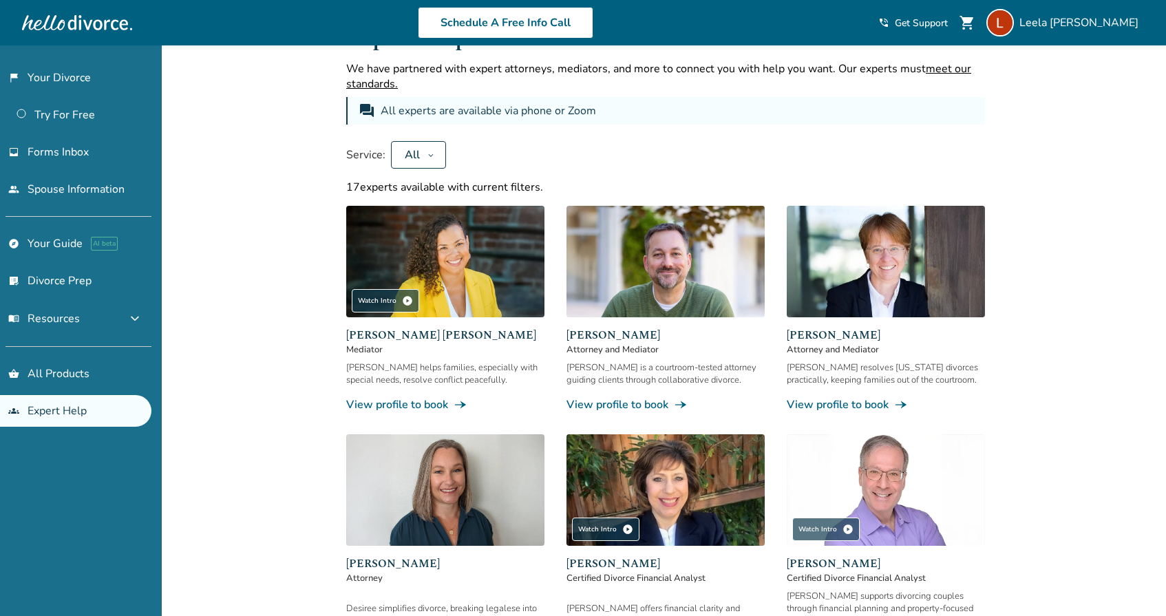
click at [399, 405] on link "View profile to book line_end_arrow_notch" at bounding box center [445, 404] width 198 height 15
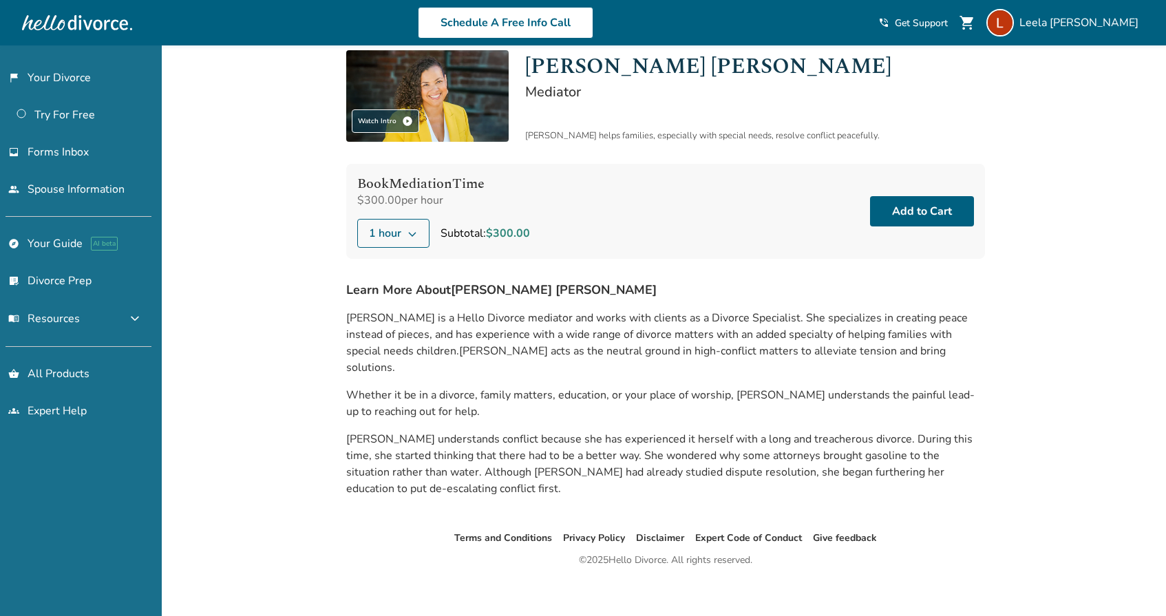
scroll to position [45, 0]
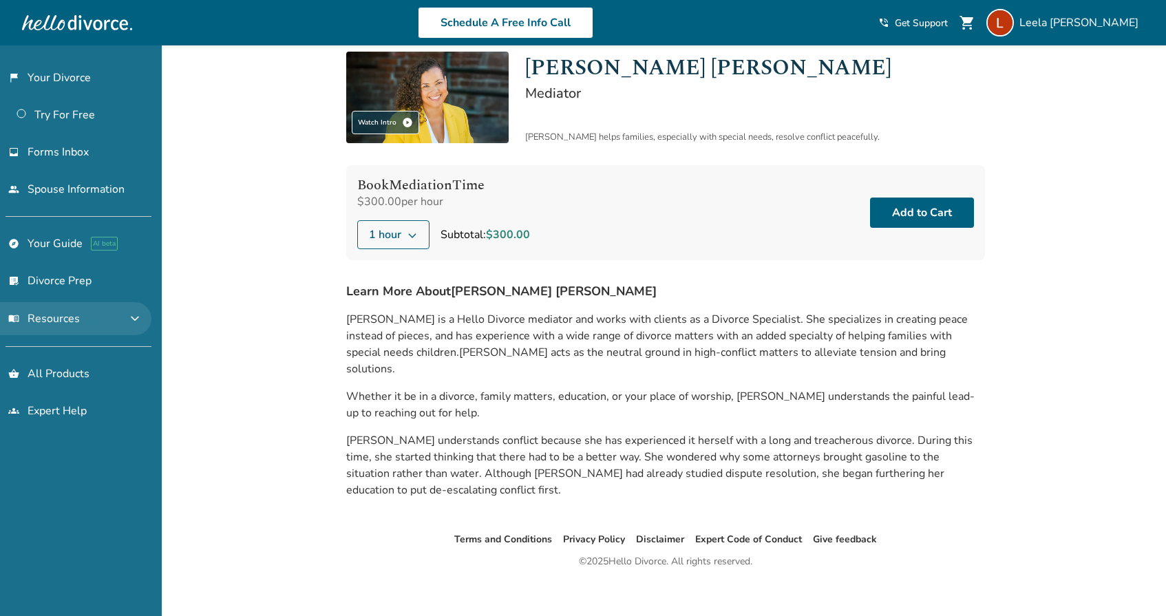
click at [68, 317] on span "menu_book Resources" at bounding box center [44, 318] width 72 height 15
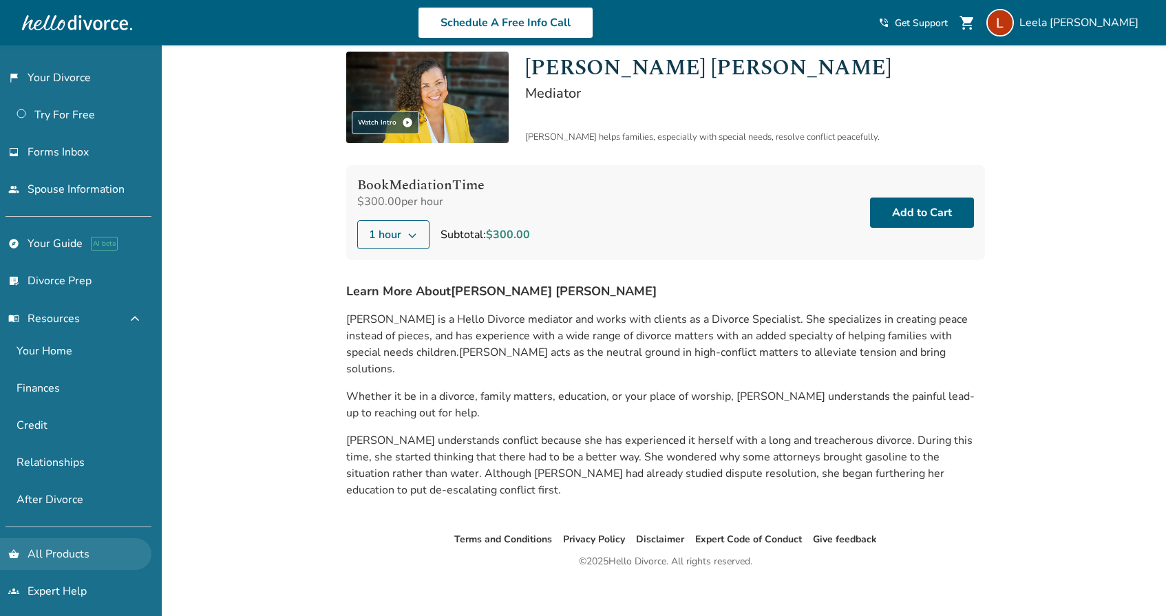
click at [52, 560] on link "shopping_basket All Products" at bounding box center [75, 554] width 151 height 32
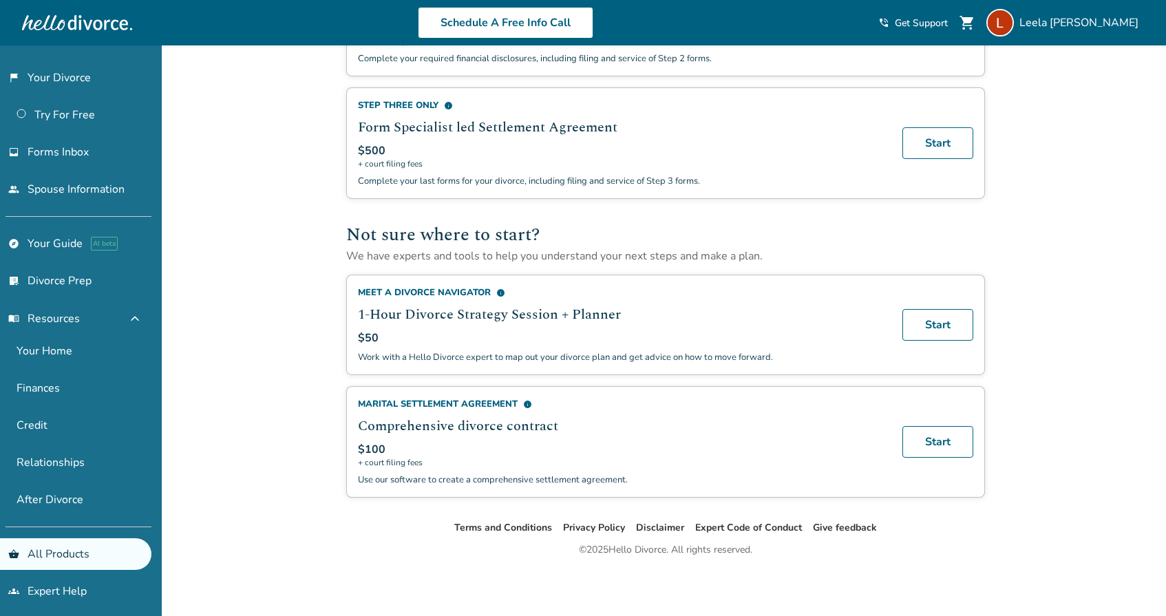
scroll to position [761, 0]
click at [52, 81] on link "flag_2 Your Divorce" at bounding box center [75, 78] width 151 height 32
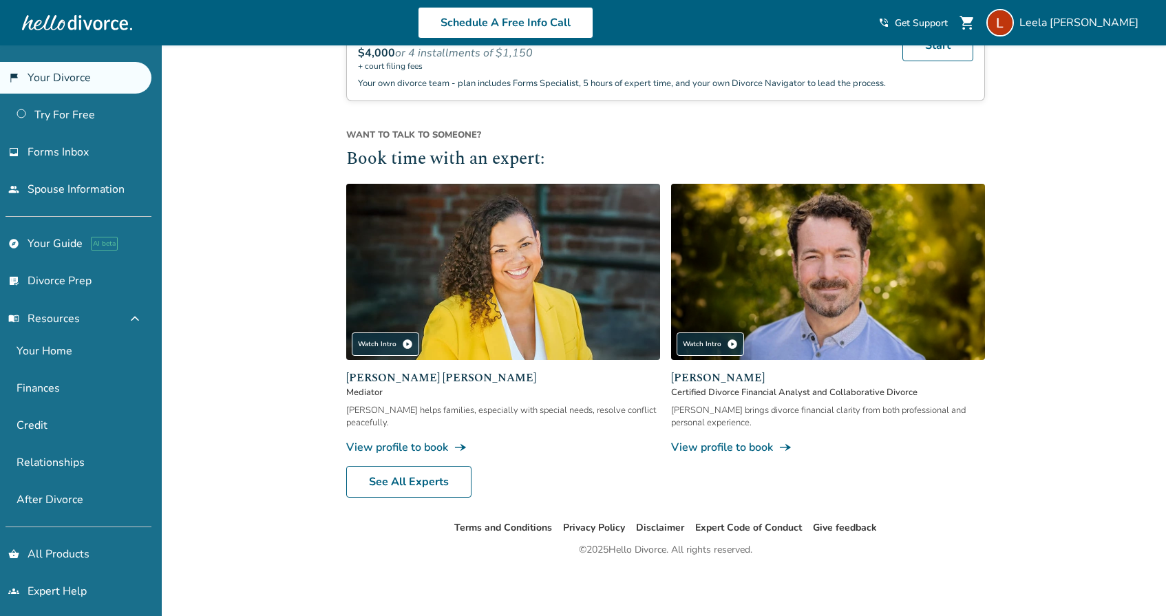
scroll to position [1188, 0]
click at [38, 355] on link "Your Home" at bounding box center [75, 351] width 151 height 32
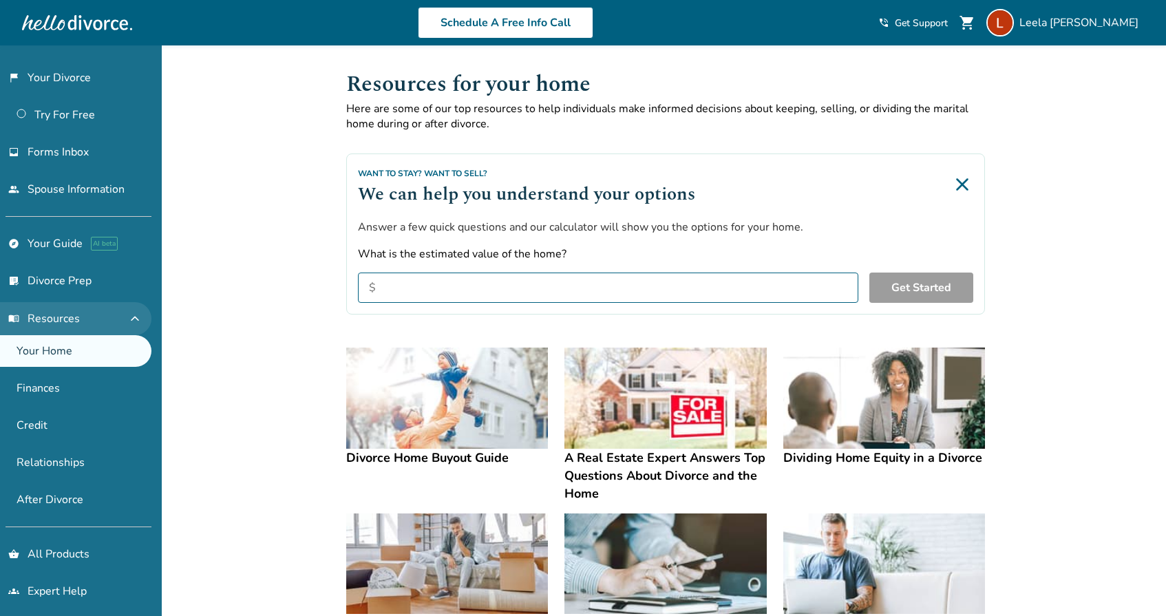
click at [50, 319] on span "menu_book Resources" at bounding box center [44, 318] width 72 height 15
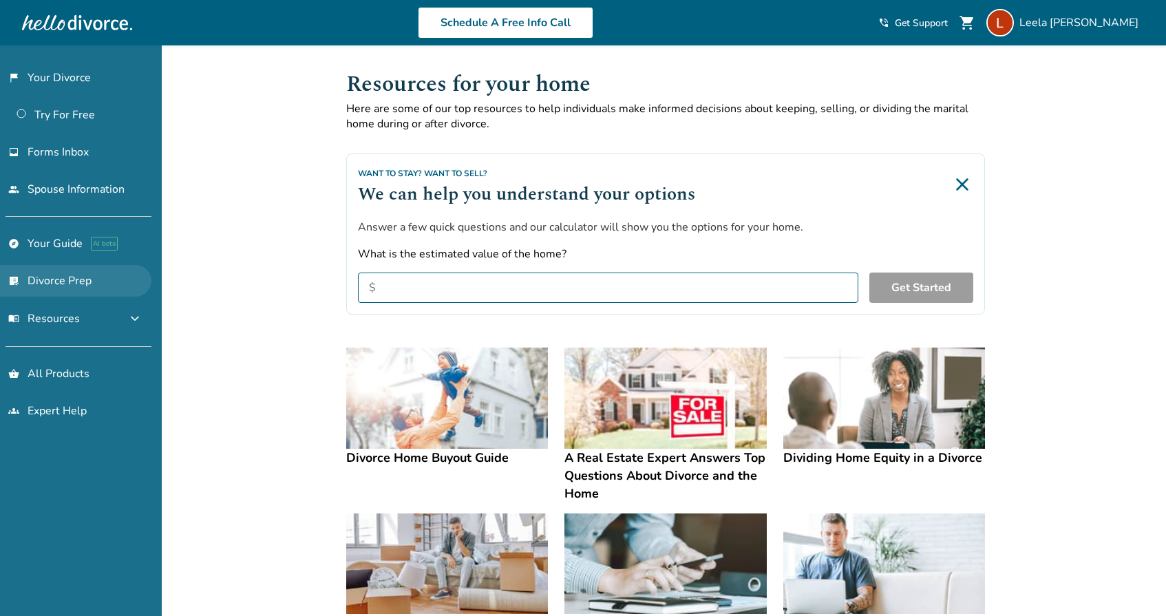
click at [54, 286] on link "list_alt_check Divorce Prep" at bounding box center [75, 281] width 151 height 32
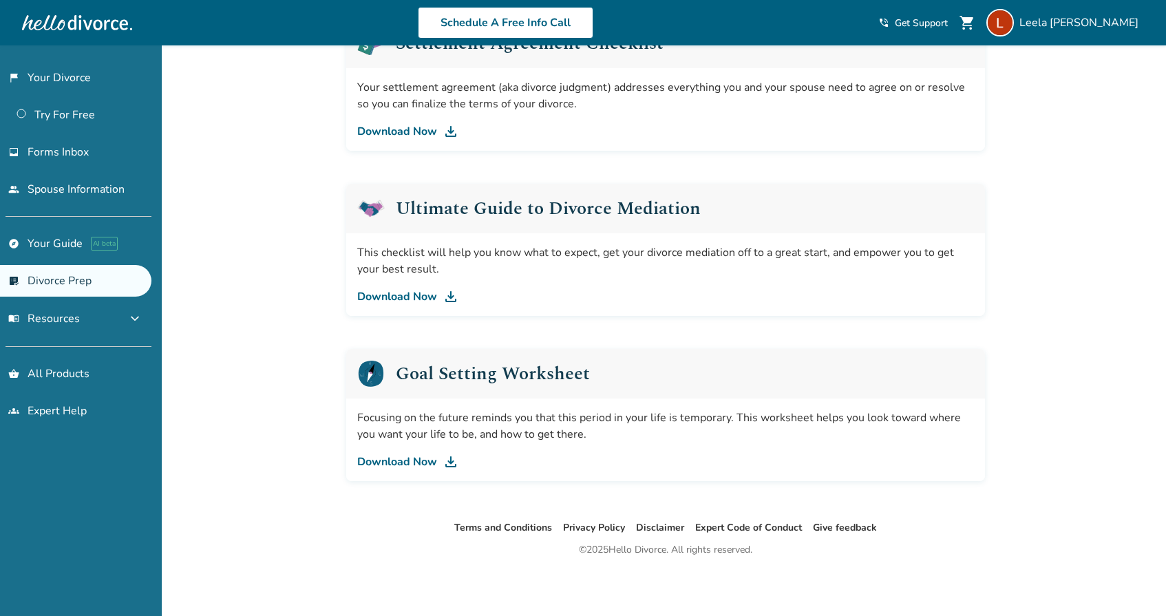
scroll to position [757, 0]
click at [42, 376] on link "shopping_basket All Products" at bounding box center [75, 374] width 151 height 32
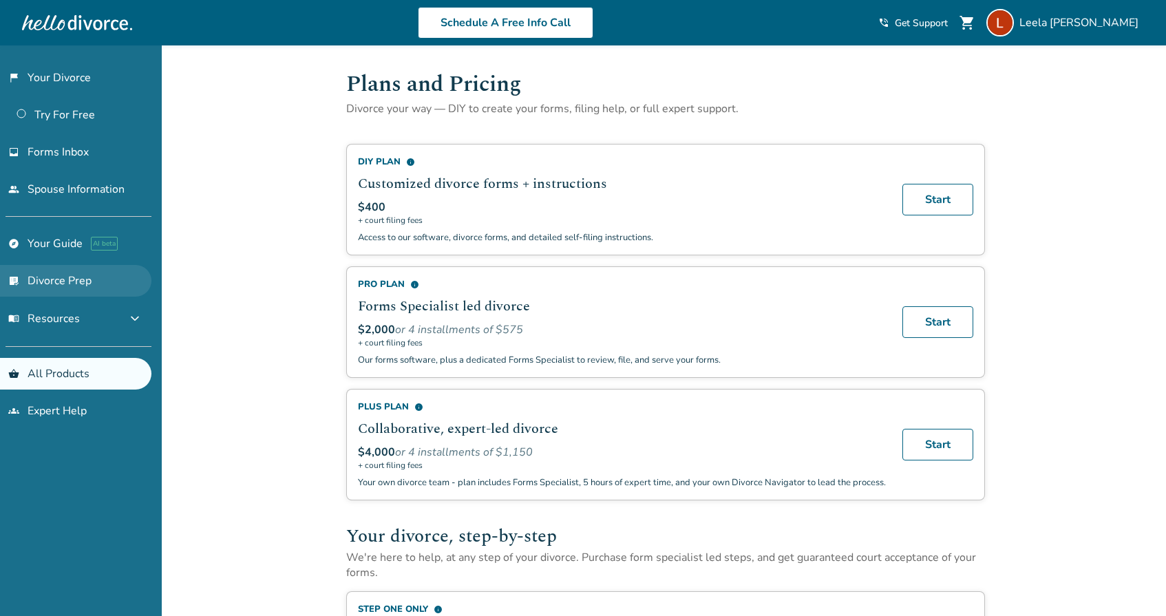
click at [68, 280] on link "list_alt_check Divorce Prep" at bounding box center [75, 281] width 151 height 32
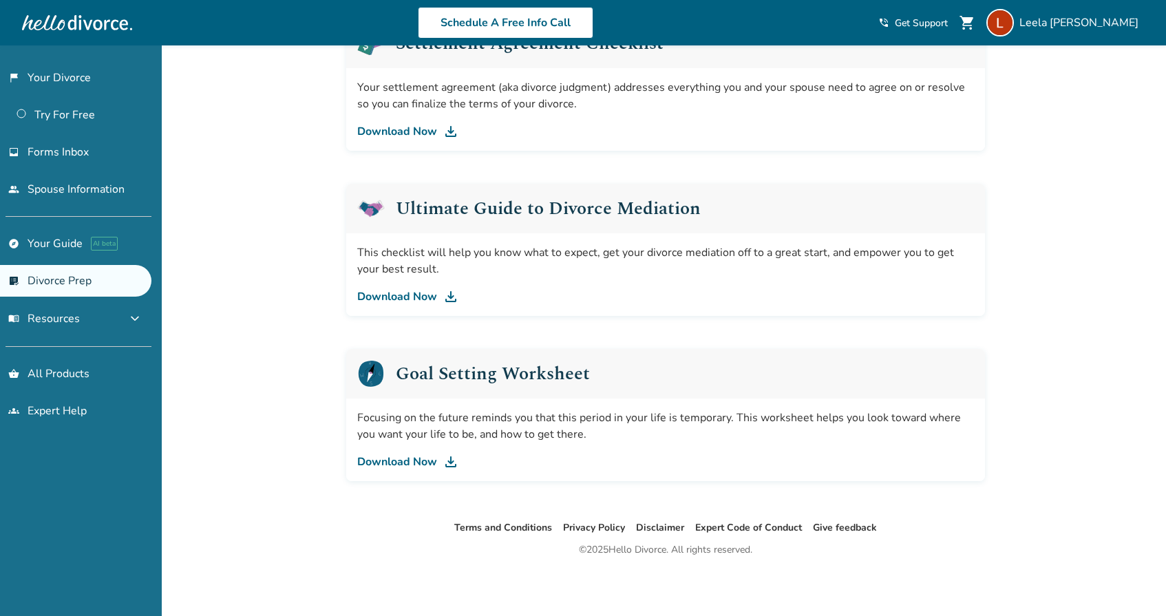
scroll to position [757, 0]
click at [47, 376] on link "shopping_basket All Products" at bounding box center [75, 374] width 151 height 32
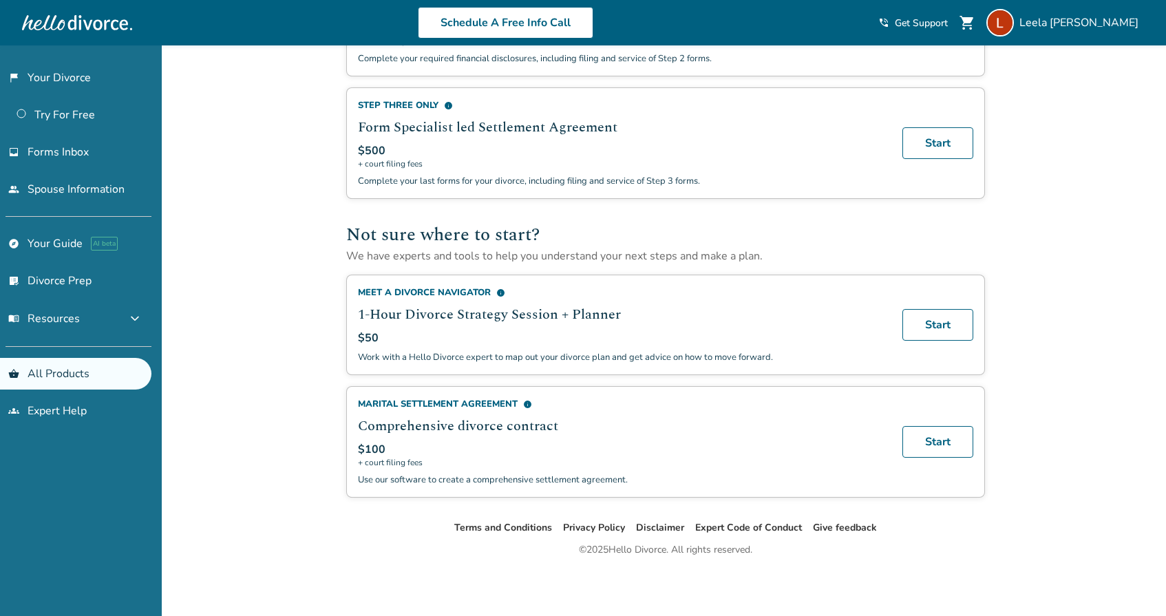
scroll to position [761, 0]
click at [41, 322] on span "menu_book Resources" at bounding box center [44, 318] width 72 height 15
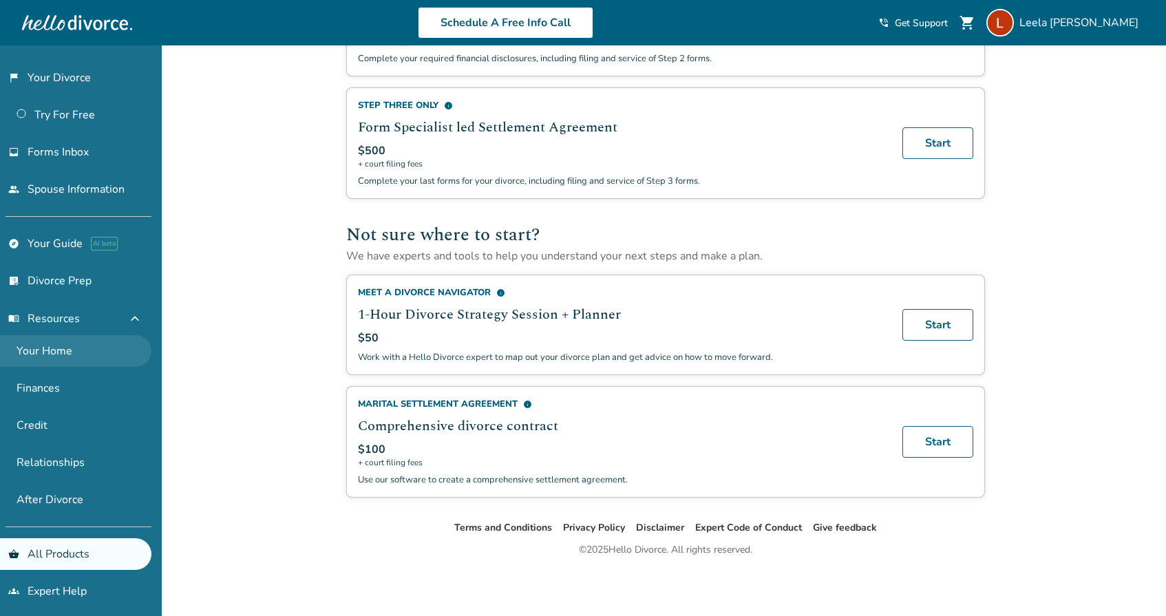
click at [56, 350] on link "Your Home" at bounding box center [75, 351] width 151 height 32
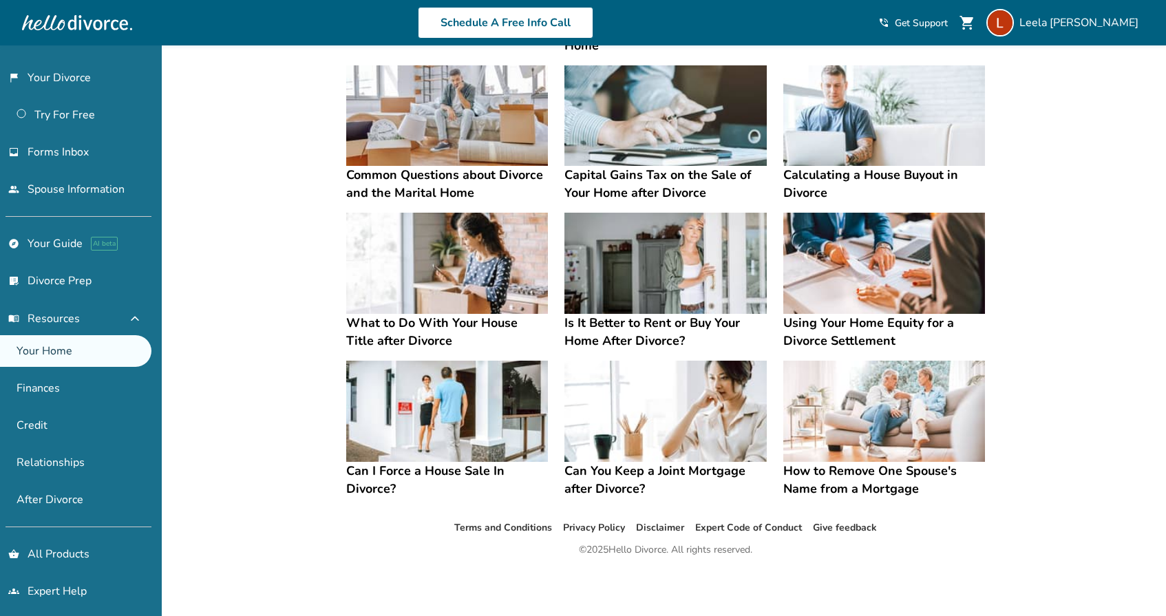
scroll to position [448, 0]
click at [539, 21] on link "Schedule A Free Info Call" at bounding box center [506, 23] width 176 height 32
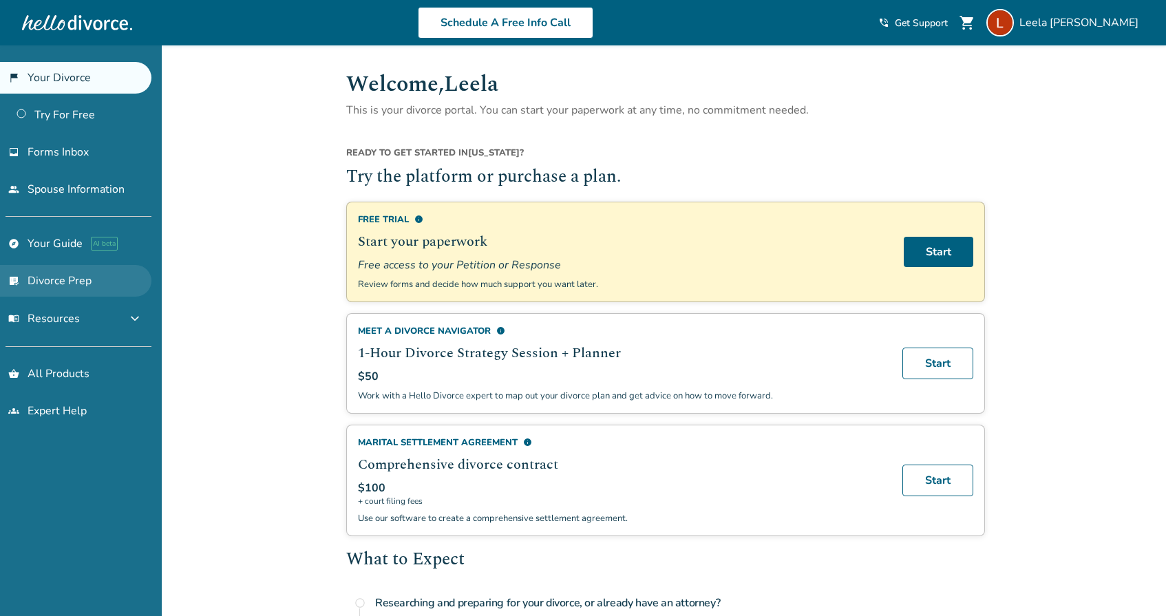
click at [78, 286] on link "list_alt_check Divorce Prep" at bounding box center [75, 281] width 151 height 32
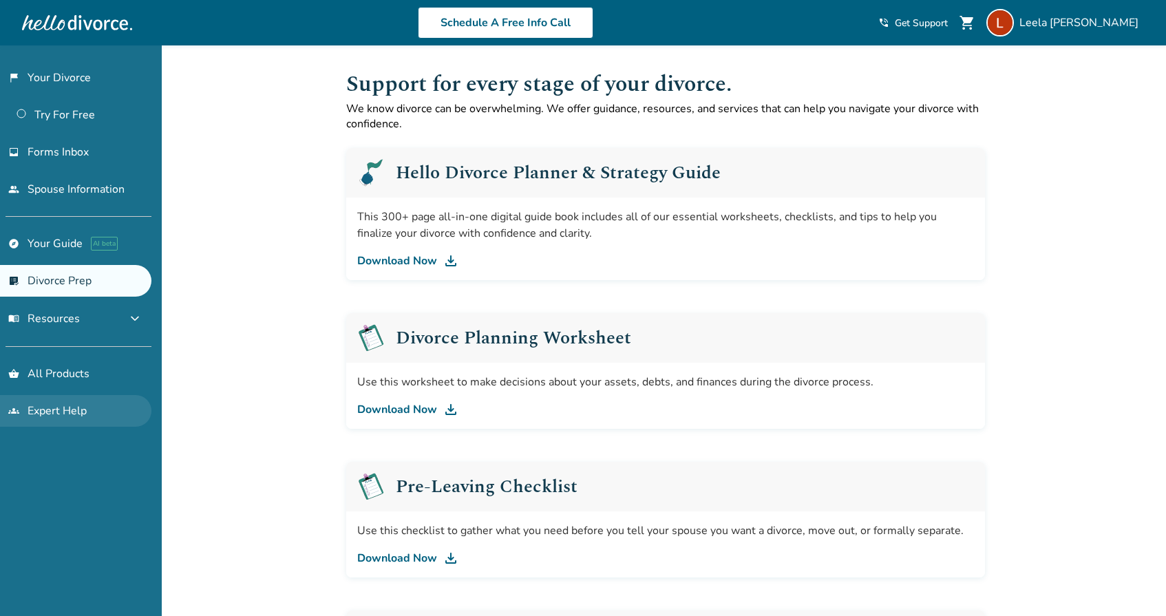
click at [63, 400] on link "groups Expert Help" at bounding box center [75, 411] width 151 height 32
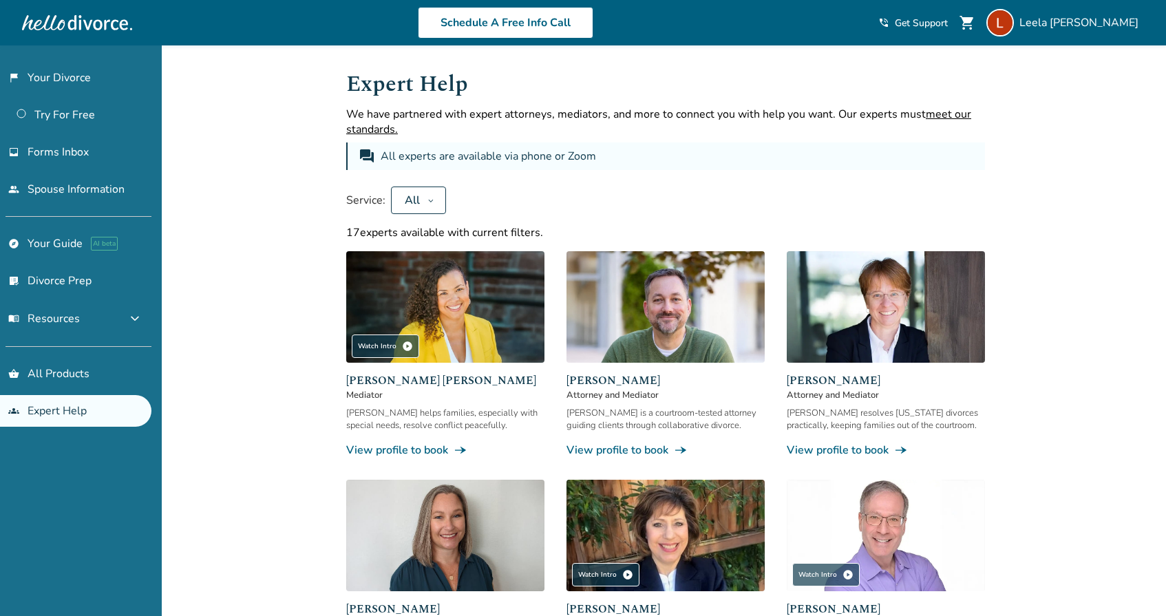
click at [427, 200] on icon at bounding box center [430, 200] width 7 height 11
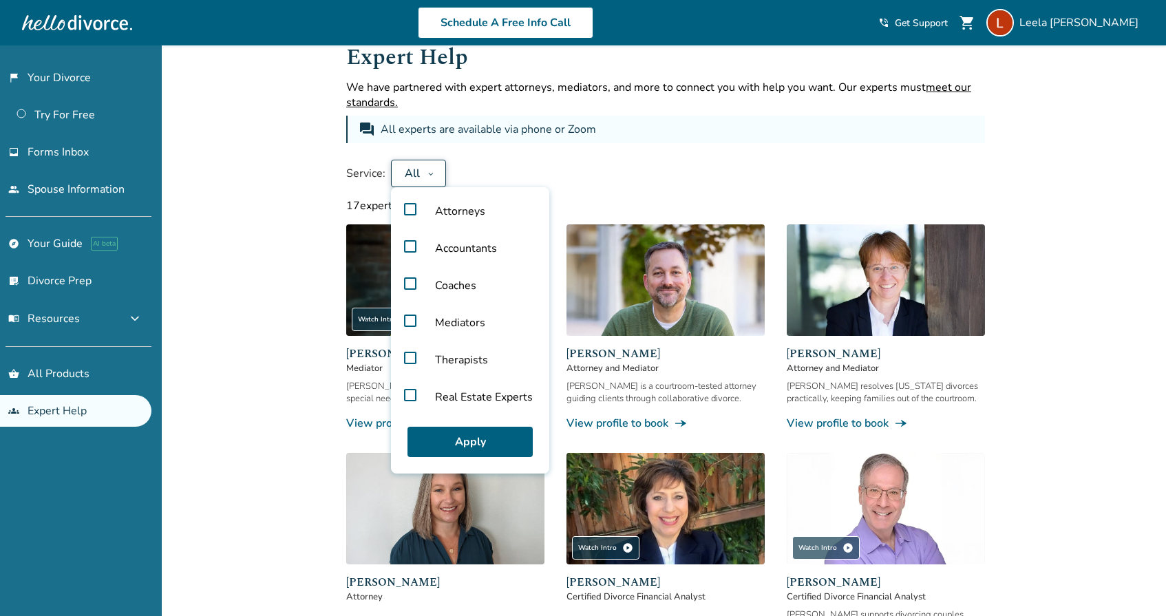
scroll to position [34, 0]
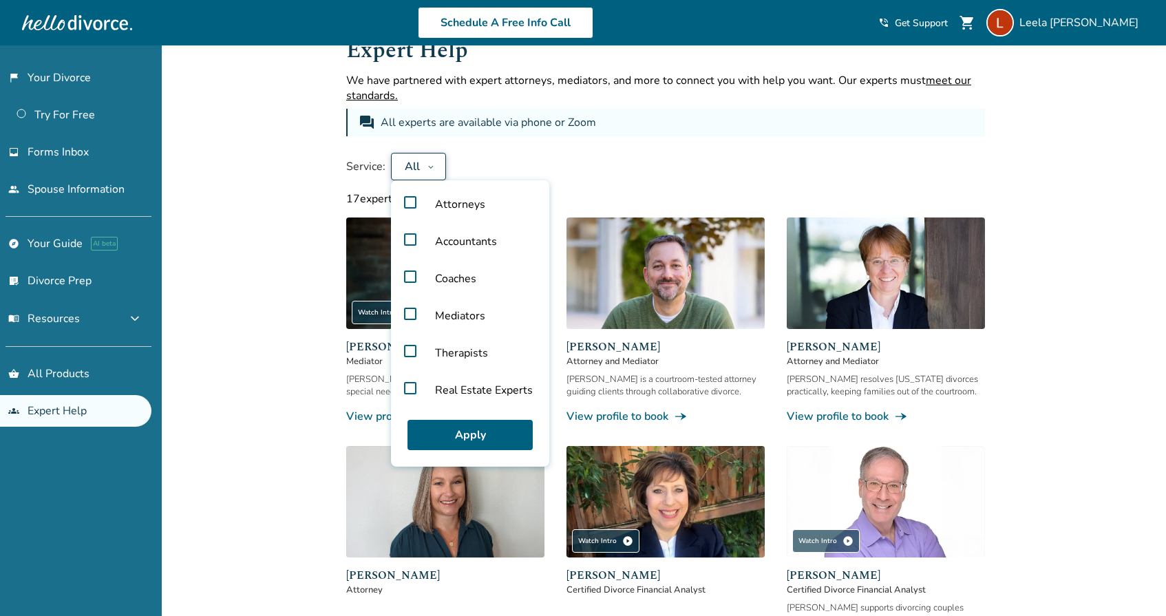
click at [410, 386] on label "Real Estate Experts" at bounding box center [469, 390] width 147 height 37
click at [446, 428] on button "Apply" at bounding box center [469, 435] width 125 height 30
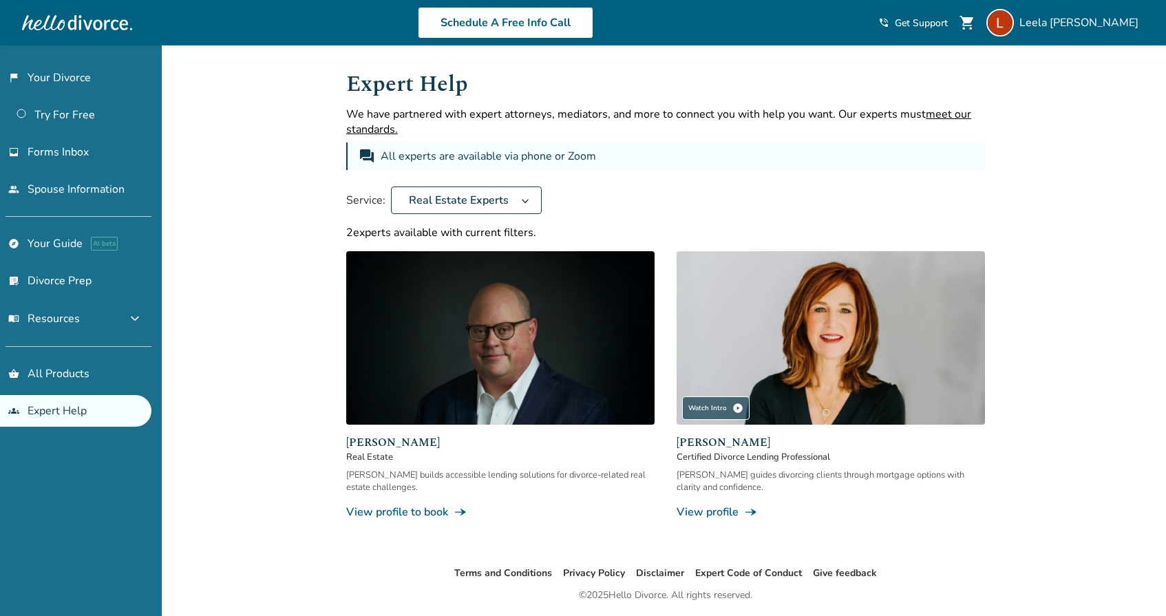
scroll to position [0, 0]
click at [65, 374] on link "shopping_basket All Products" at bounding box center [75, 374] width 151 height 32
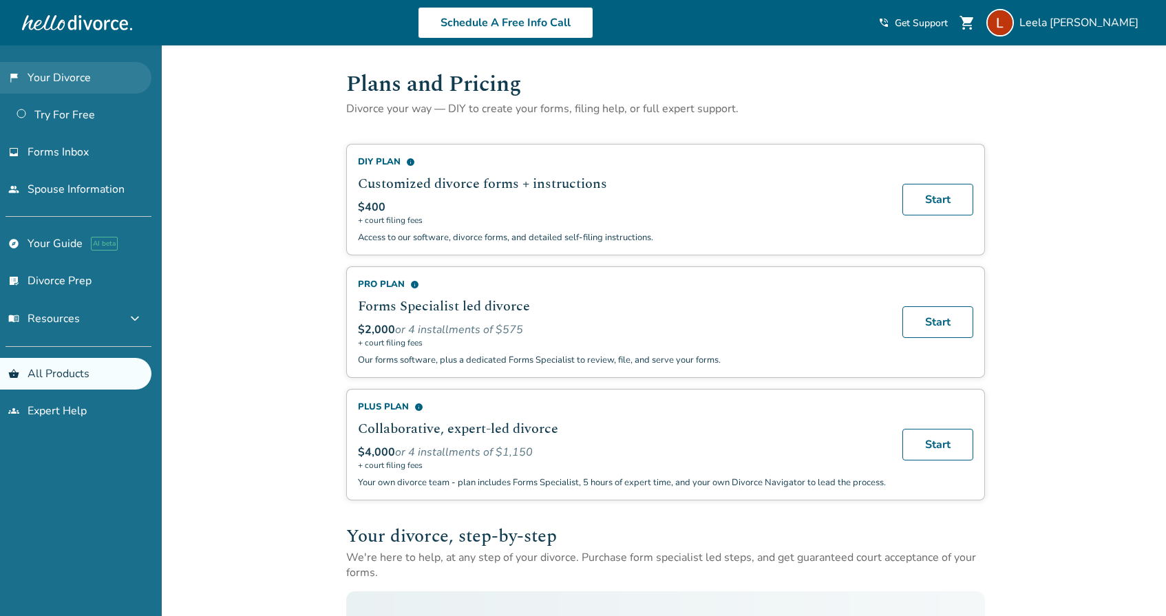
click at [60, 78] on link "flag_2 Your Divorce" at bounding box center [75, 78] width 151 height 32
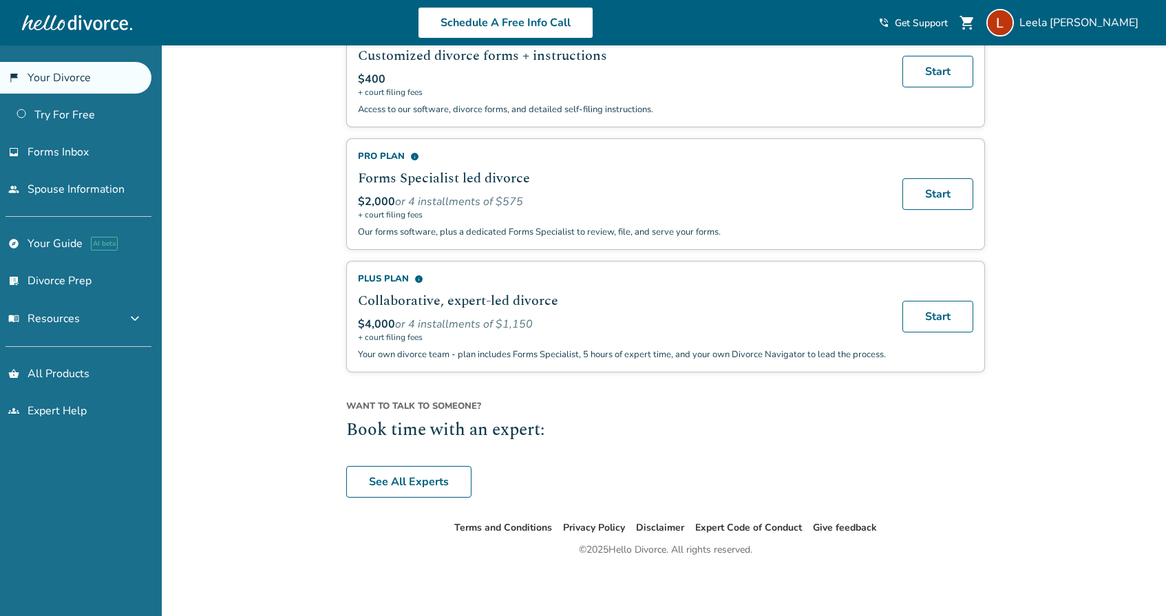
scroll to position [916, 0]
click at [415, 481] on link "See All Experts" at bounding box center [408, 482] width 125 height 32
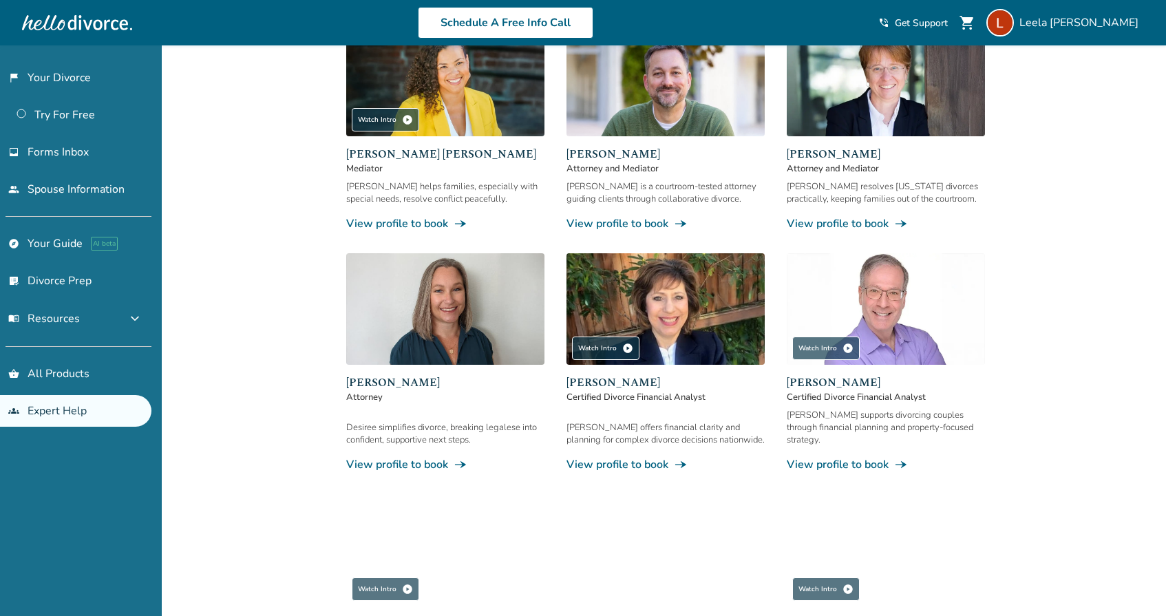
scroll to position [294, 0]
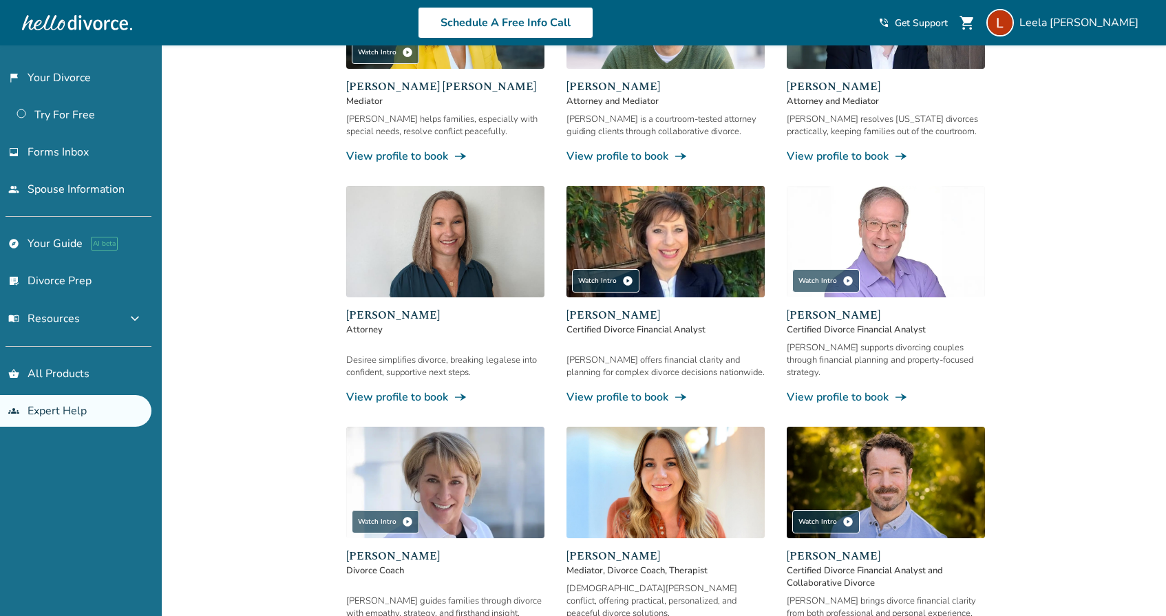
click at [871, 390] on link "View profile to book line_end_arrow_notch" at bounding box center [886, 397] width 198 height 15
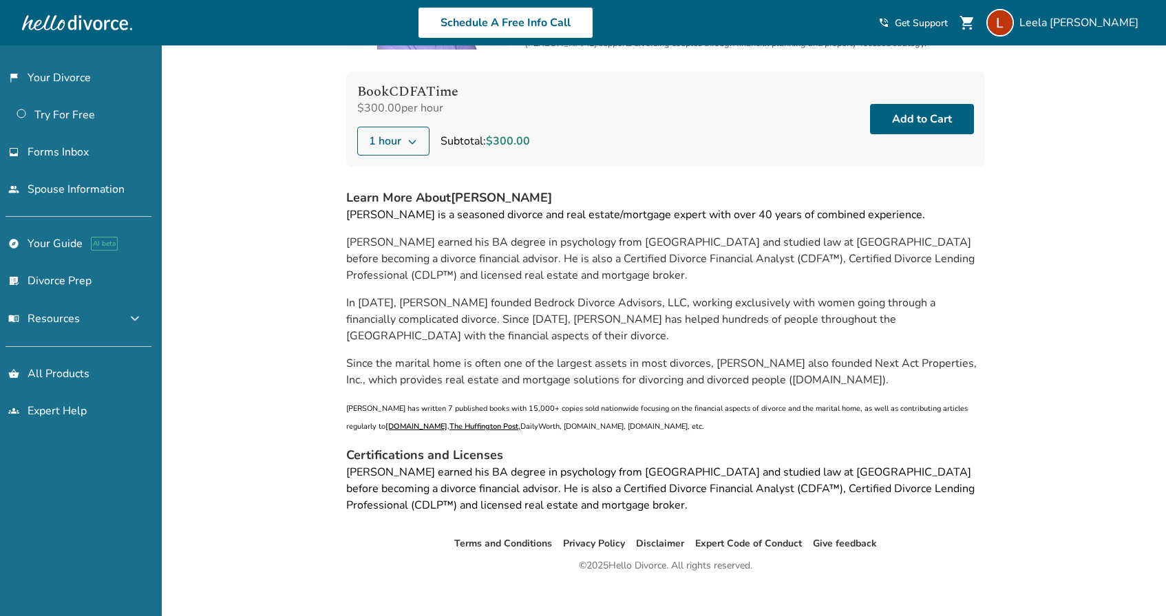
scroll to position [138, 0]
click at [1109, 27] on span "Leela Mcelvogue" at bounding box center [1081, 22] width 125 height 15
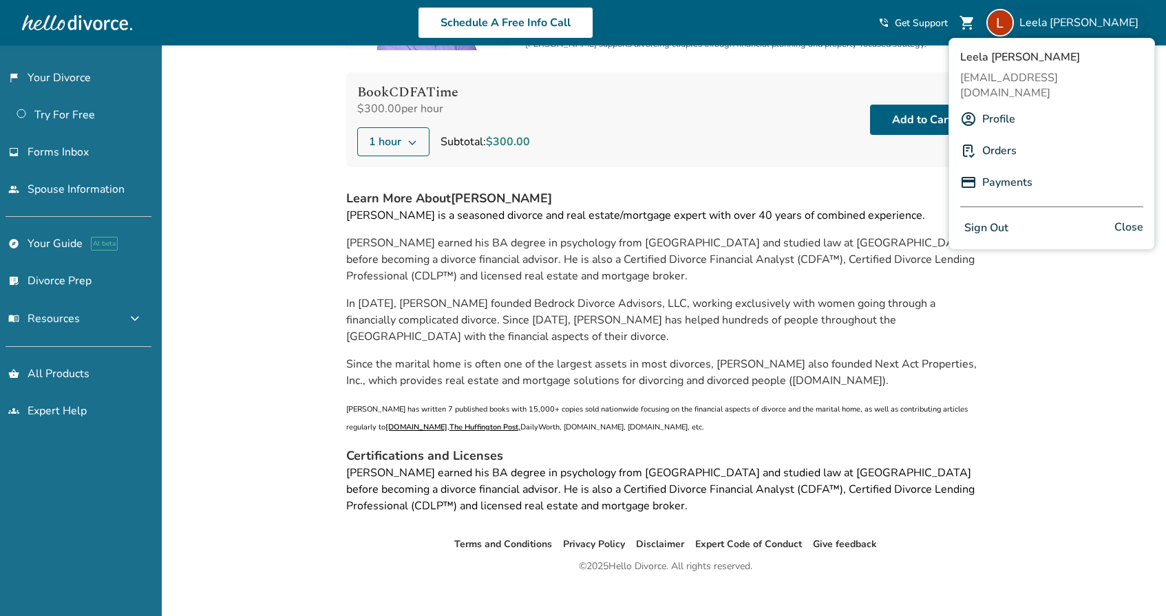
click at [1010, 170] on link "Payments" at bounding box center [1007, 182] width 50 height 26
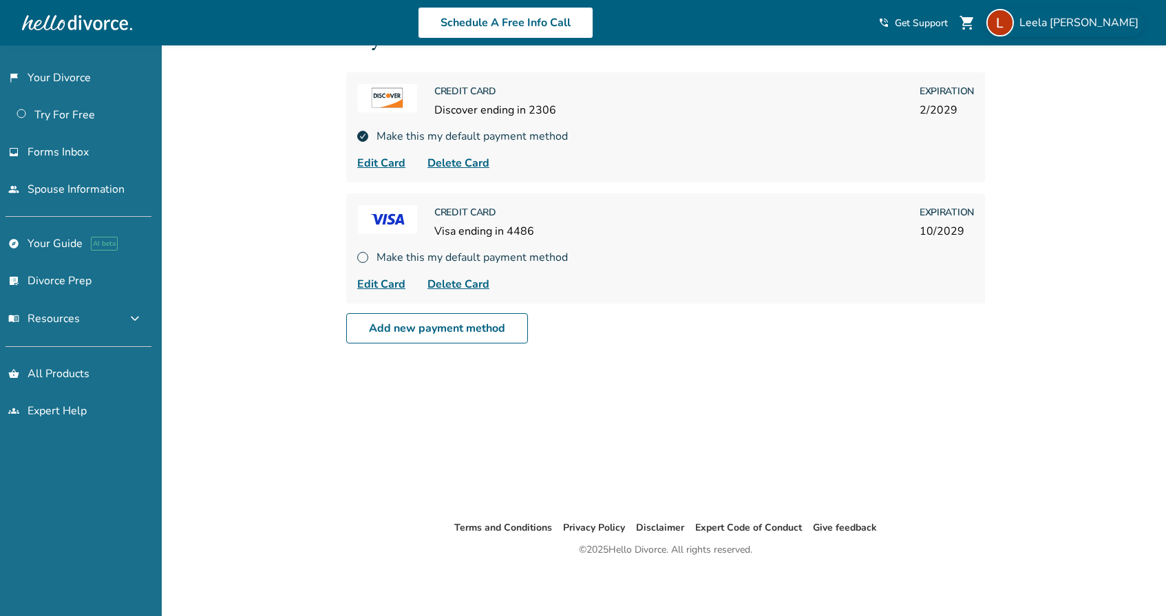
click at [1077, 22] on span "Leela Mcelvogue" at bounding box center [1081, 22] width 125 height 15
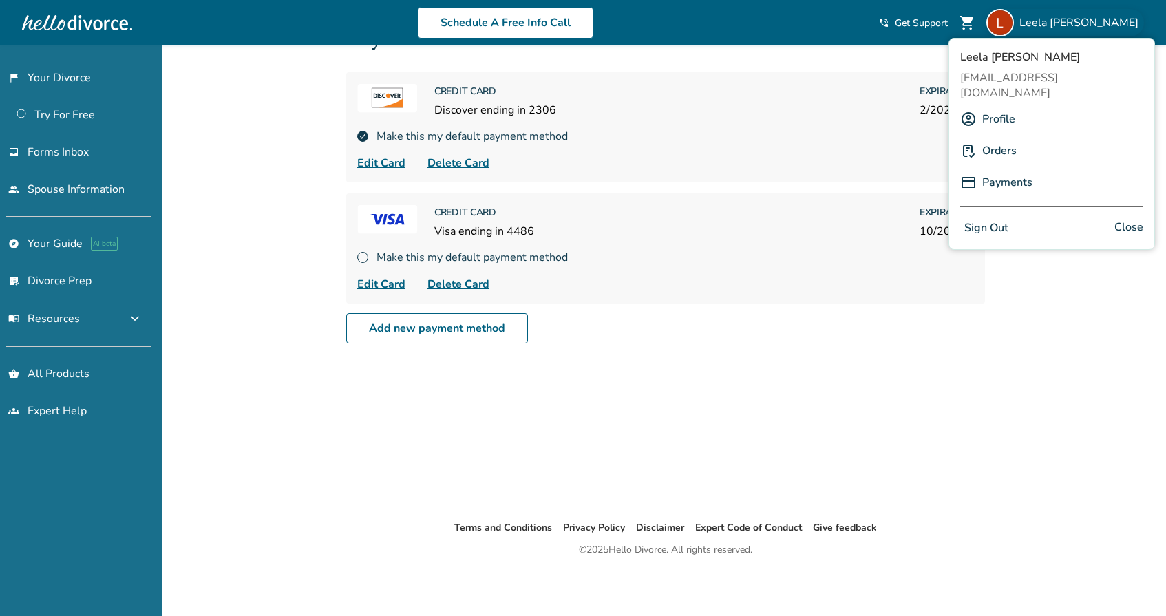
click at [1000, 138] on link "Orders" at bounding box center [999, 151] width 34 height 26
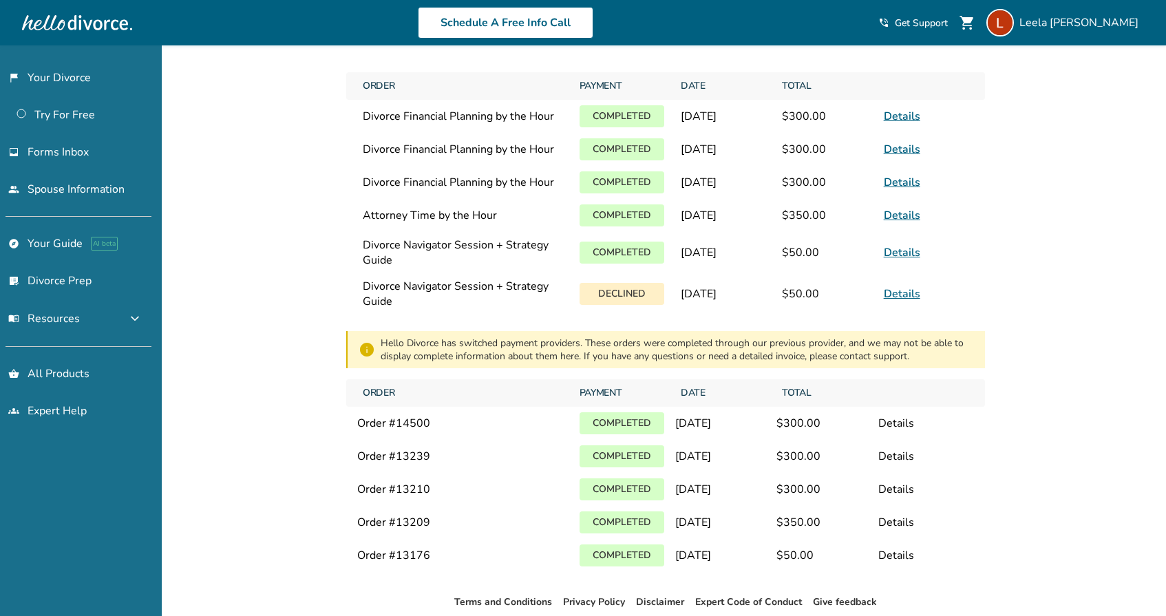
click at [903, 116] on link "Details" at bounding box center [902, 116] width 36 height 15
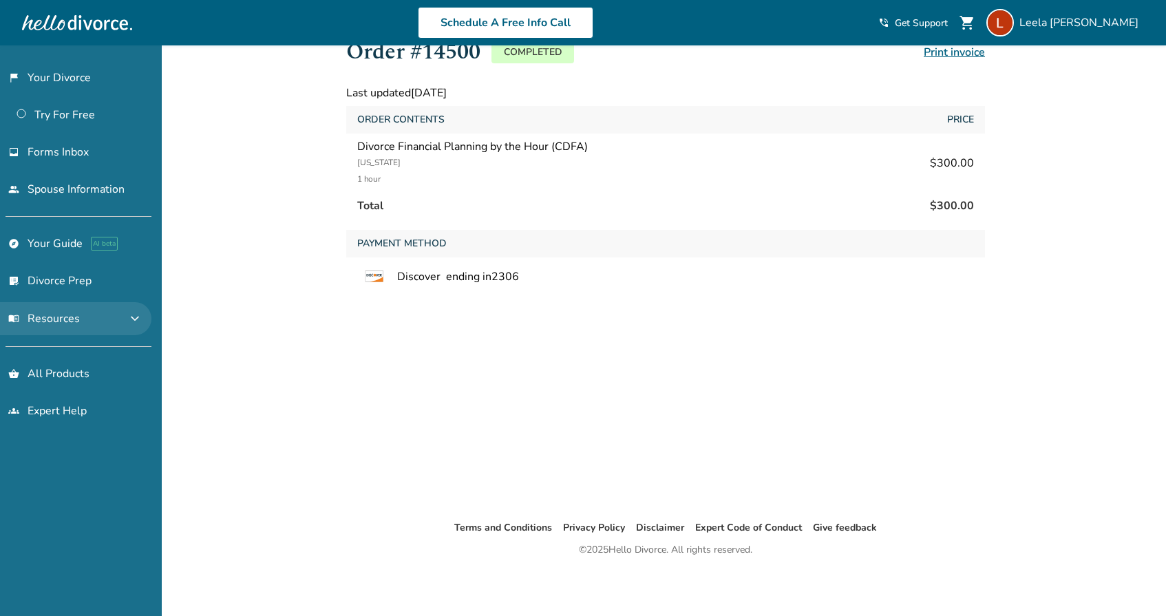
click at [72, 319] on span "menu_book Resources" at bounding box center [44, 318] width 72 height 15
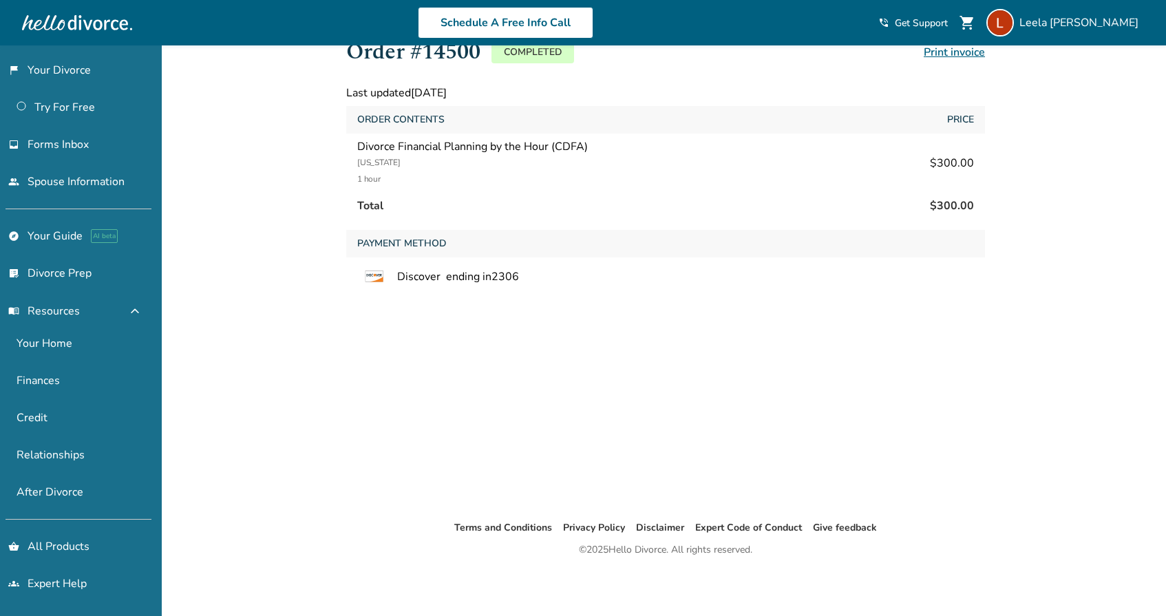
scroll to position [8, 0]
click at [56, 584] on link "groups Expert Help" at bounding box center [75, 584] width 151 height 32
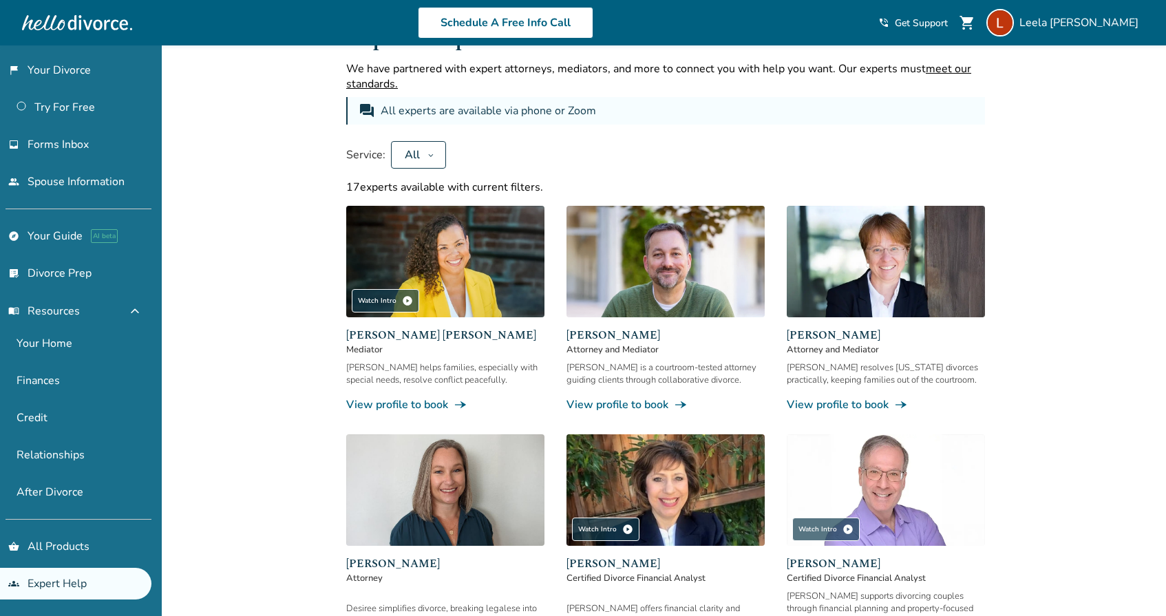
click at [829, 560] on span "Jeff Landers" at bounding box center [886, 563] width 198 height 17
click at [946, 486] on img at bounding box center [886, 490] width 198 height 112
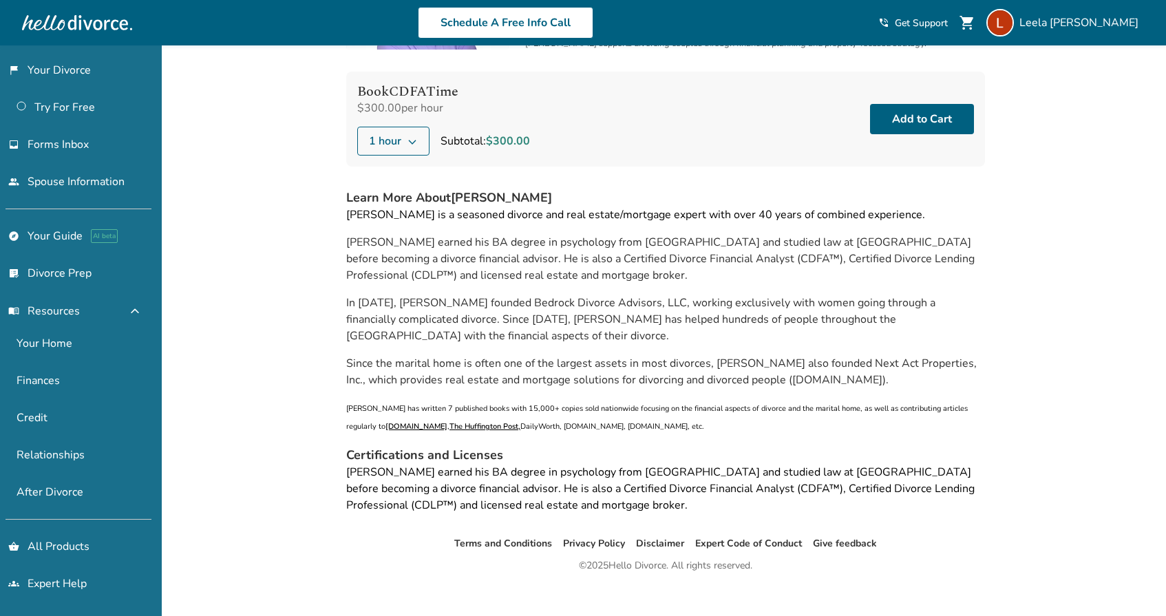
scroll to position [138, 0]
click at [893, 117] on button "Add to Cart" at bounding box center [922, 120] width 104 height 30
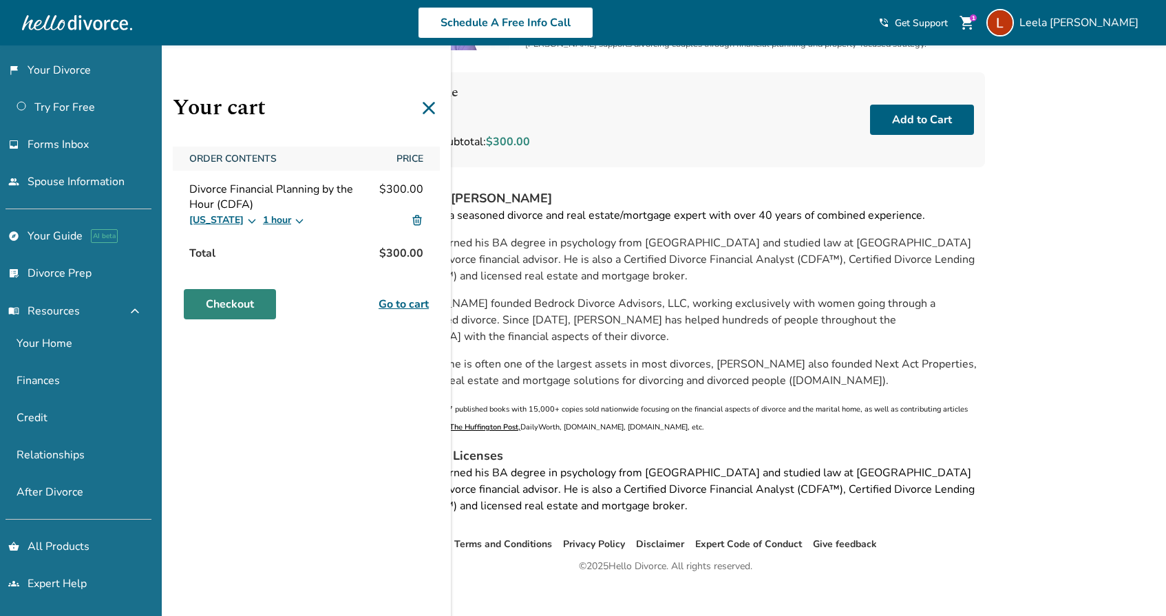
click at [228, 304] on link "Checkout" at bounding box center [230, 304] width 92 height 30
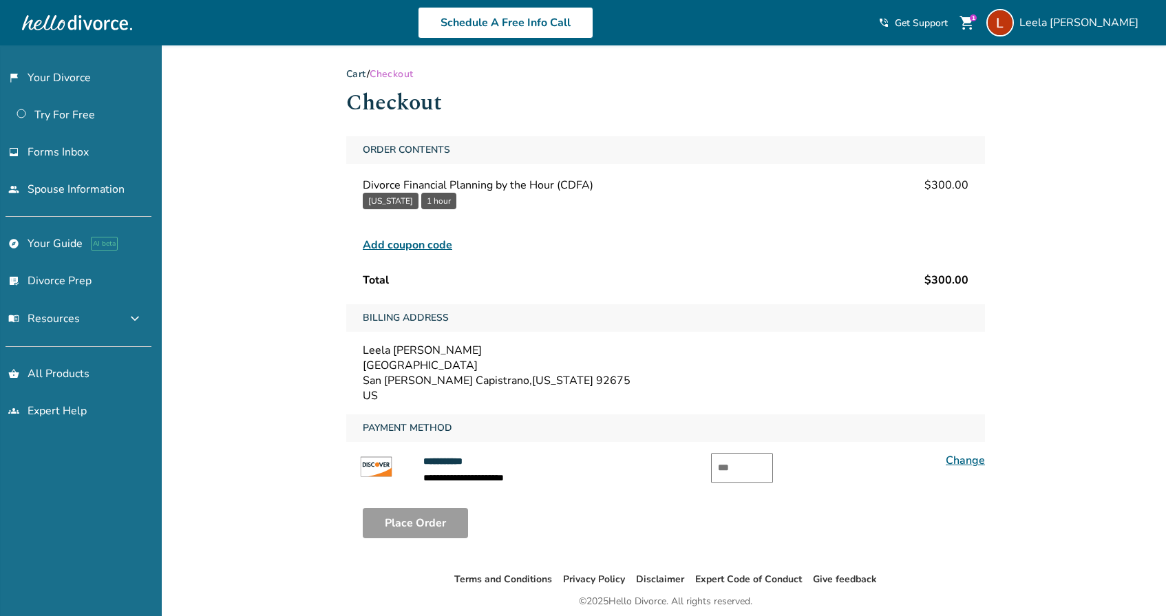
scroll to position [1, 0]
